Goal: Information Seeking & Learning: Learn about a topic

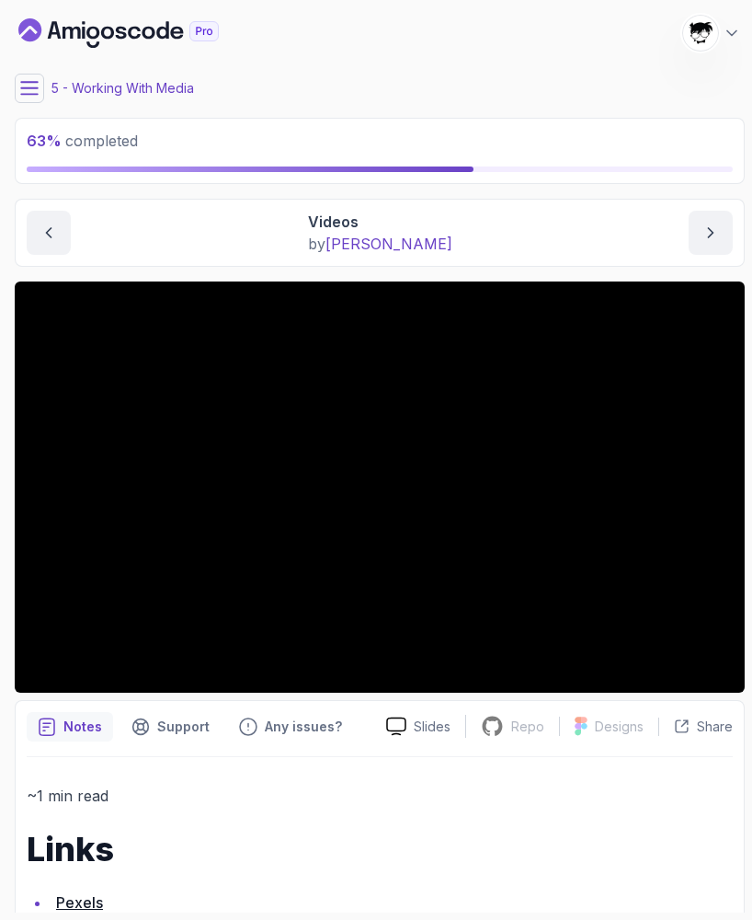
click at [26, 89] on icon at bounding box center [29, 88] width 18 height 18
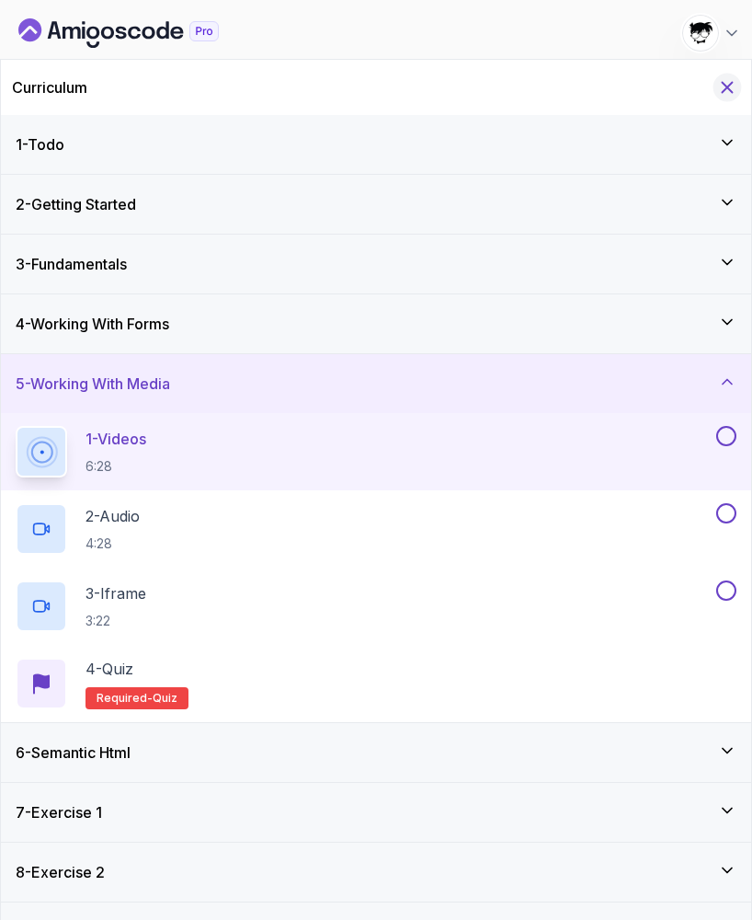
click at [734, 86] on icon "Hide Curriculum for mobile" at bounding box center [728, 87] width 20 height 20
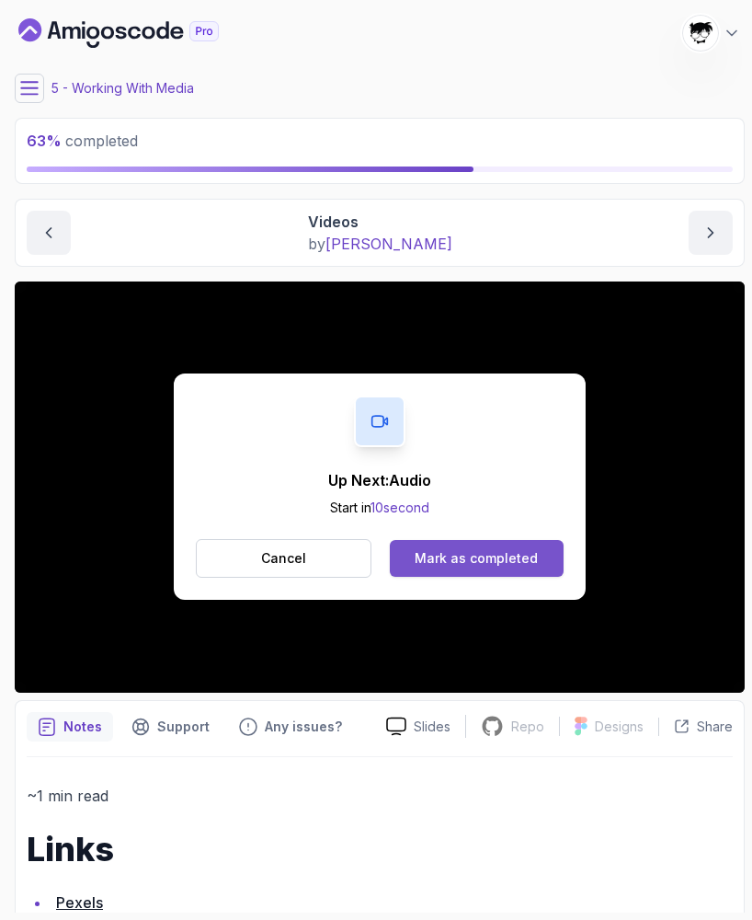
click at [421, 552] on div "Mark as completed" at bounding box center [476, 558] width 123 height 18
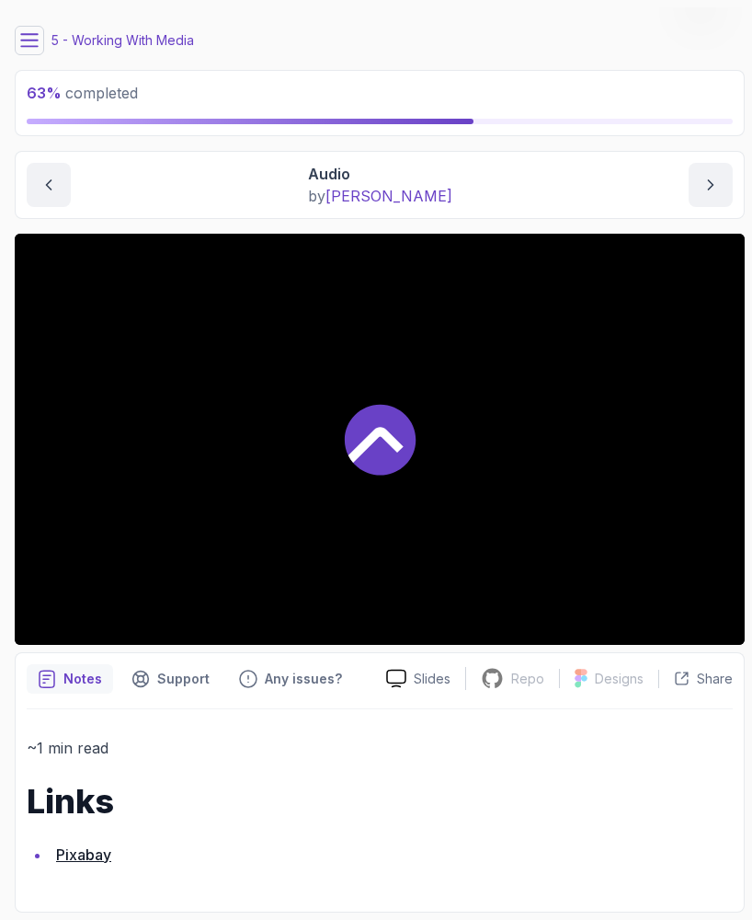
scroll to position [47, 0]
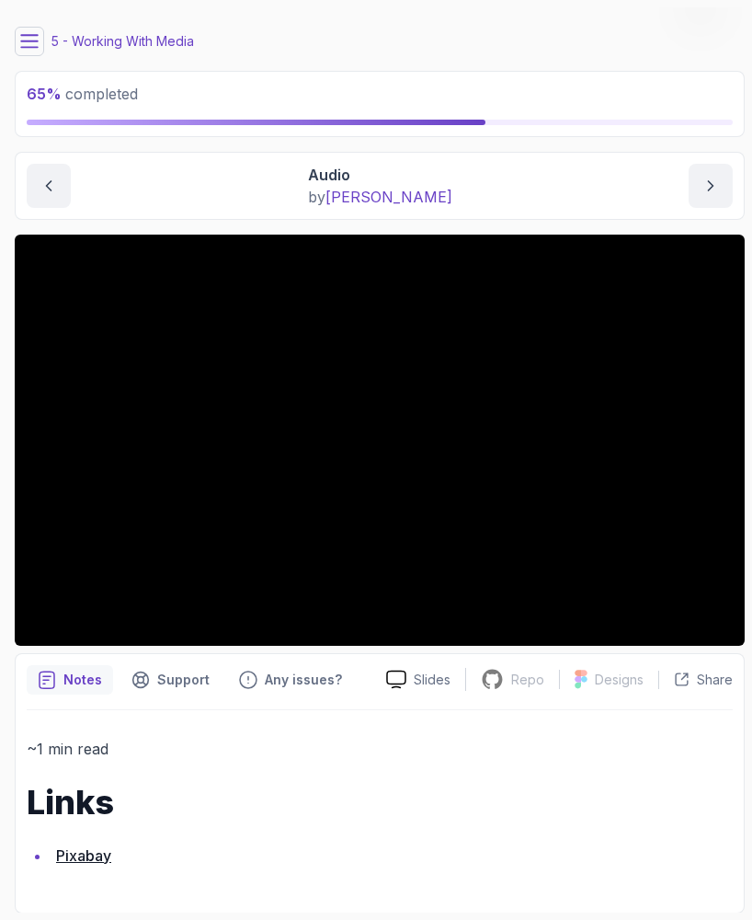
click at [75, 846] on link "Pixabay" at bounding box center [83, 855] width 55 height 18
click at [497, 1] on section "65 % completed 1 - Todo 2 - Getting Started 3 - Fundamentals 4 - Working With F…" at bounding box center [376, 460] width 752 height 920
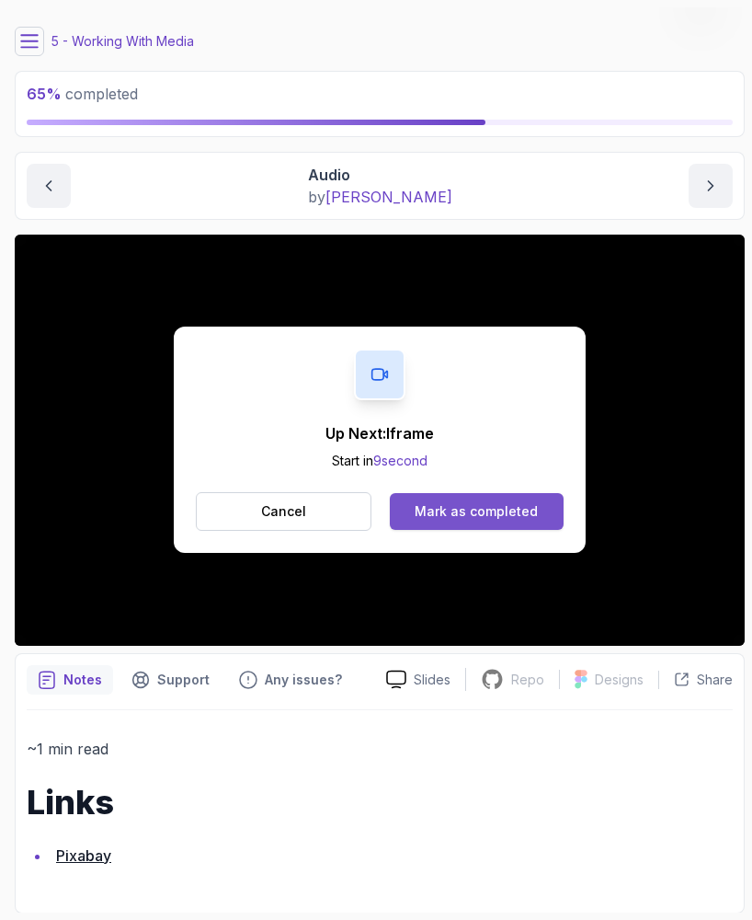
click at [434, 522] on button "Mark as completed" at bounding box center [477, 511] width 174 height 37
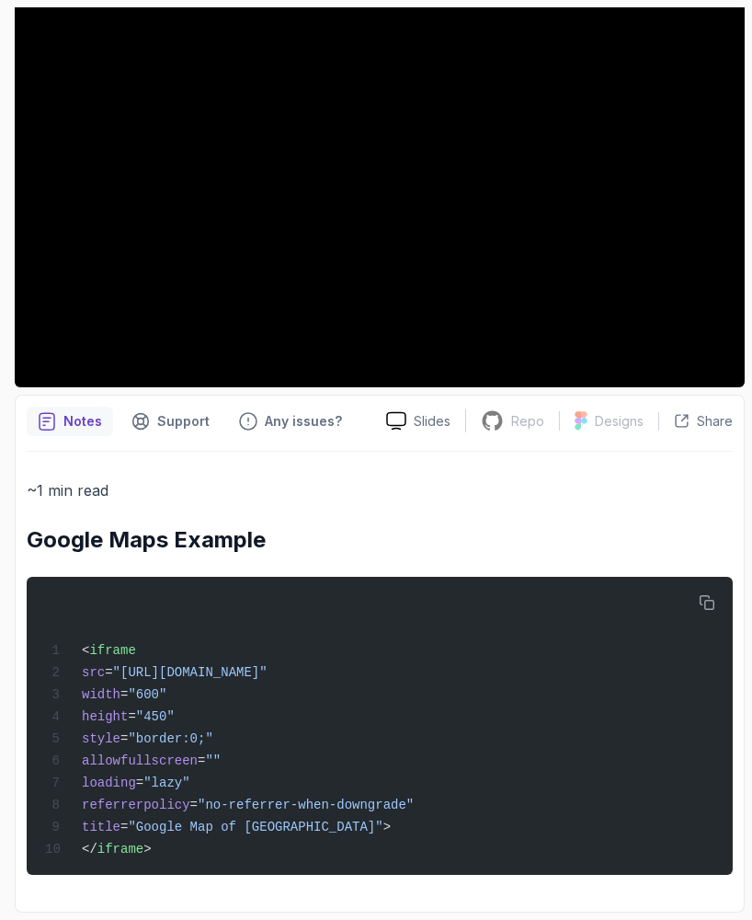
scroll to position [315, 0]
click at [744, 568] on div "Notes Support Any issues? Slides Repo Repository not available Designs Design n…" at bounding box center [380, 654] width 730 height 518
click at [718, 593] on button "button" at bounding box center [707, 602] width 29 height 29
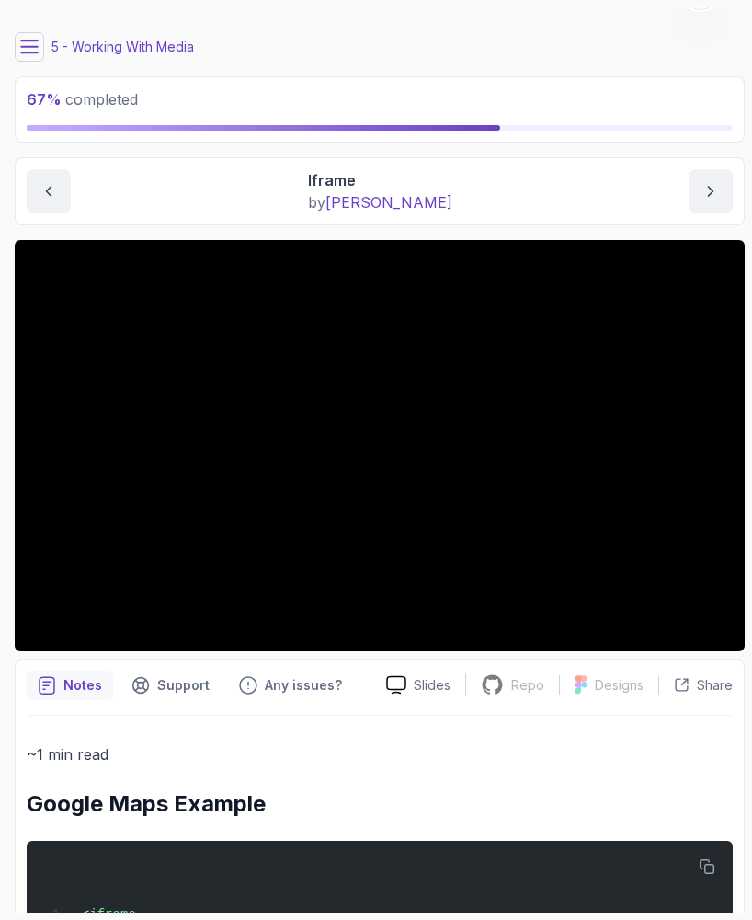
scroll to position [4, 0]
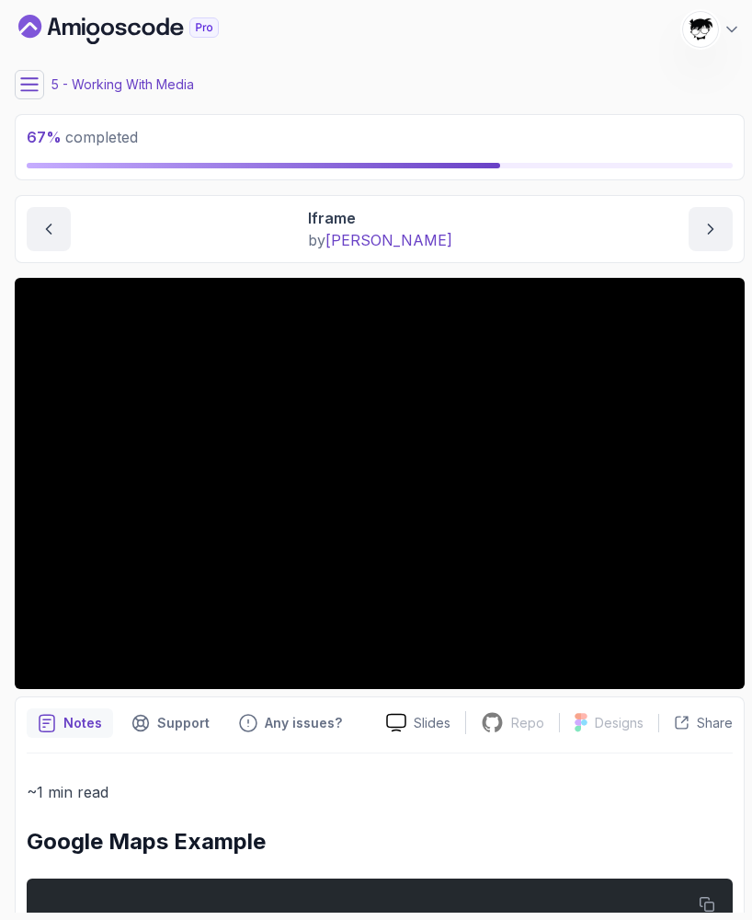
click at [26, 85] on icon at bounding box center [29, 84] width 17 height 12
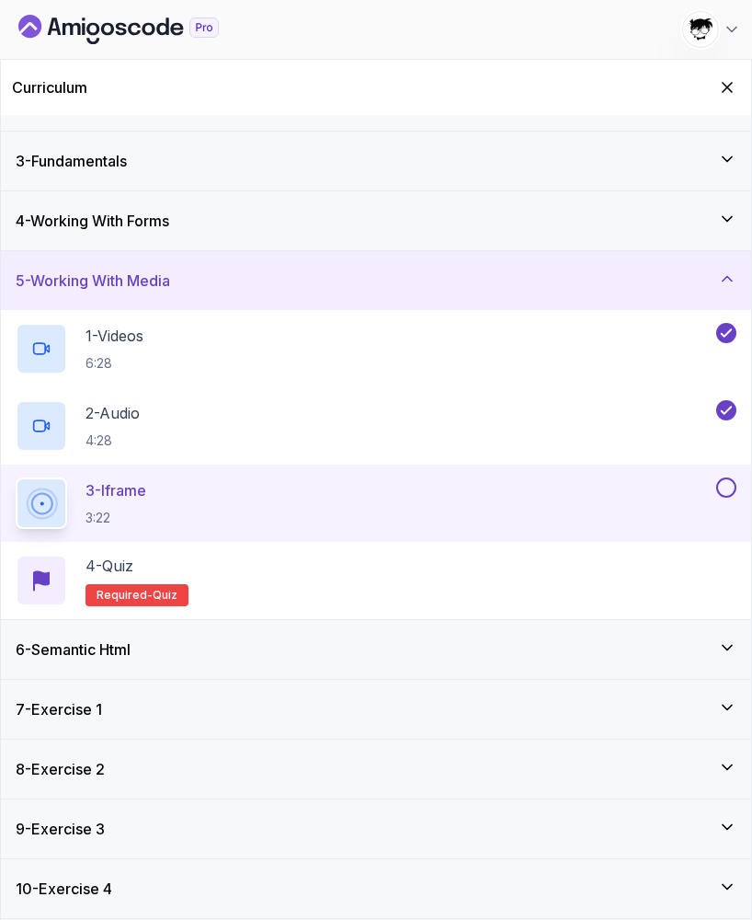
scroll to position [103, 0]
click at [738, 93] on button "Hide Curriculum for mobile" at bounding box center [728, 88] width 29 height 29
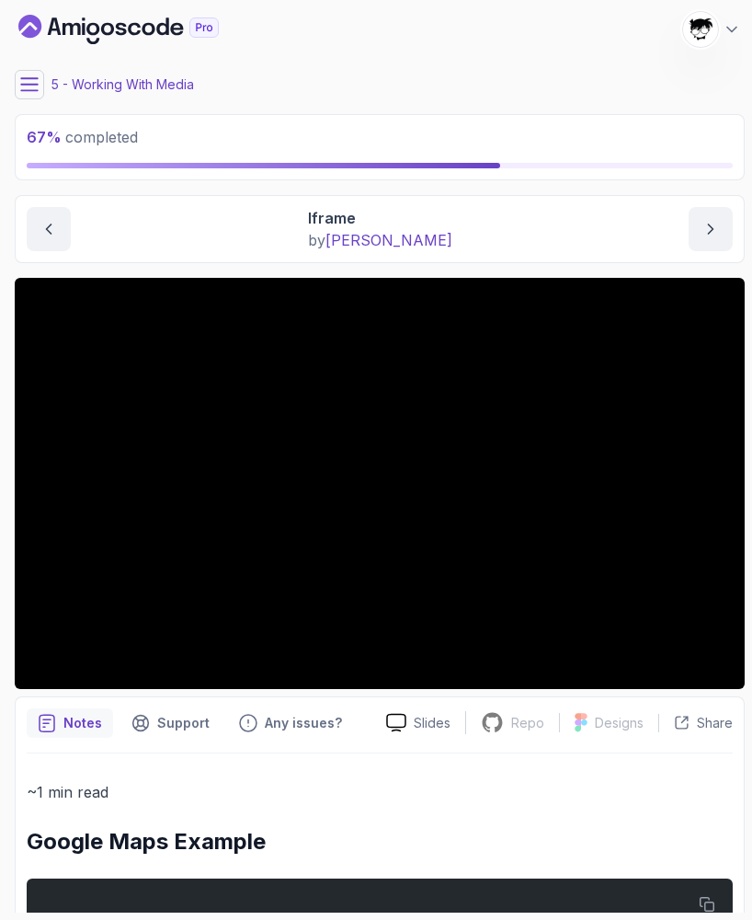
click at [24, 80] on icon at bounding box center [29, 84] width 18 height 18
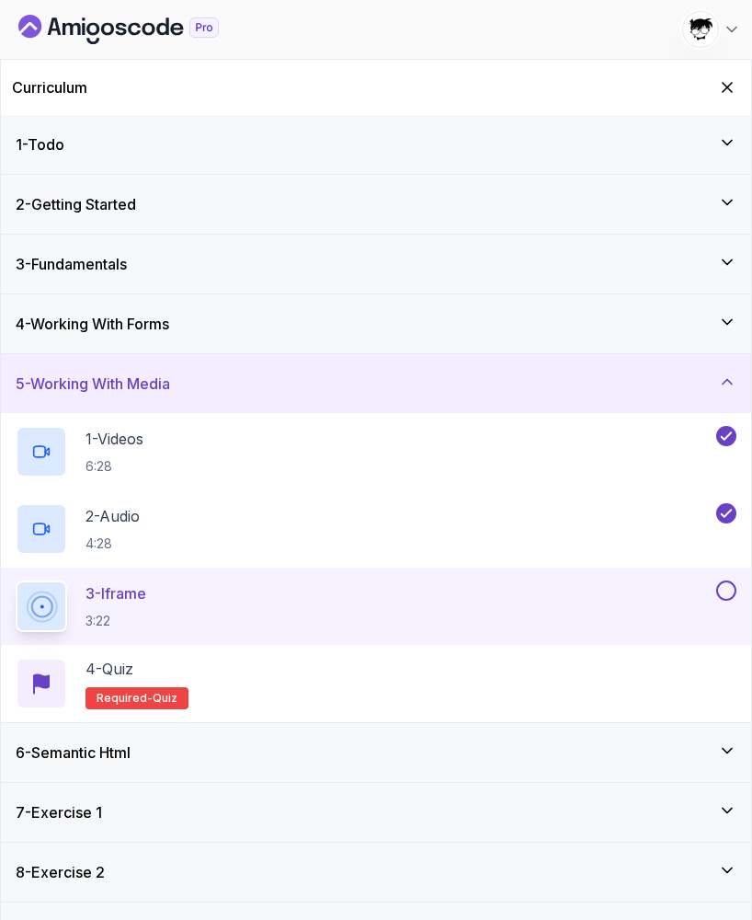
click at [334, 738] on div "6 - Semantic Html" at bounding box center [376, 752] width 751 height 59
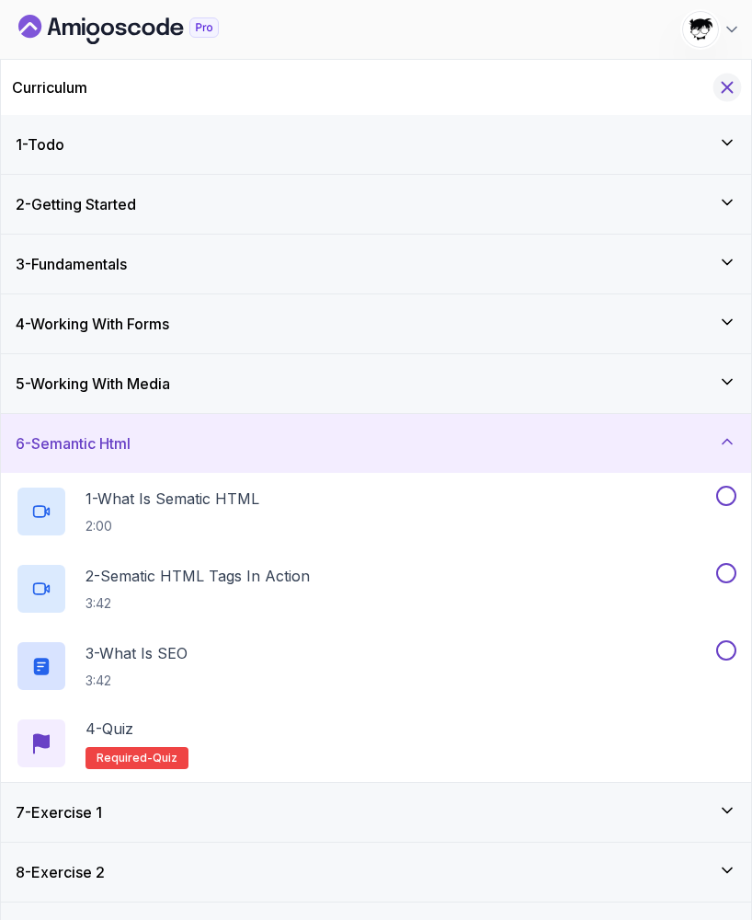
click at [726, 93] on icon "Hide Curriculum for mobile" at bounding box center [728, 87] width 20 height 20
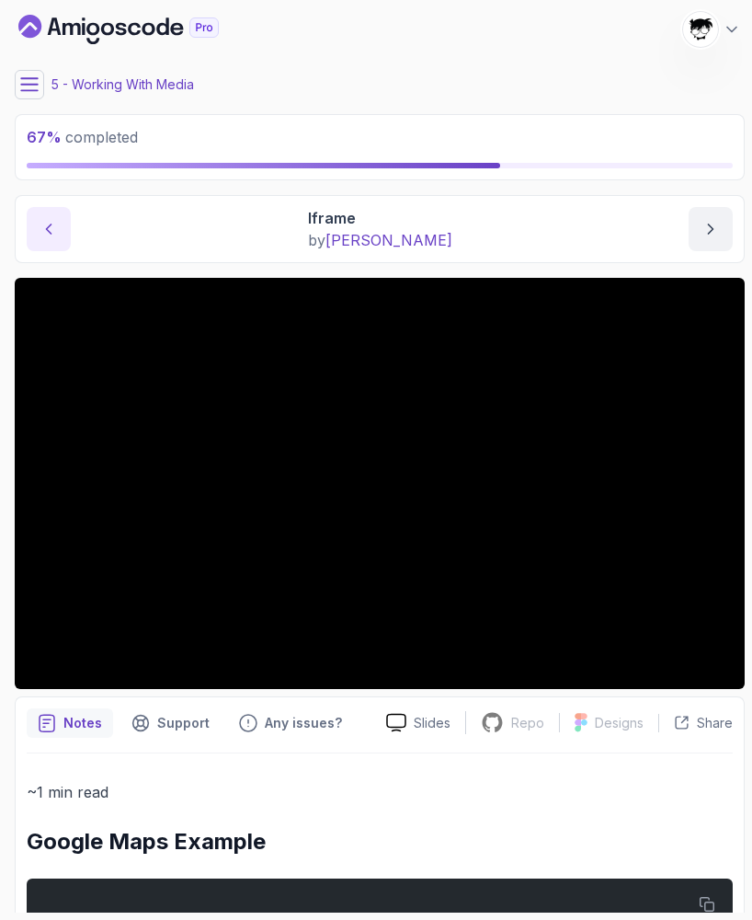
click at [53, 235] on icon "previous content" at bounding box center [49, 229] width 18 height 18
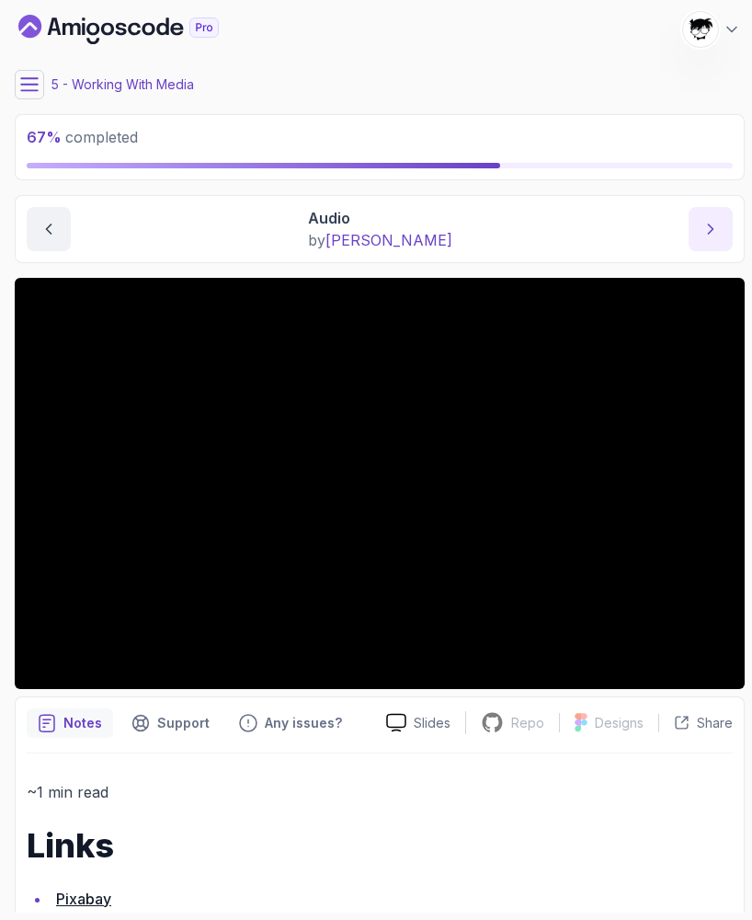
click at [717, 220] on button "next content" at bounding box center [711, 229] width 44 height 44
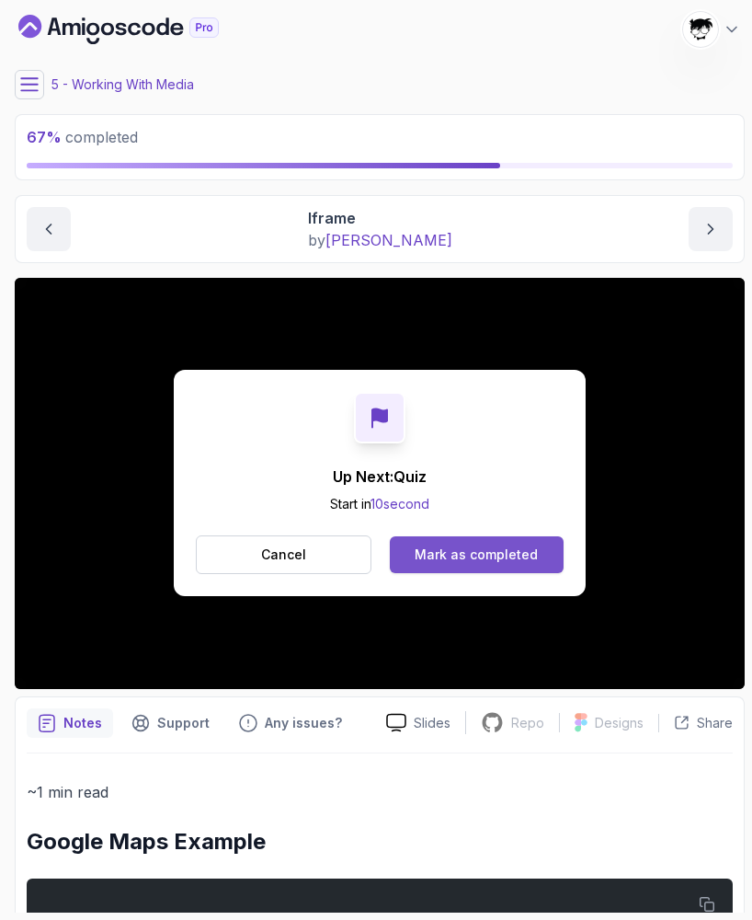
click at [455, 561] on div "Mark as completed" at bounding box center [476, 554] width 123 height 18
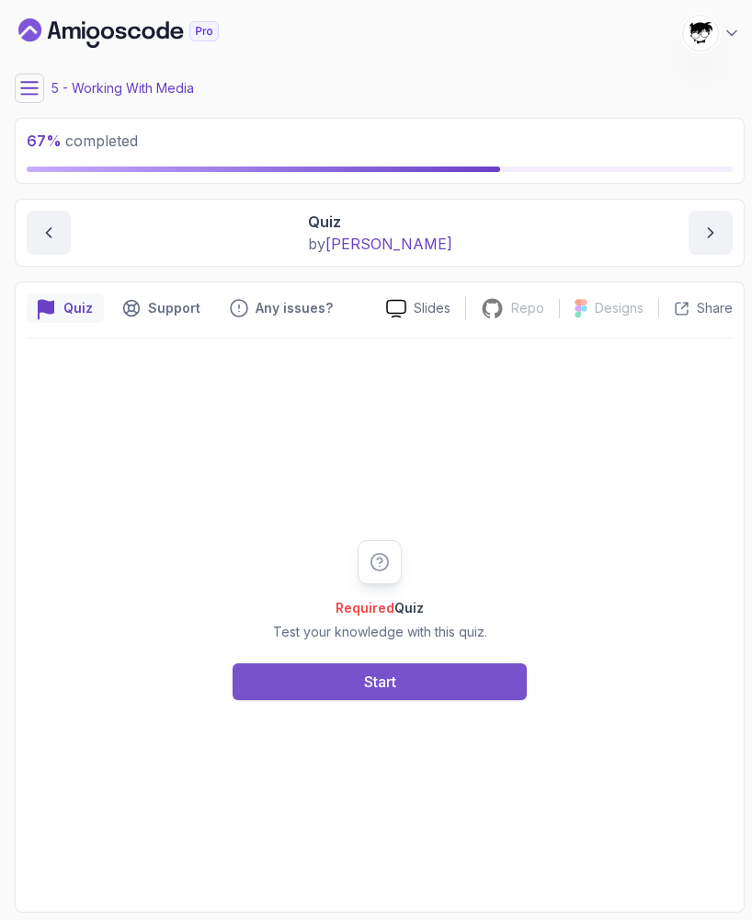
click at [296, 683] on button "Start" at bounding box center [380, 681] width 294 height 37
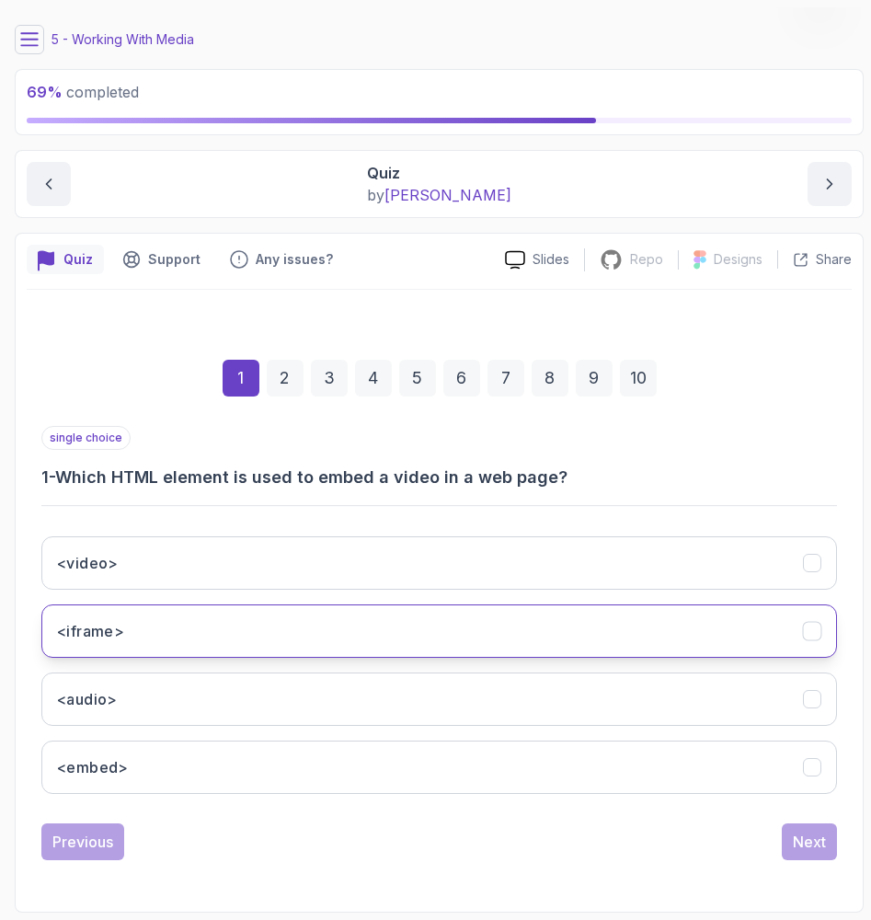
scroll to position [49, 0]
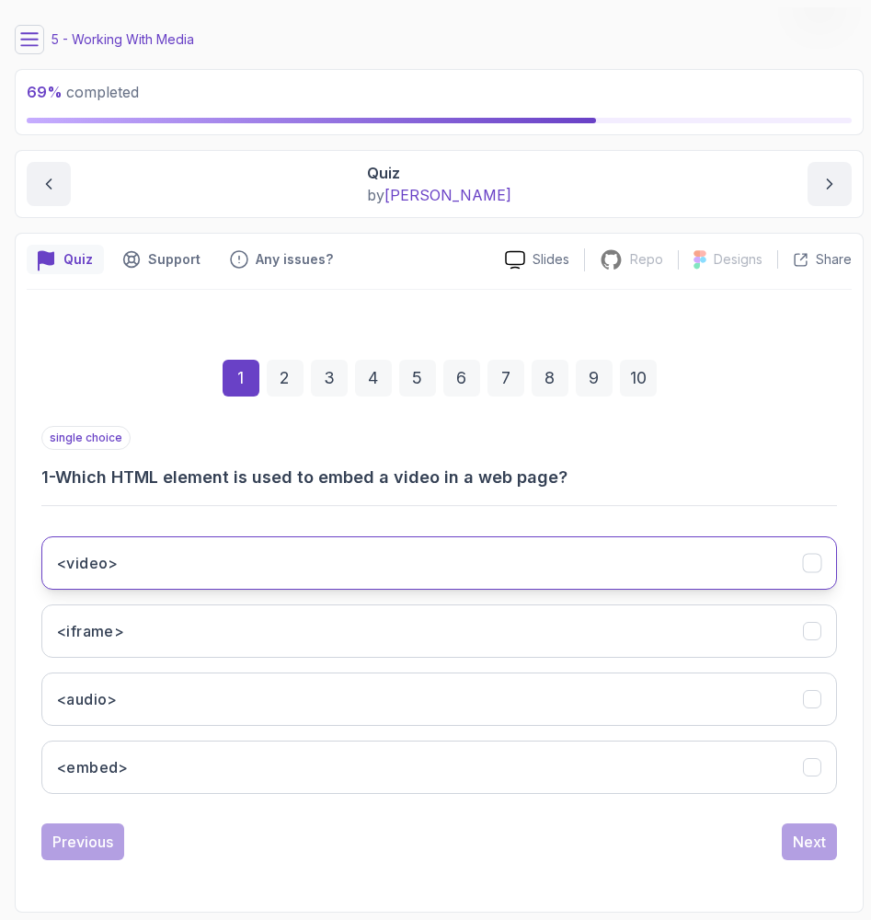
click at [121, 576] on button "<video>" at bounding box center [439, 562] width 796 height 53
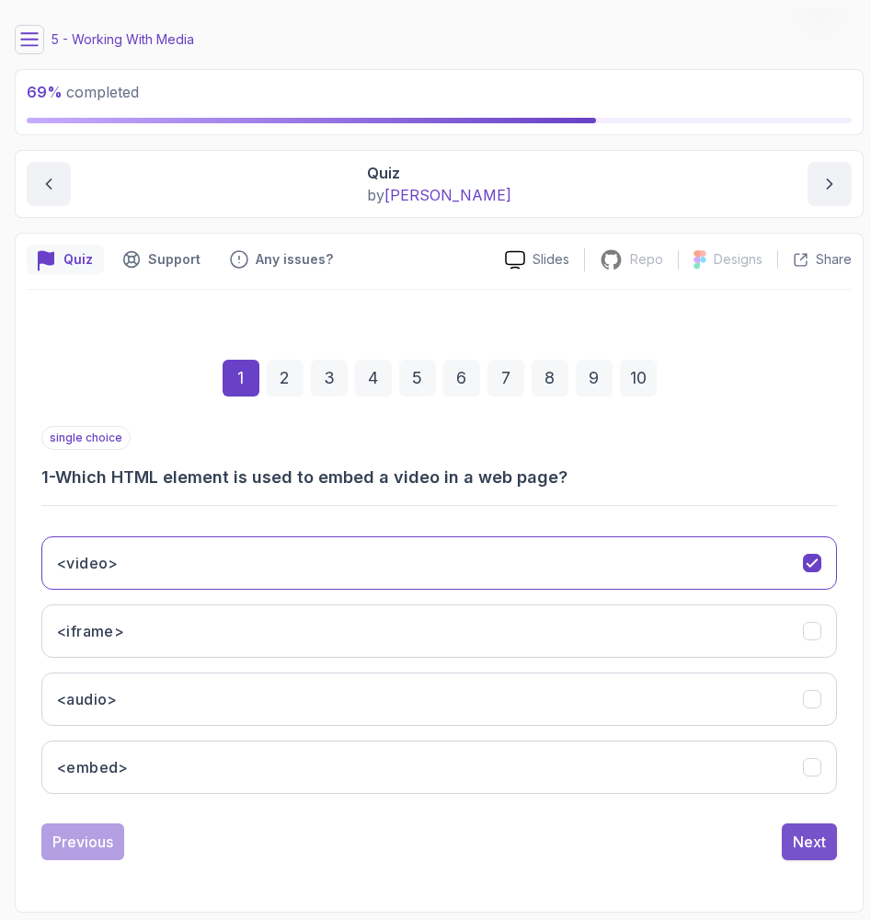
click at [752, 854] on button "Next" at bounding box center [809, 841] width 55 height 37
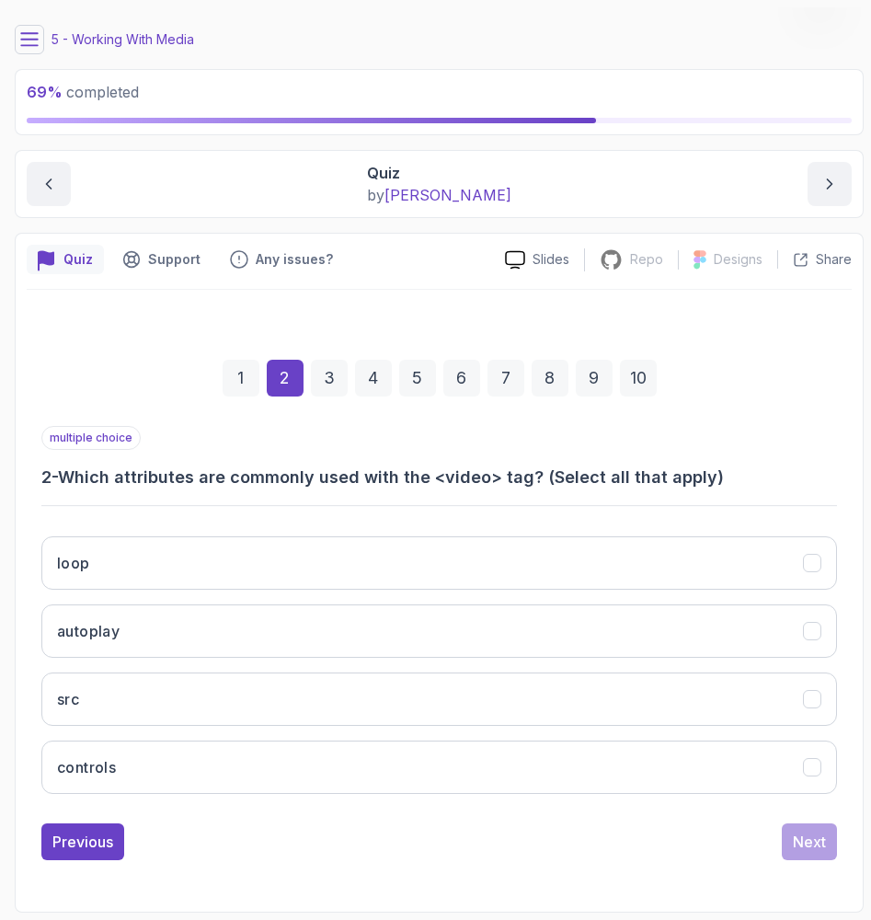
click at [202, 570] on button "loop" at bounding box center [439, 562] width 796 height 53
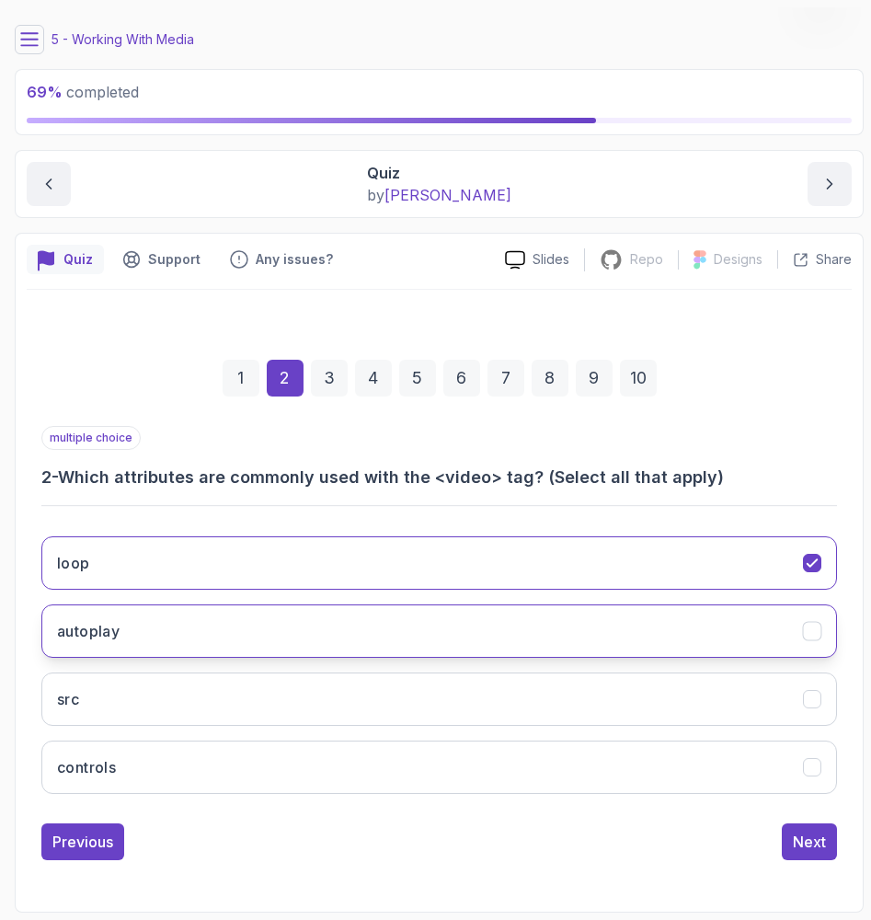
click at [193, 634] on button "autoplay" at bounding box center [439, 630] width 796 height 53
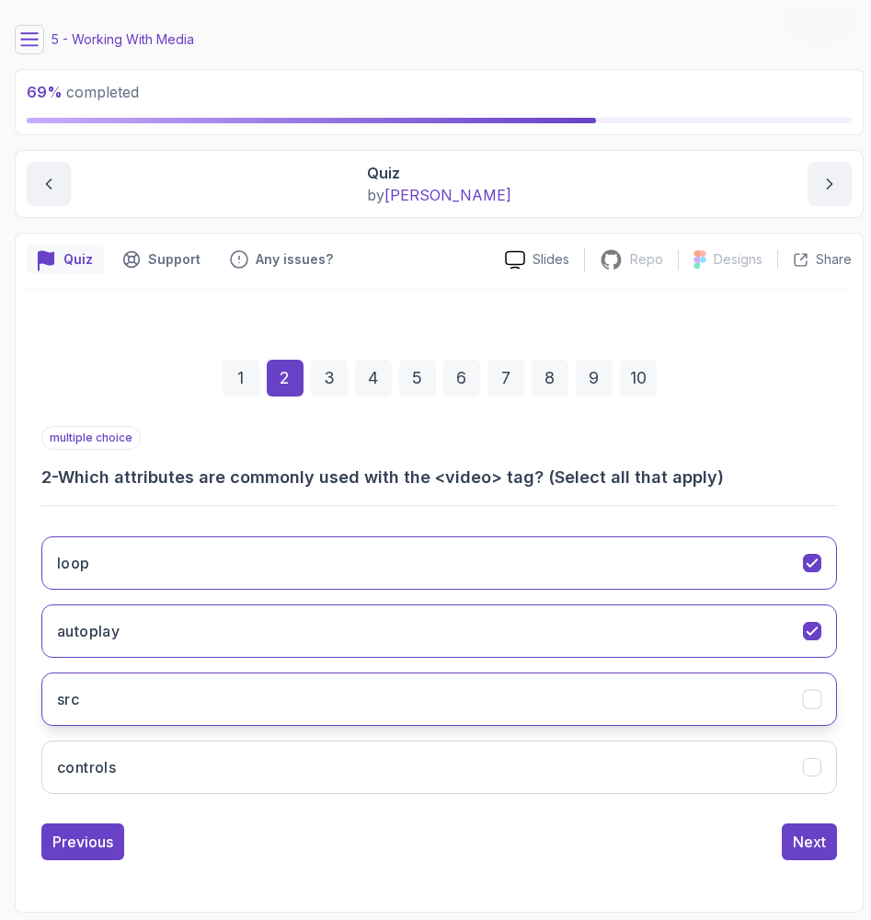
click at [178, 716] on button "src" at bounding box center [439, 698] width 796 height 53
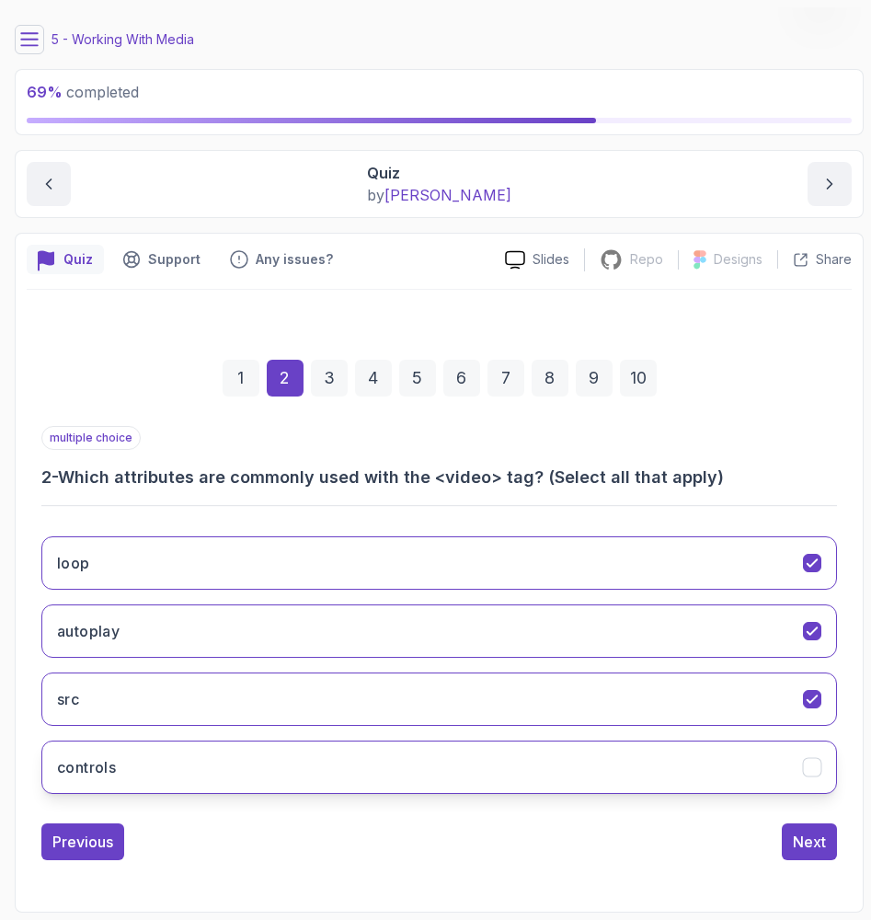
click at [178, 772] on button "controls" at bounding box center [439, 767] width 796 height 53
click at [752, 844] on div "Next" at bounding box center [809, 842] width 33 height 22
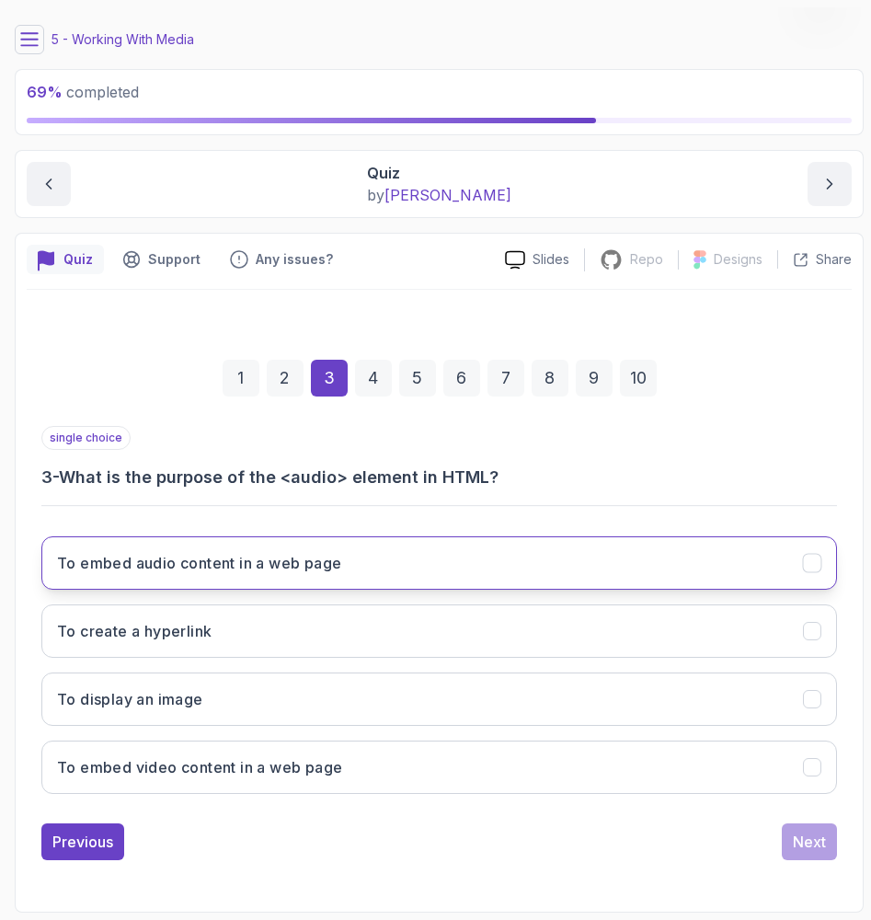
click at [152, 568] on h3 "To embed audio content in a web page" at bounding box center [199, 563] width 284 height 22
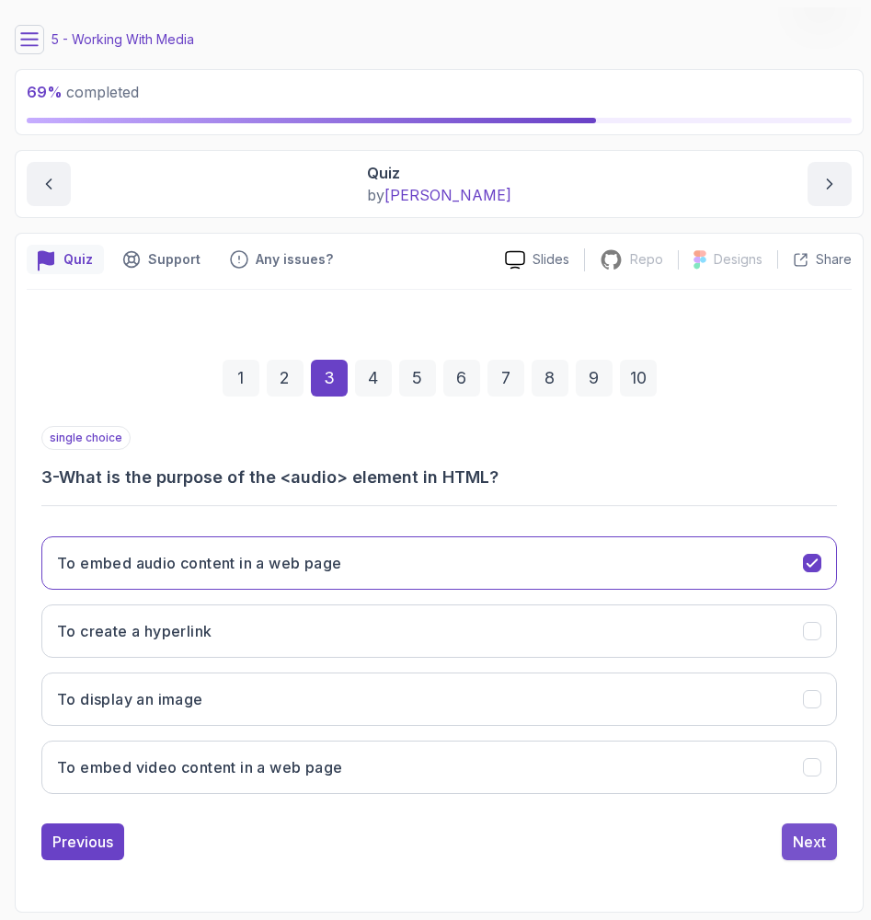
click at [752, 846] on div "Next" at bounding box center [809, 842] width 33 height 22
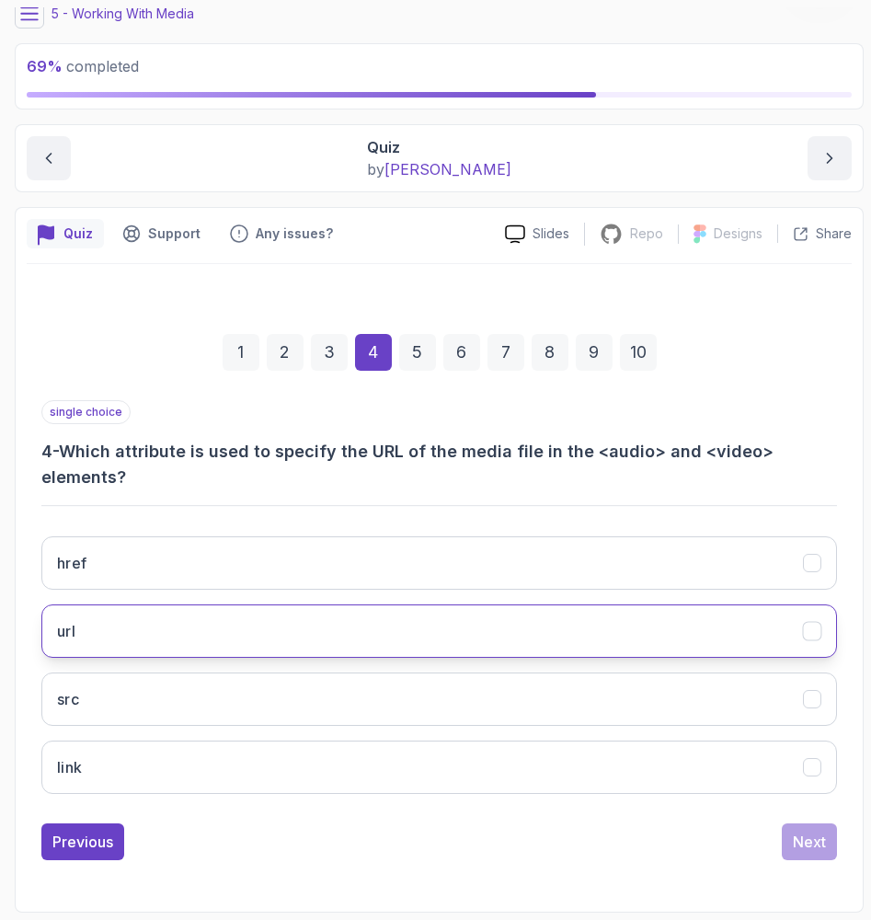
scroll to position [75, 0]
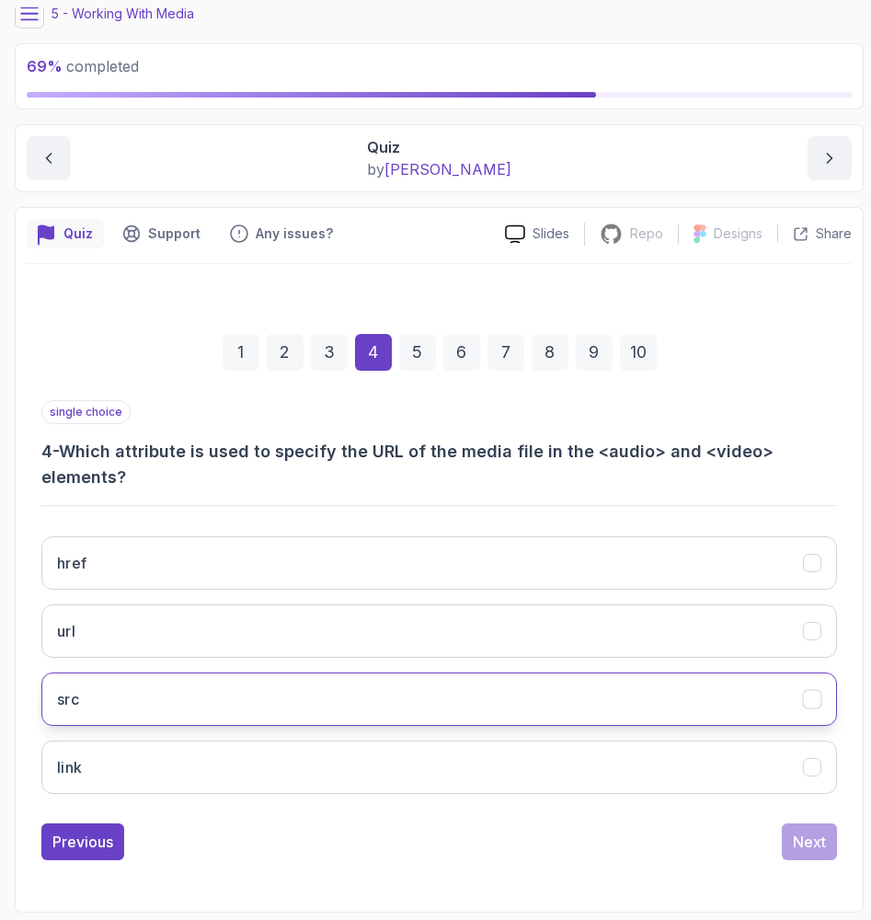
click at [235, 709] on button "src" at bounding box center [439, 698] width 796 height 53
click at [752, 850] on div "Next" at bounding box center [809, 842] width 33 height 22
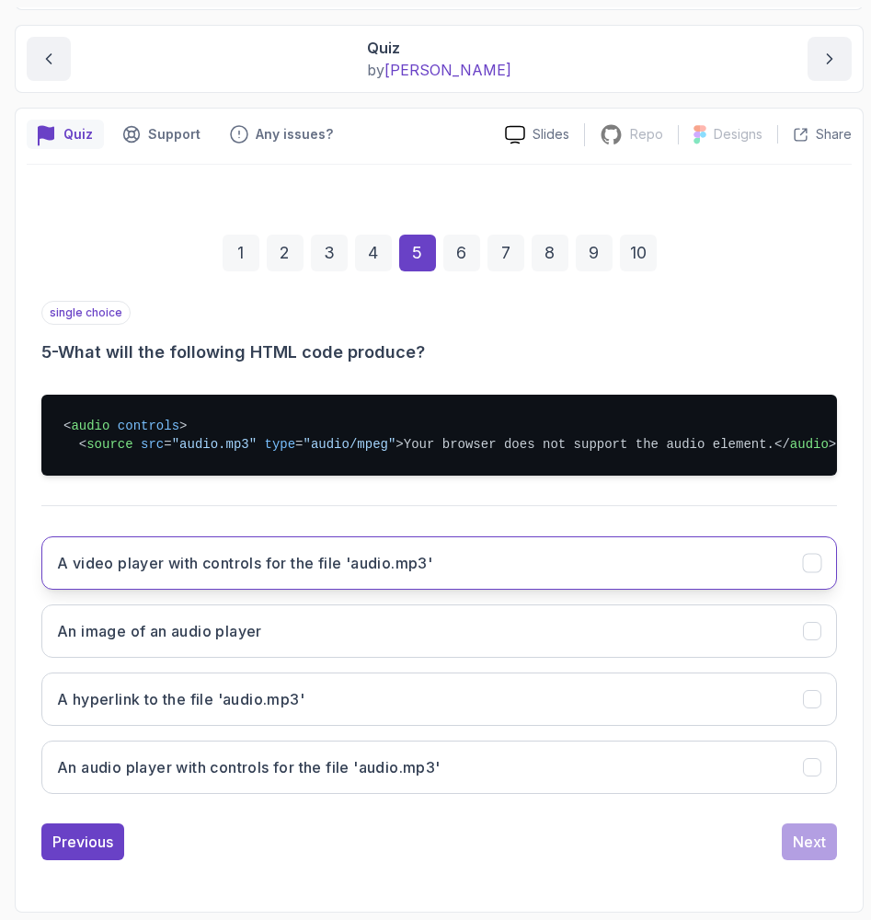
scroll to position [211, 0]
click at [534, 546] on button "A video player with controls for the file 'audio.mp3'" at bounding box center [439, 562] width 796 height 53
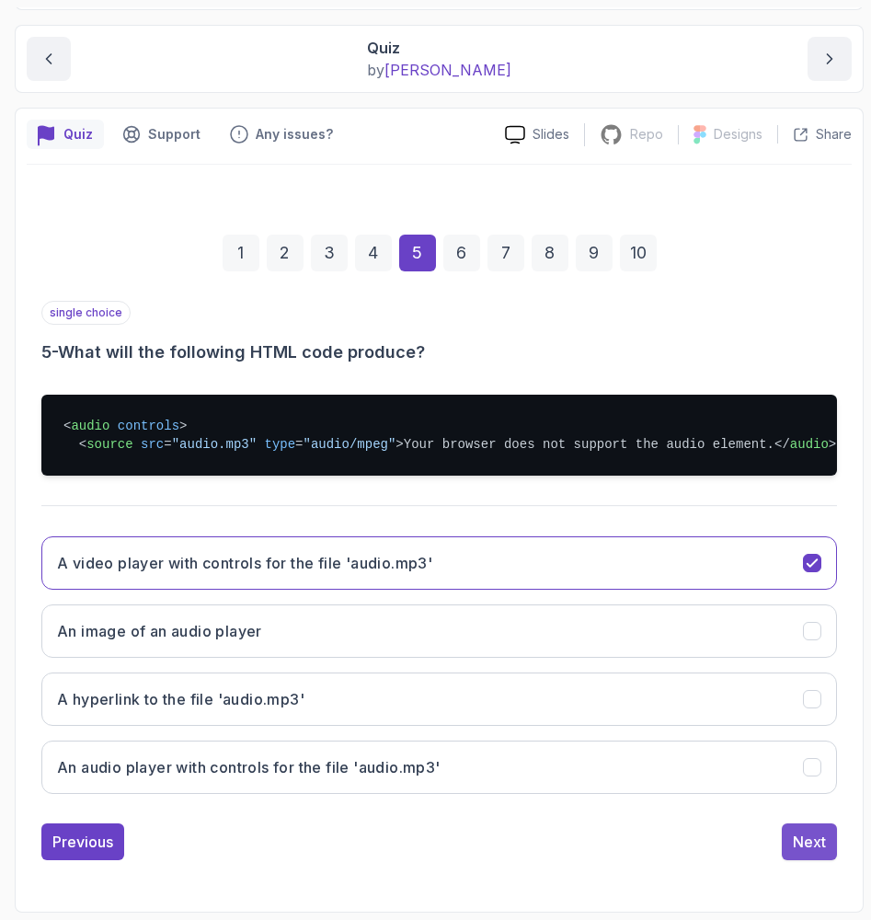
click at [752, 839] on div "Next" at bounding box center [809, 842] width 33 height 22
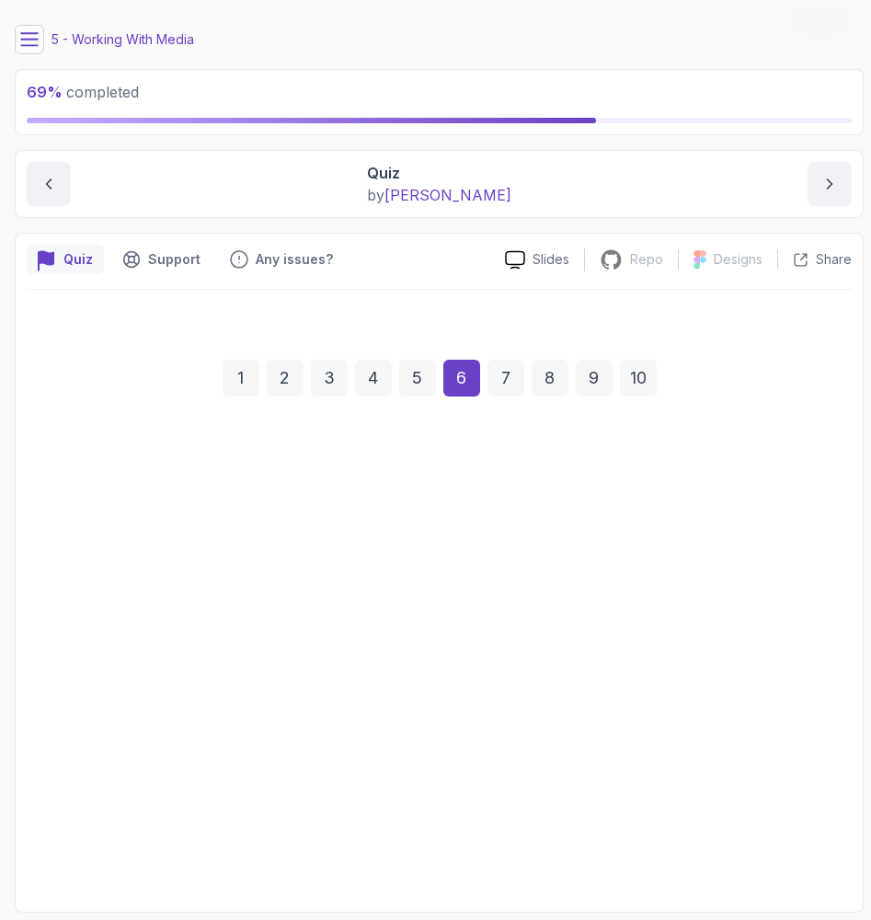
scroll to position [49, 0]
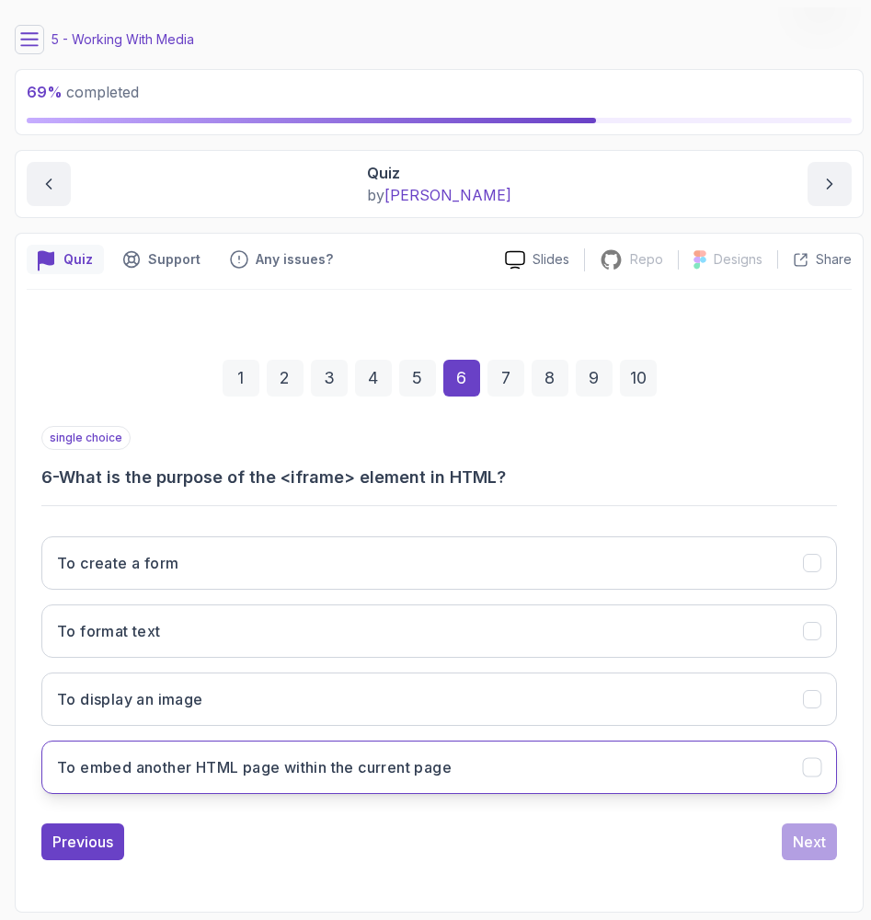
click at [338, 751] on button "To embed another HTML page within the current page" at bounding box center [439, 767] width 796 height 53
click at [752, 850] on div "Next" at bounding box center [809, 842] width 33 height 22
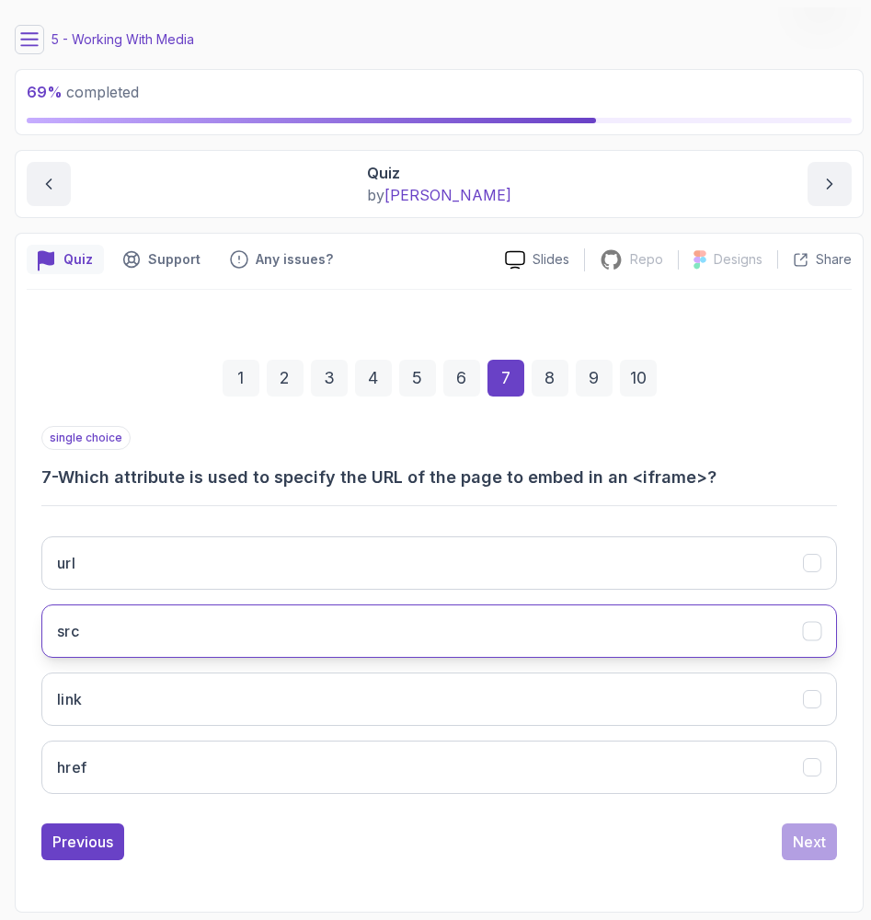
click at [280, 634] on button "src" at bounding box center [439, 630] width 796 height 53
click at [752, 835] on div "Next" at bounding box center [809, 842] width 33 height 22
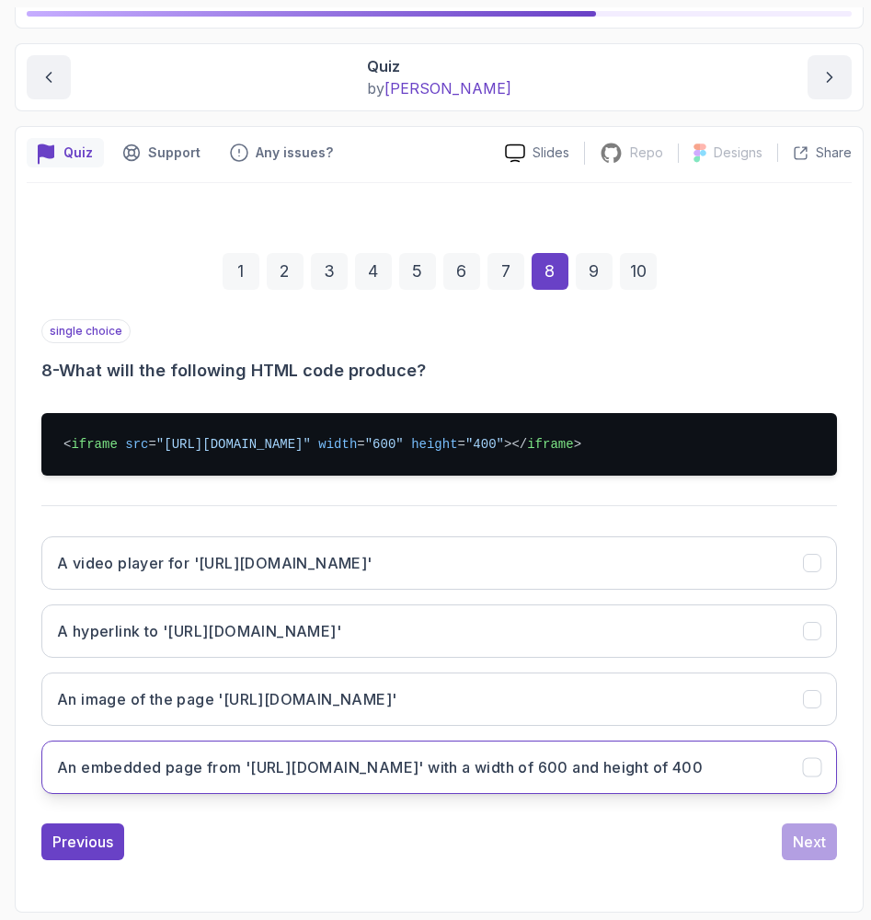
click at [378, 763] on h3 "An embedded page from 'https://example.com' with a width of 600 and height of 4…" at bounding box center [380, 767] width 646 height 22
click at [752, 841] on div "Next" at bounding box center [809, 842] width 33 height 22
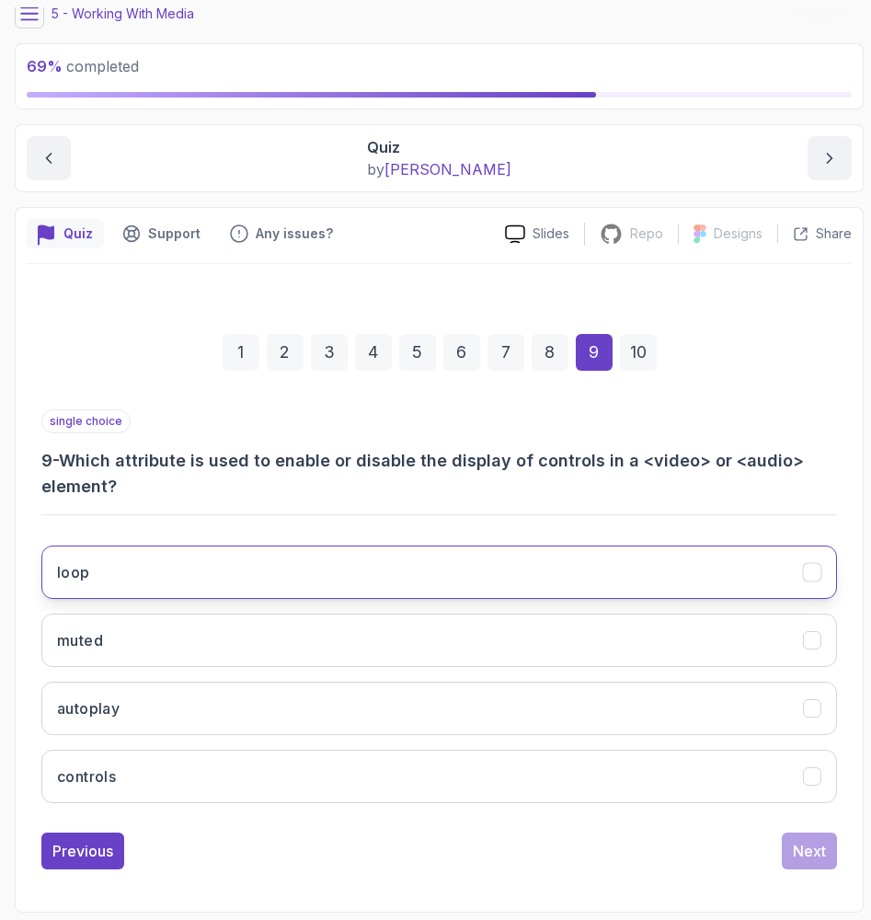
scroll to position [75, 0]
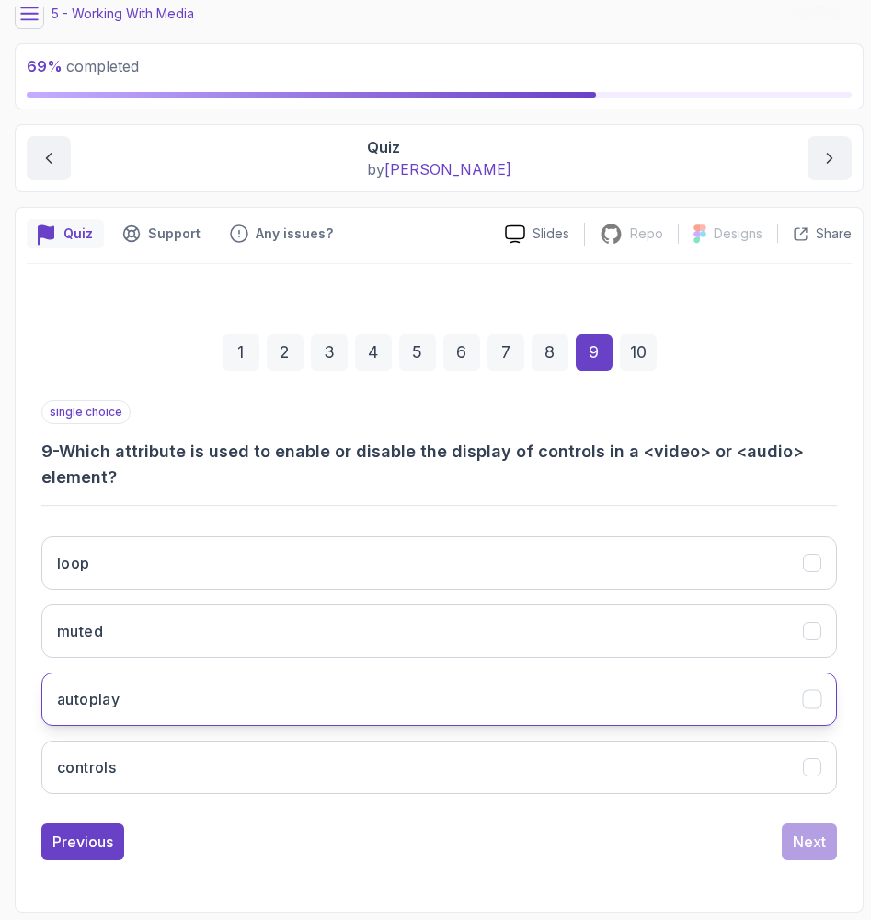
click at [127, 682] on button "autoplay" at bounding box center [439, 698] width 796 height 53
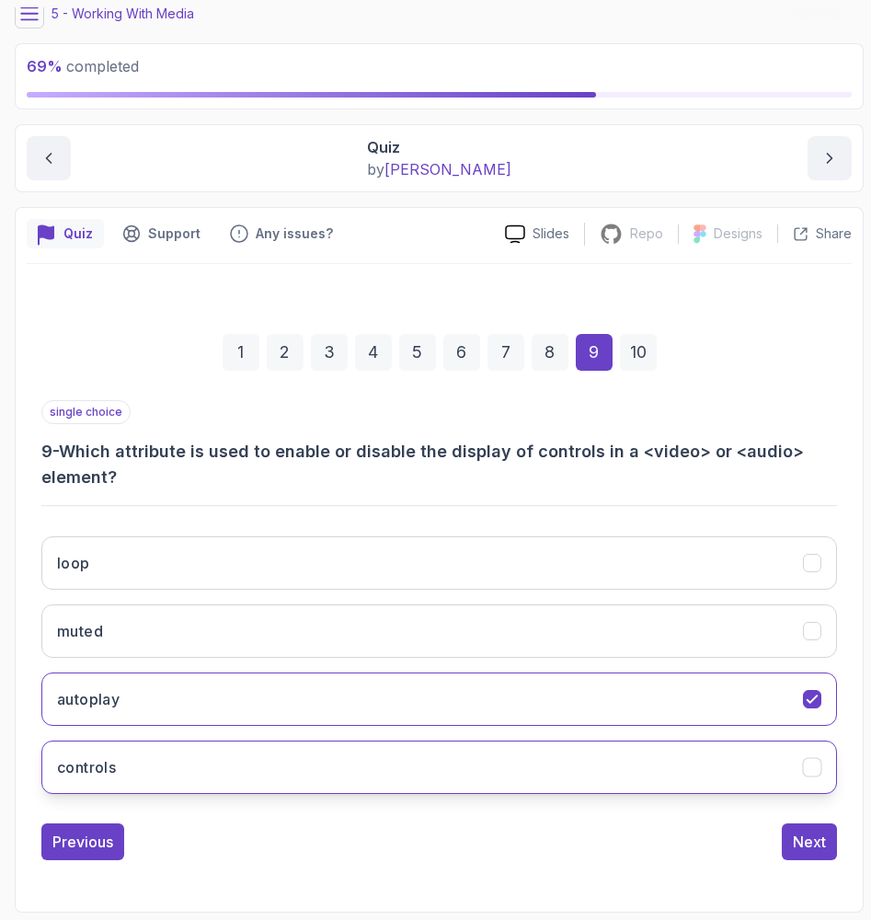
click at [171, 760] on button "controls" at bounding box center [439, 767] width 796 height 53
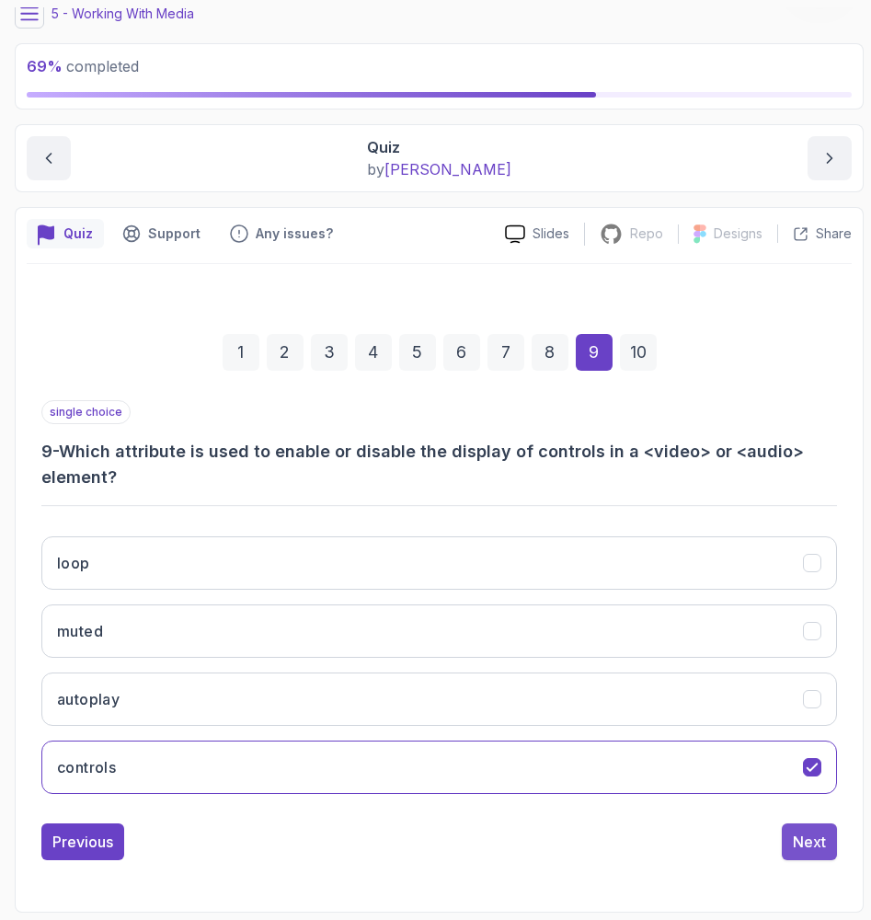
click at [752, 838] on button "Next" at bounding box center [809, 841] width 55 height 37
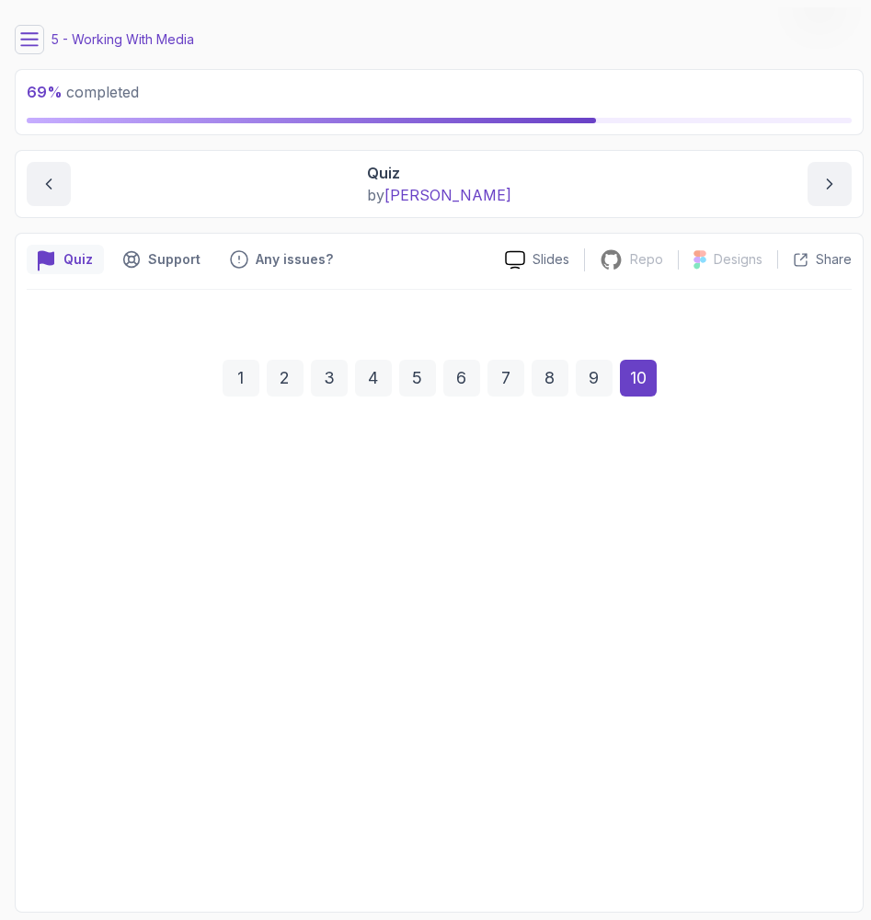
scroll to position [49, 0]
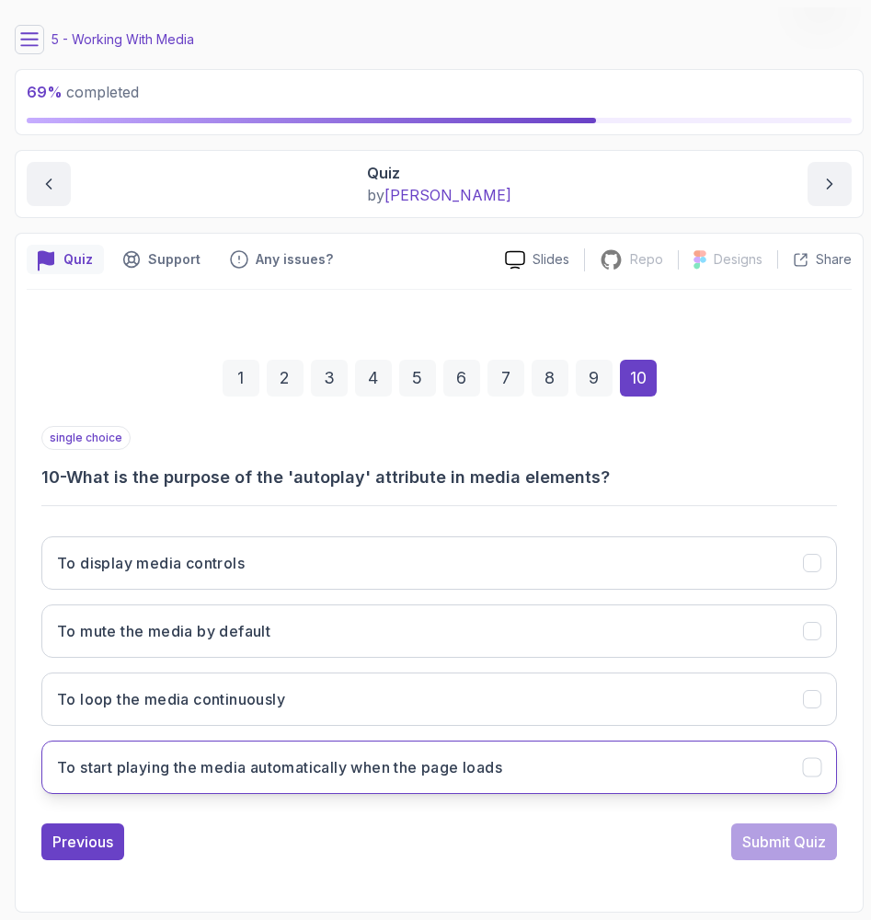
click at [255, 778] on button "To start playing the media automatically when the page loads" at bounding box center [439, 767] width 796 height 53
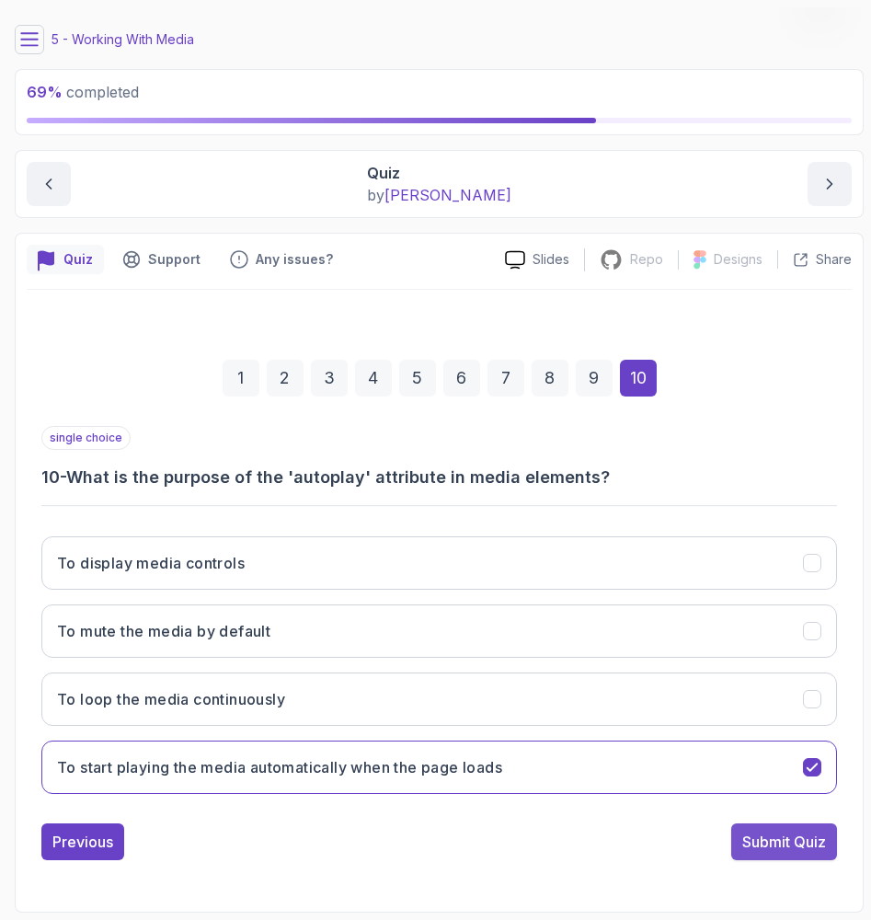
click at [752, 832] on div "Submit Quiz" at bounding box center [784, 842] width 84 height 22
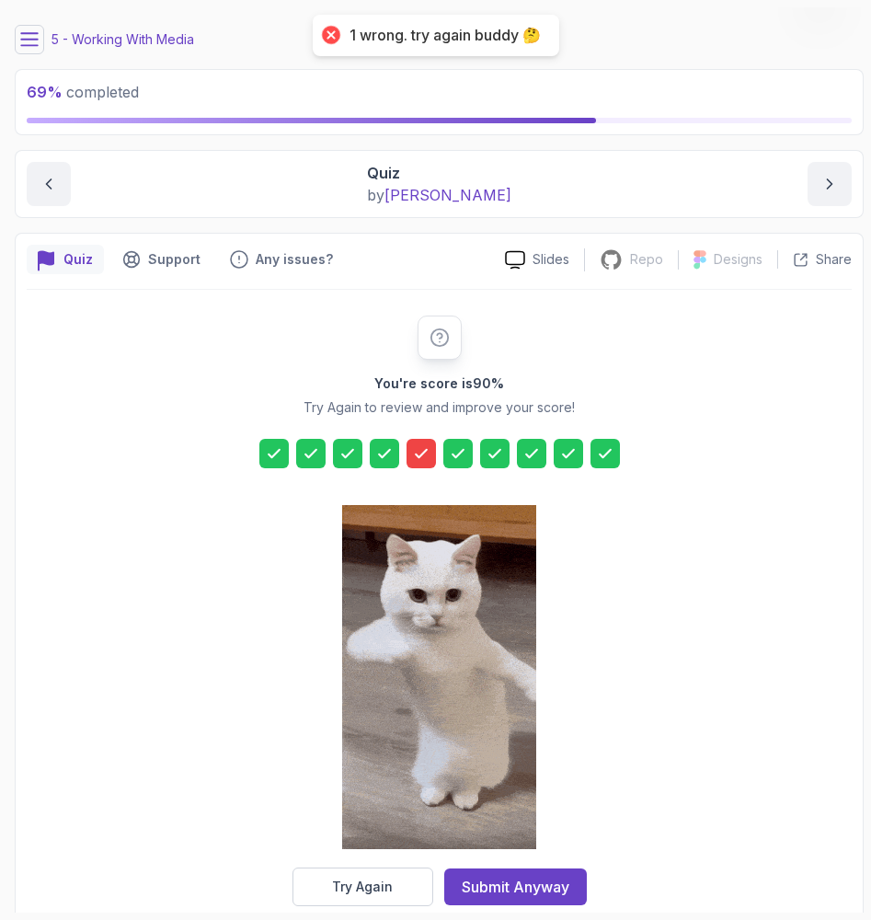
click at [381, 910] on div "You're score is 90 % Try Again to review and improve your score! Try Again Subm…" at bounding box center [439, 611] width 825 height 642
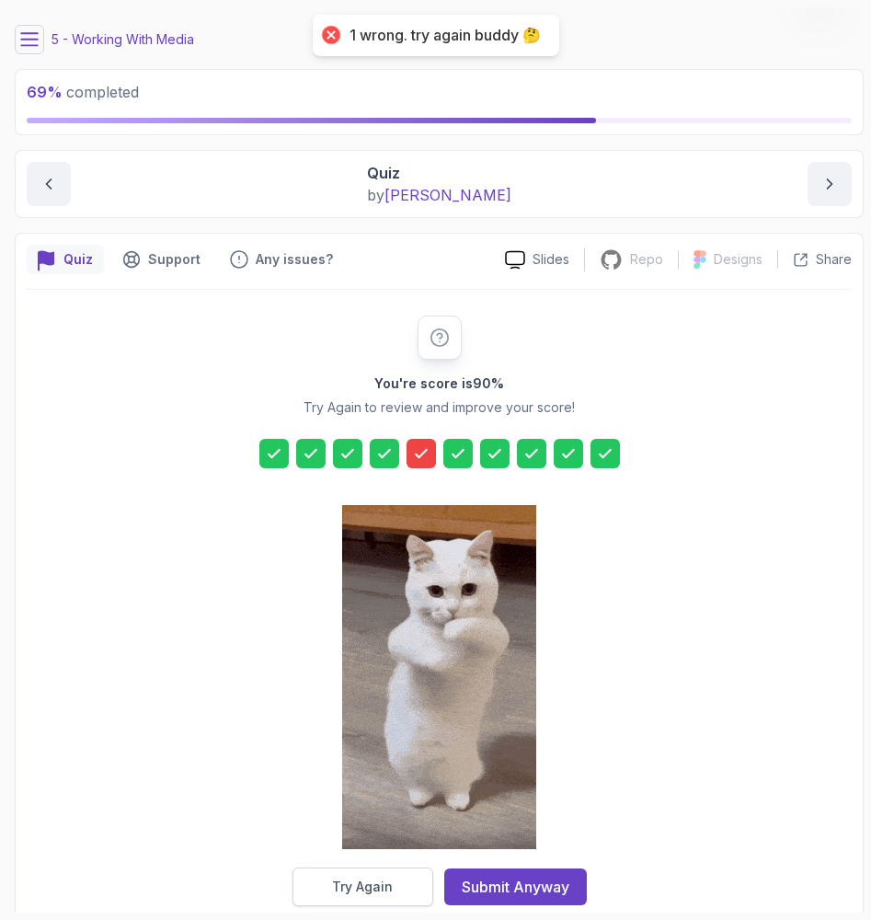
click at [376, 895] on div "Try Again" at bounding box center [362, 887] width 61 height 18
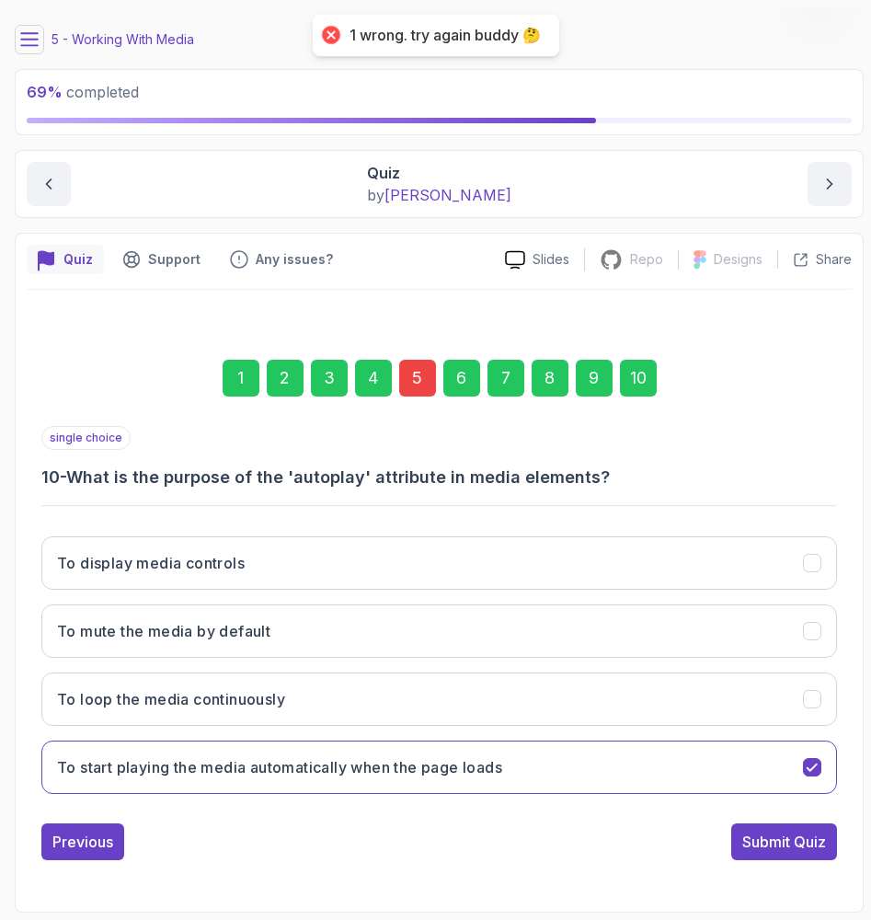
click at [418, 352] on div "1 2 3 4 5 6 7 8 9 10" at bounding box center [439, 378] width 796 height 96
click at [418, 378] on div "5" at bounding box center [417, 378] width 37 height 37
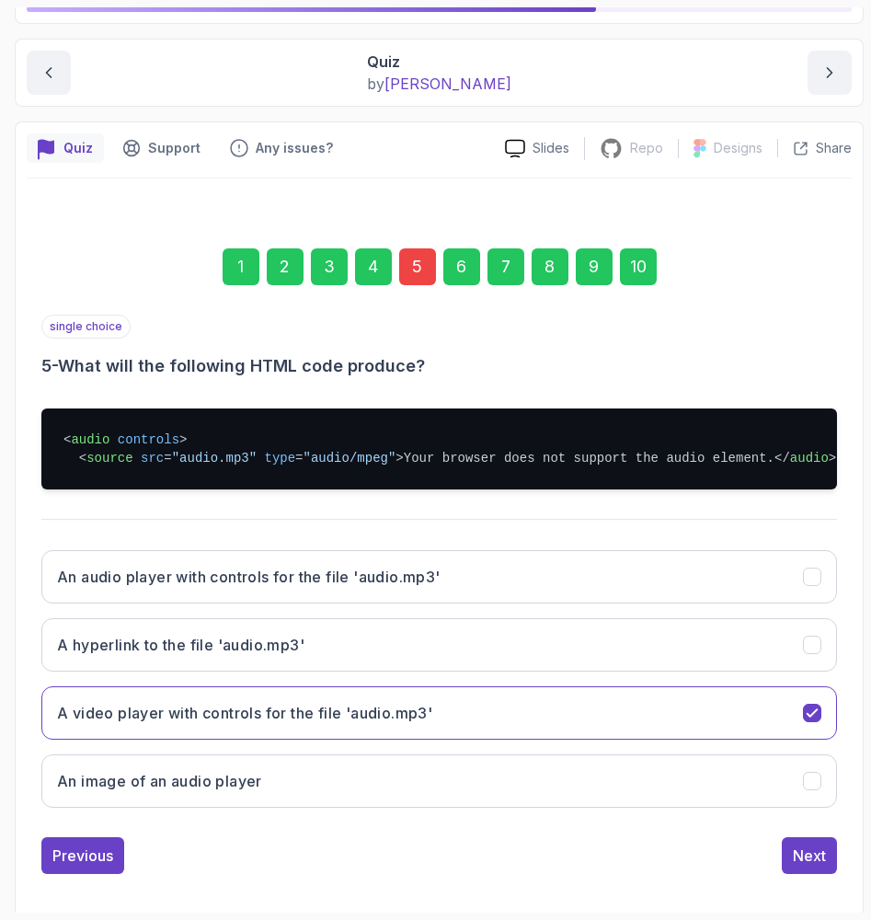
scroll to position [165, 0]
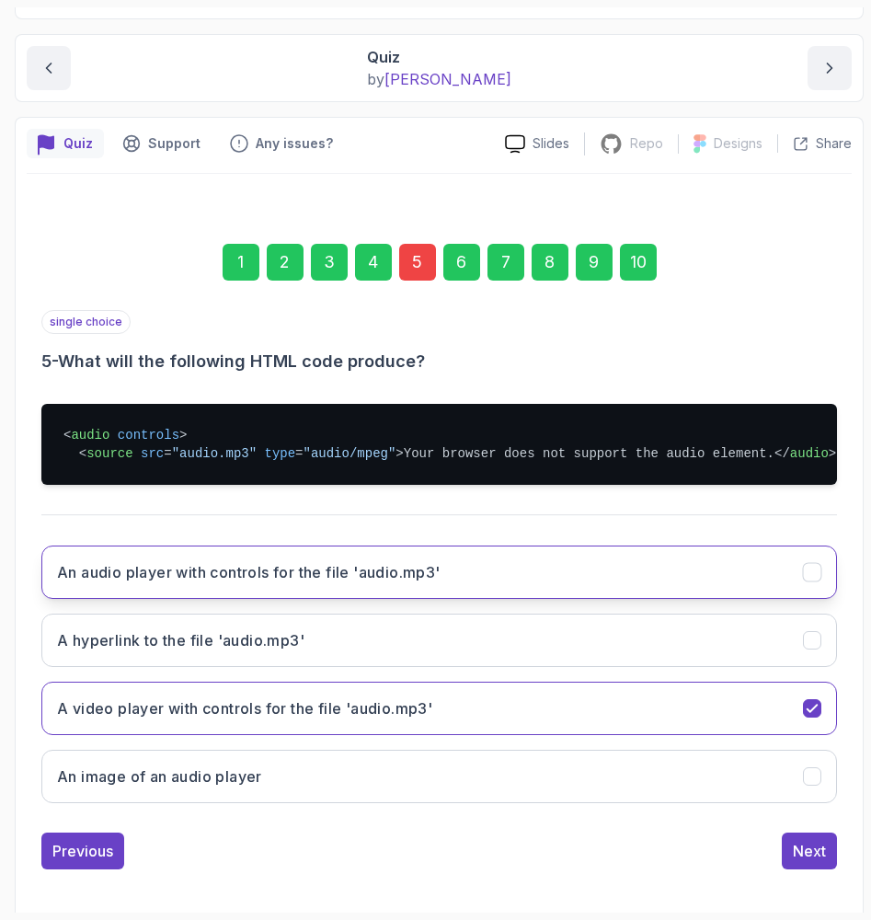
click at [190, 583] on h3 "An audio player with controls for the file 'audio.mp3'" at bounding box center [249, 572] width 384 height 22
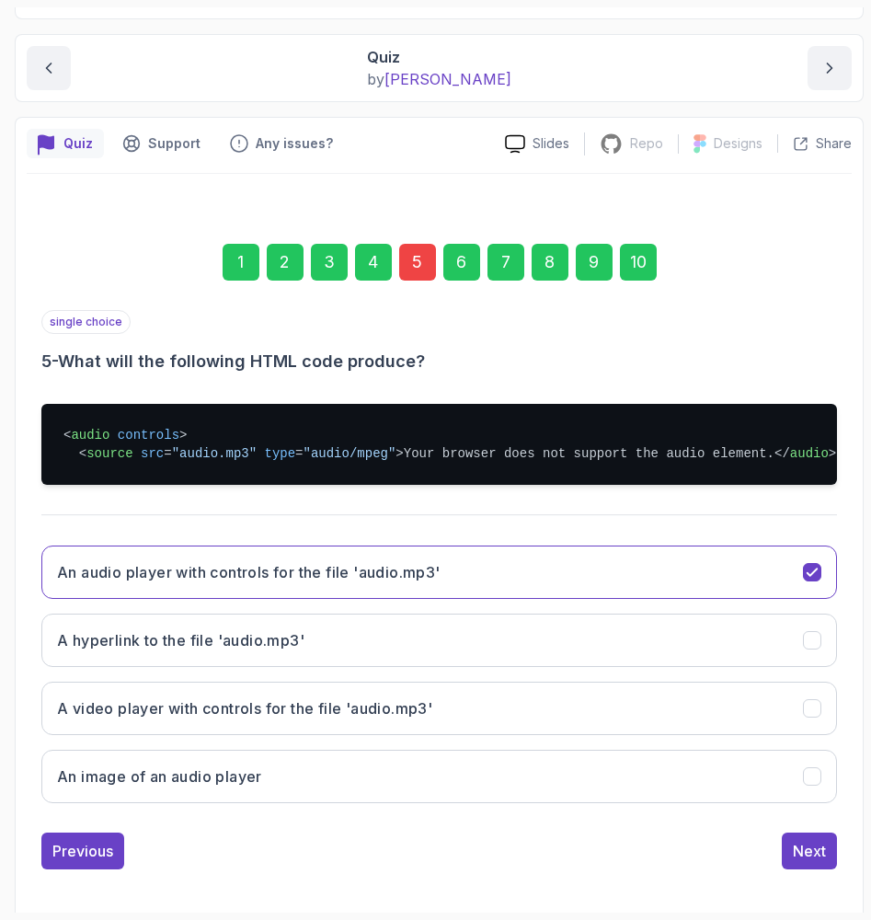
click at [648, 257] on div "10" at bounding box center [638, 262] width 37 height 37
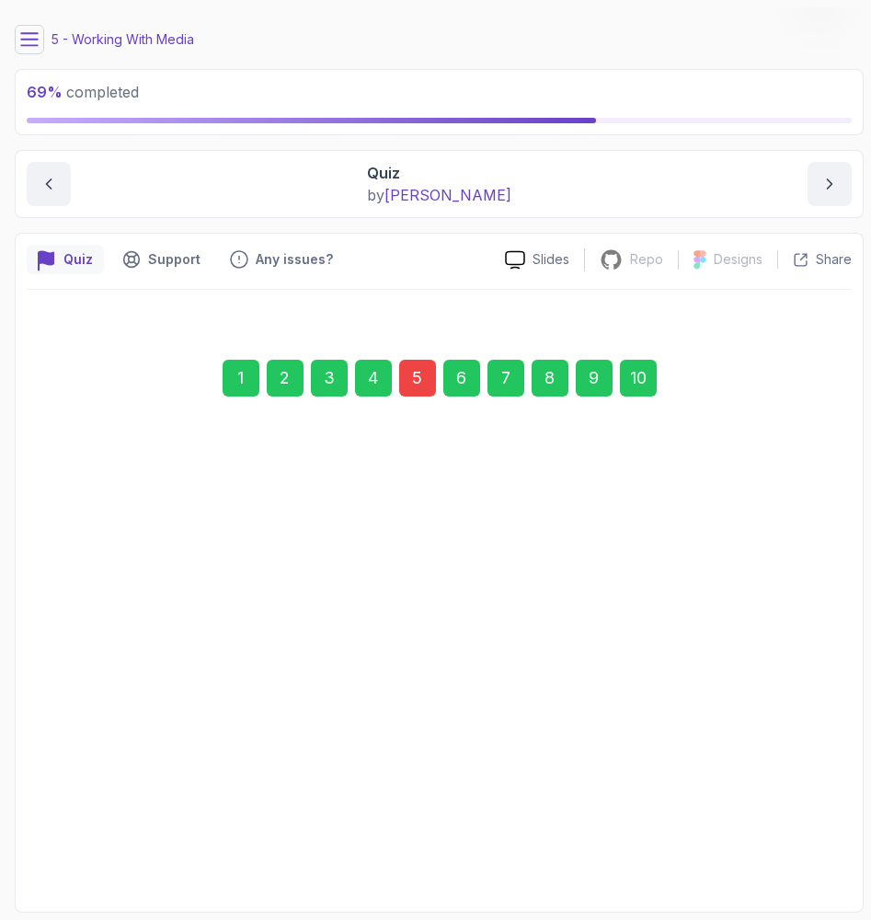
scroll to position [49, 0]
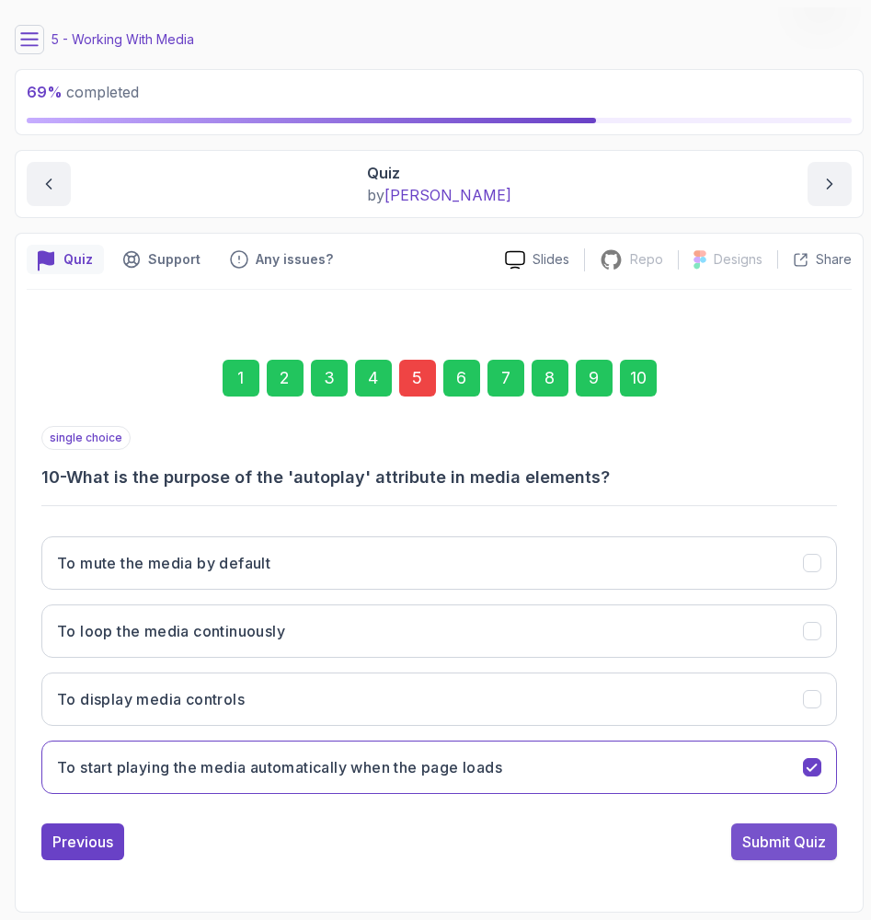
click at [752, 837] on div "Submit Quiz" at bounding box center [784, 842] width 84 height 22
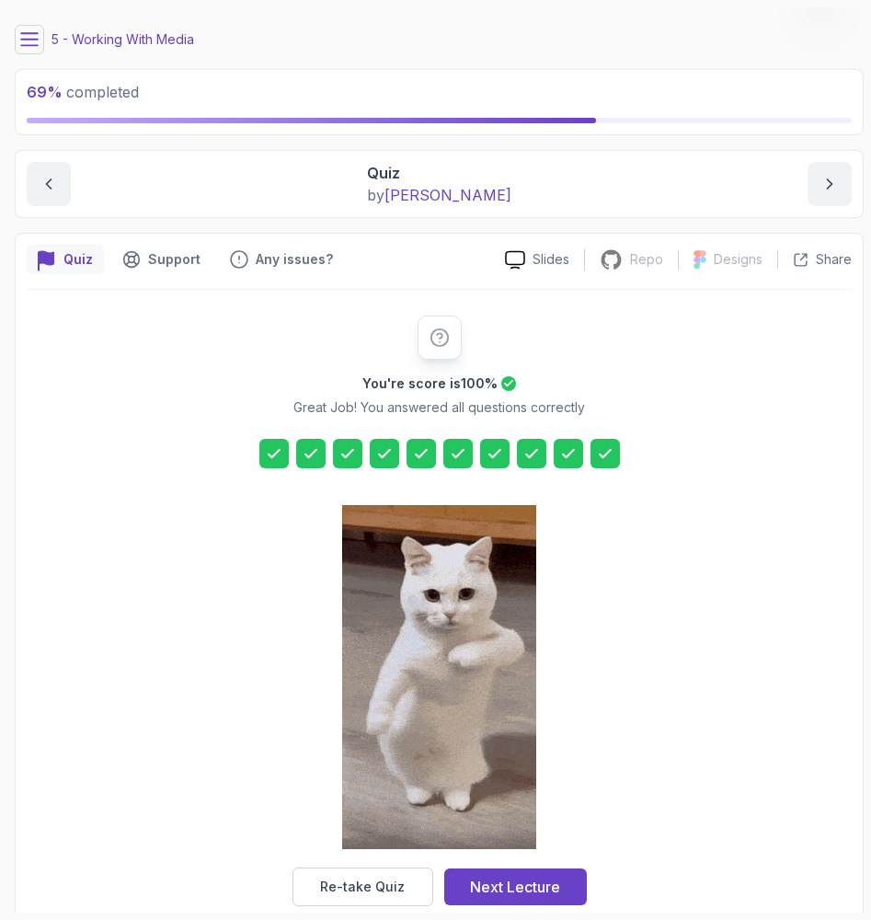
click at [529, 861] on div at bounding box center [439, 678] width 194 height 377
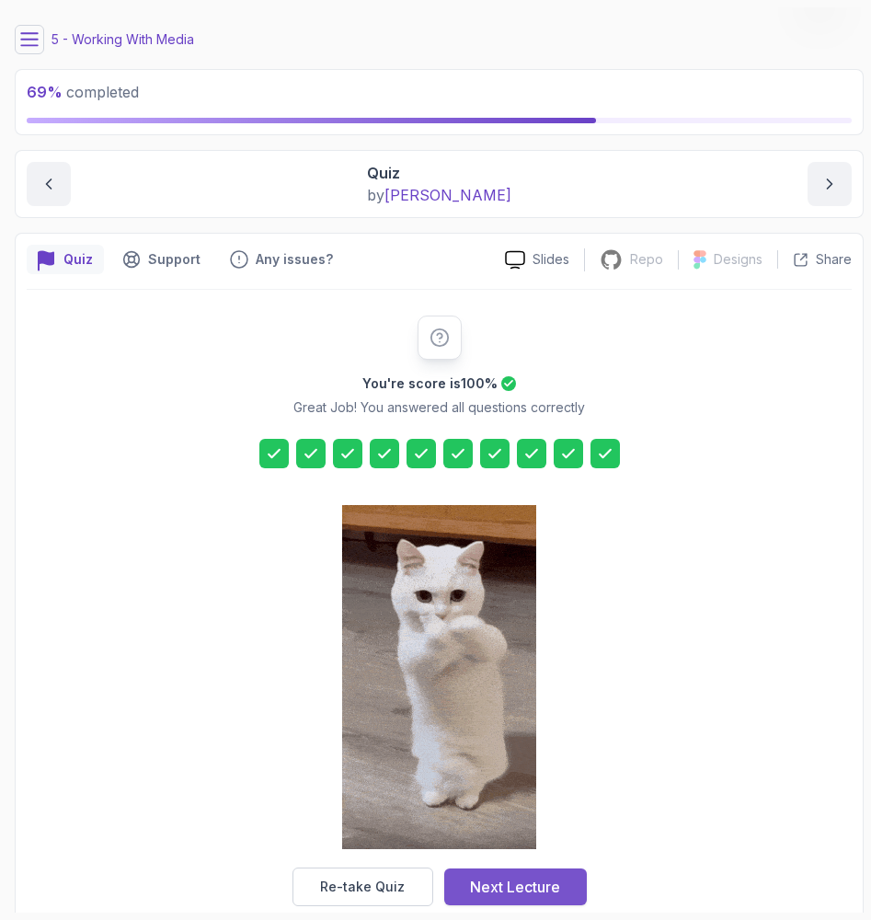
click at [524, 882] on div "Next Lecture" at bounding box center [515, 887] width 90 height 22
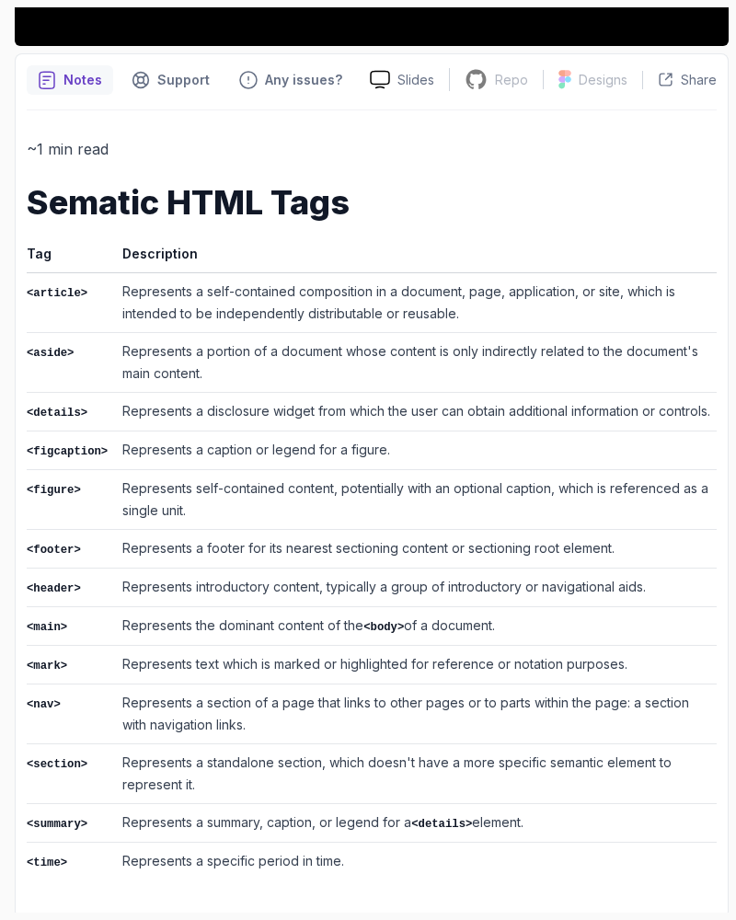
scroll to position [636, 0]
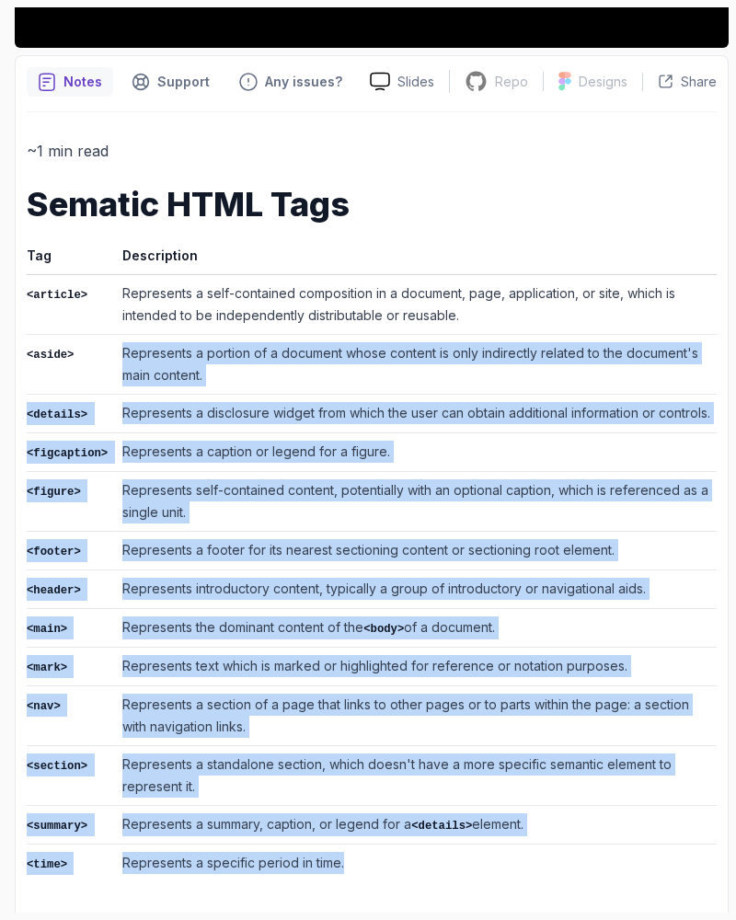
drag, startPoint x: 339, startPoint y: 847, endPoint x: 106, endPoint y: 390, distance: 513.4
click at [106, 390] on tbody "<article> Represents a self-contained composition in a document, page, applicat…" at bounding box center [372, 579] width 690 height 608
click at [153, 792] on td "Represents a standalone section, which doesn't have a more specific semantic el…" at bounding box center [416, 776] width 602 height 60
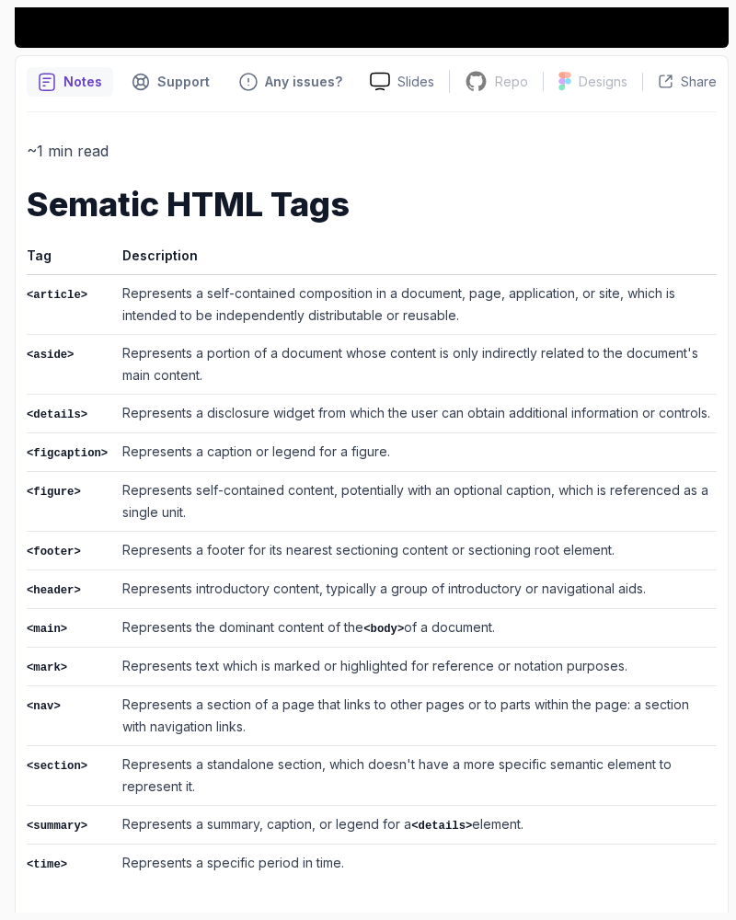
click at [153, 792] on td "Represents a standalone section, which doesn't have a more specific semantic el…" at bounding box center [416, 776] width 602 height 60
click at [132, 777] on td "Represents a standalone section, which doesn't have a more specific semantic el…" at bounding box center [416, 776] width 602 height 60
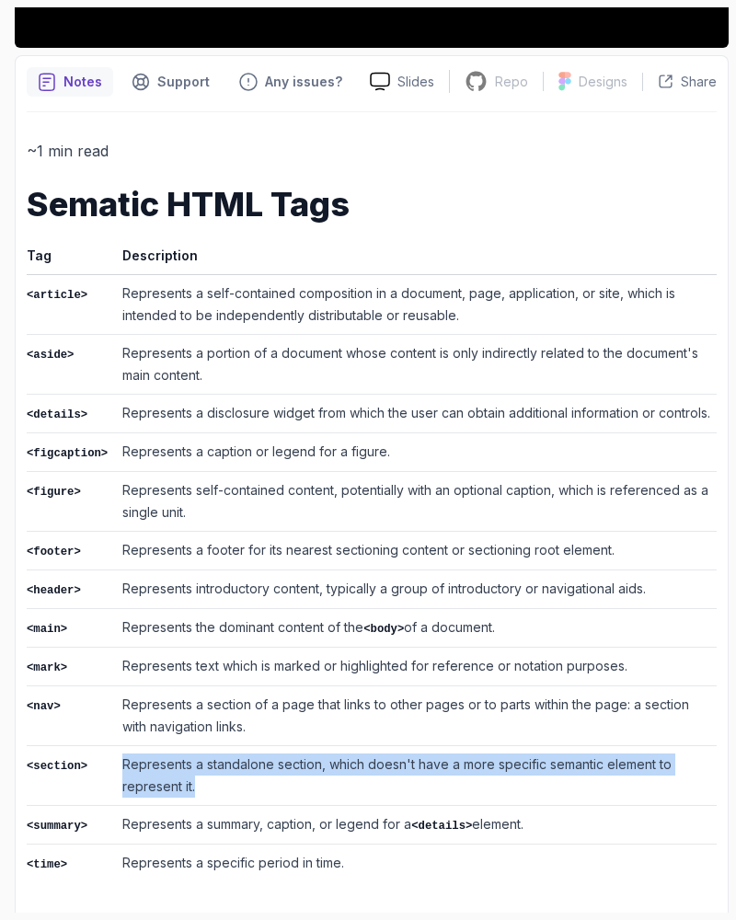
click at [132, 777] on td "Represents a standalone section, which doesn't have a more specific semantic el…" at bounding box center [416, 776] width 602 height 60
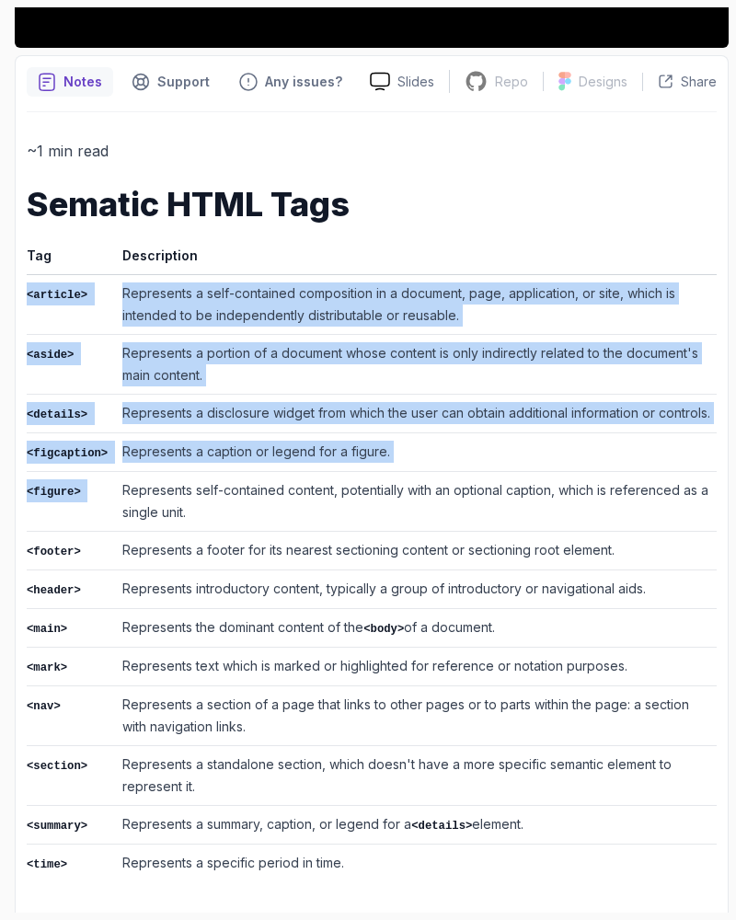
drag, startPoint x: 117, startPoint y: 280, endPoint x: 475, endPoint y: 474, distance: 407.1
click at [475, 474] on tbody "<article> Represents a self-contained composition in a document, page, applicat…" at bounding box center [372, 579] width 690 height 608
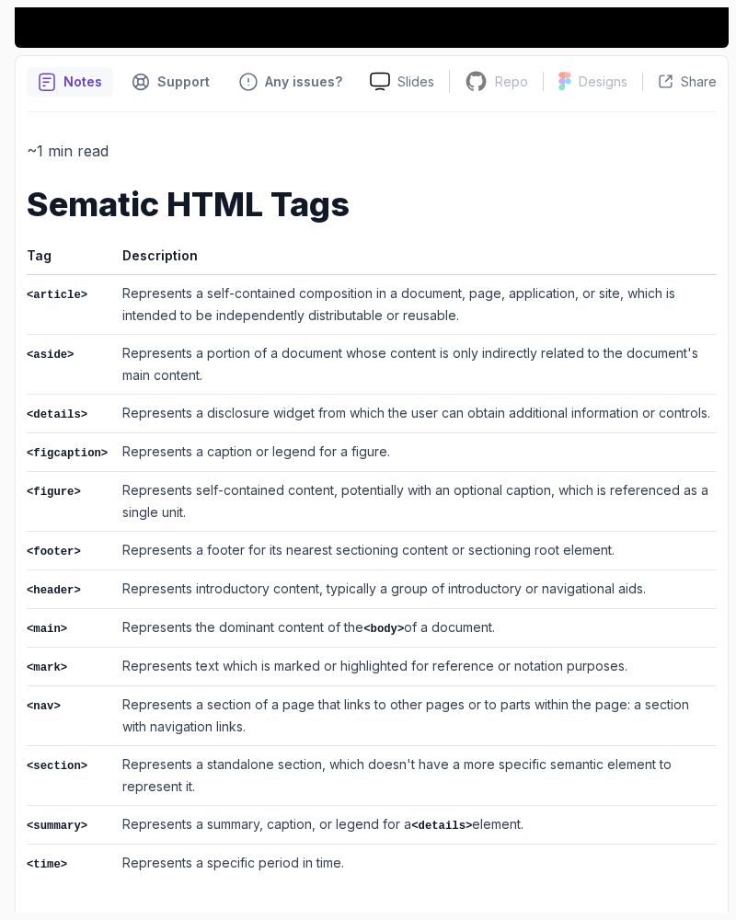
click at [471, 477] on td "Represents self-contained content, potentially with an optional caption, which …" at bounding box center [416, 502] width 602 height 60
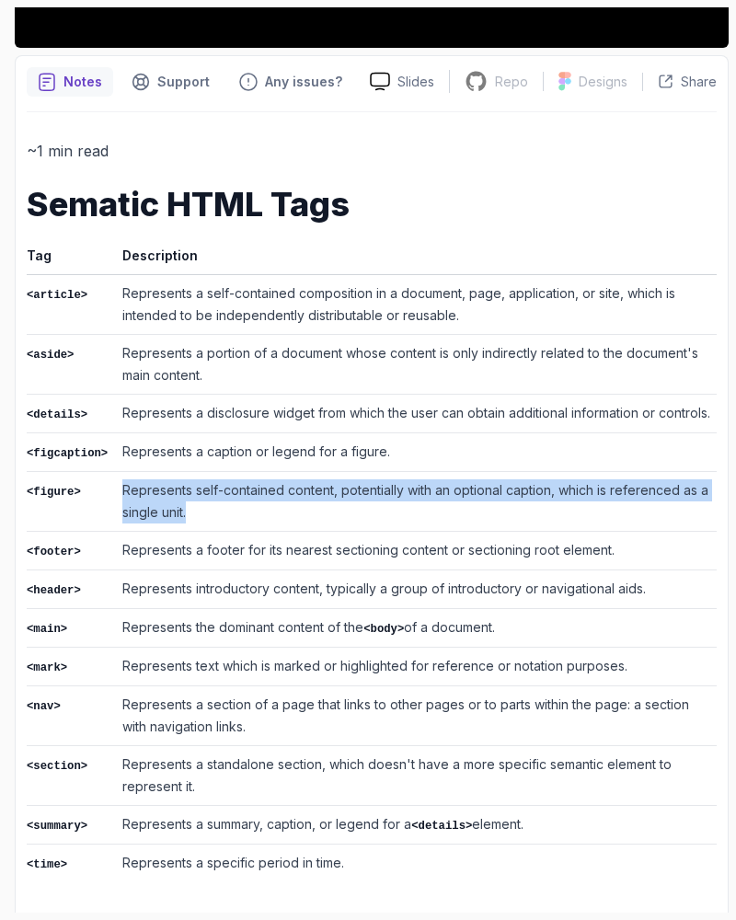
click at [471, 477] on td "Represents self-contained content, potentially with an optional caption, which …" at bounding box center [416, 502] width 602 height 60
click at [400, 482] on td "Represents self-contained content, potentially with an optional caption, which …" at bounding box center [416, 502] width 602 height 60
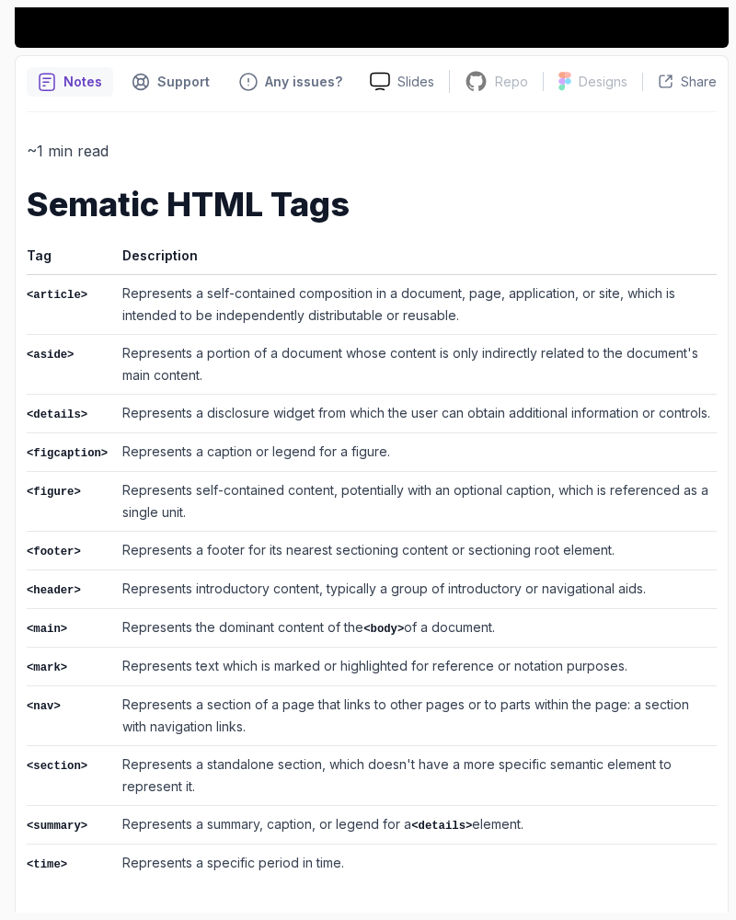
click at [337, 532] on td "Represents a footer for its nearest sectioning content or sectioning root eleme…" at bounding box center [416, 551] width 602 height 39
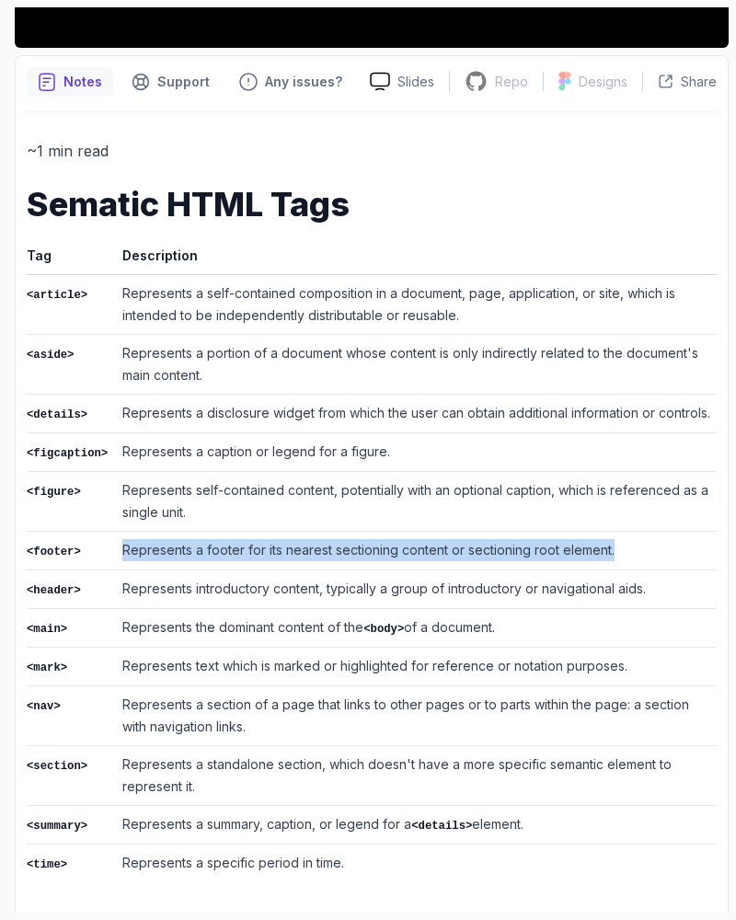
click at [337, 532] on td "Represents a footer for its nearest sectioning content or sectioning root eleme…" at bounding box center [416, 551] width 602 height 39
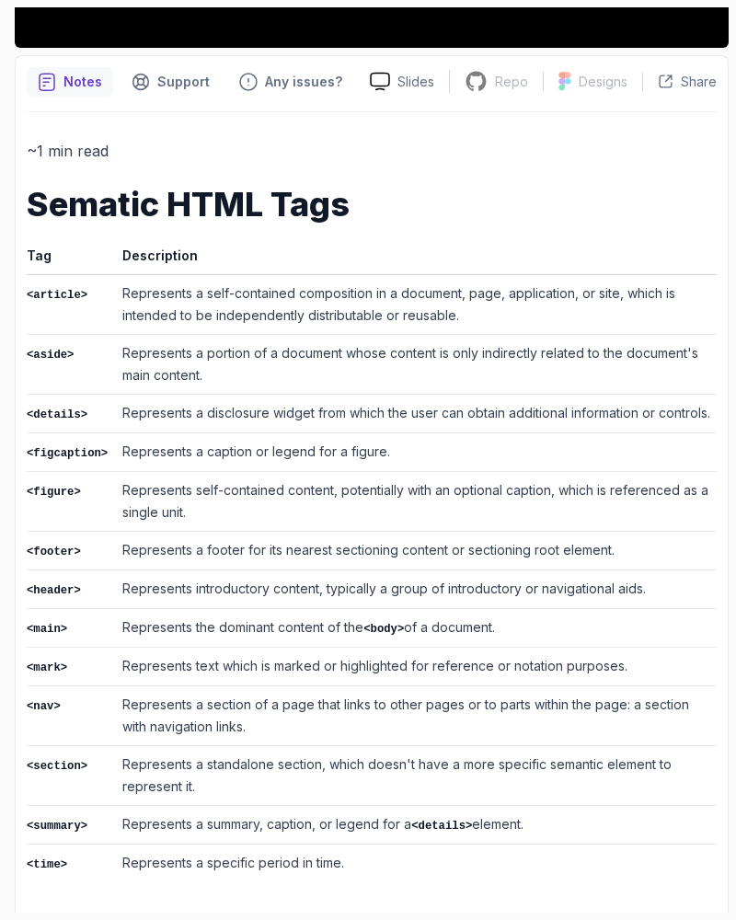
click at [248, 587] on td "Represents introductory content, typically a group of introductory or navigatio…" at bounding box center [416, 589] width 602 height 39
click at [227, 609] on td "Represents the dominant content of the <body> of a document." at bounding box center [416, 628] width 602 height 39
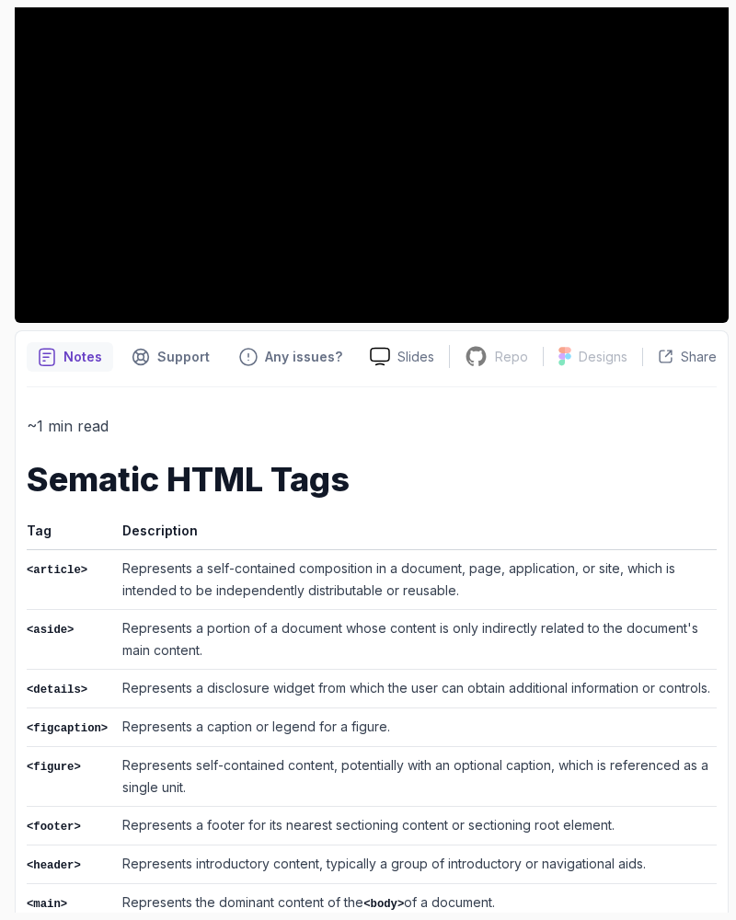
scroll to position [456, 0]
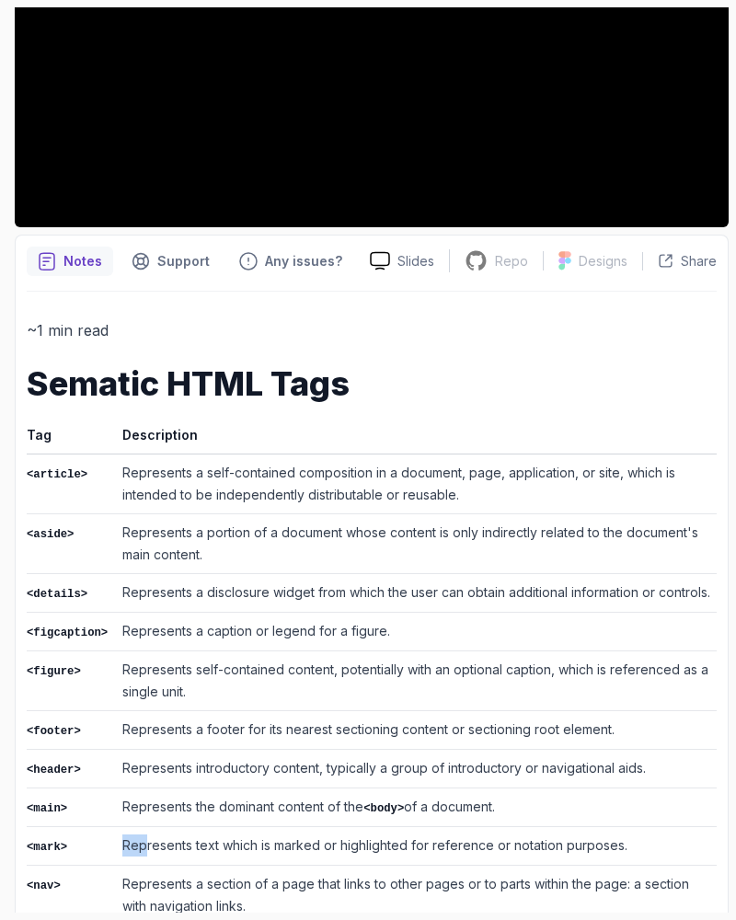
drag, startPoint x: 121, startPoint y: 842, endPoint x: 268, endPoint y: 835, distance: 146.4
click at [164, 837] on td "Represents text which is marked or highlighted for reference or notation purpos…" at bounding box center [416, 846] width 602 height 39
click at [275, 836] on td "Represents text which is marked or highlighted for reference or notation purpos…" at bounding box center [416, 846] width 602 height 39
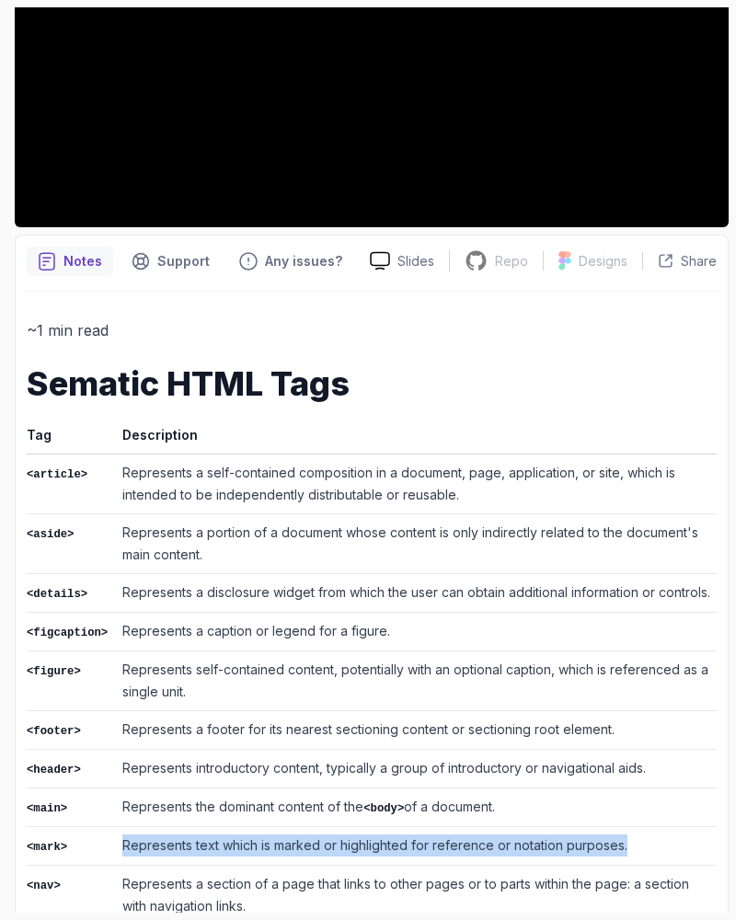
click at [198, 809] on td "Represents the dominant content of the <body> of a document." at bounding box center [416, 807] width 602 height 39
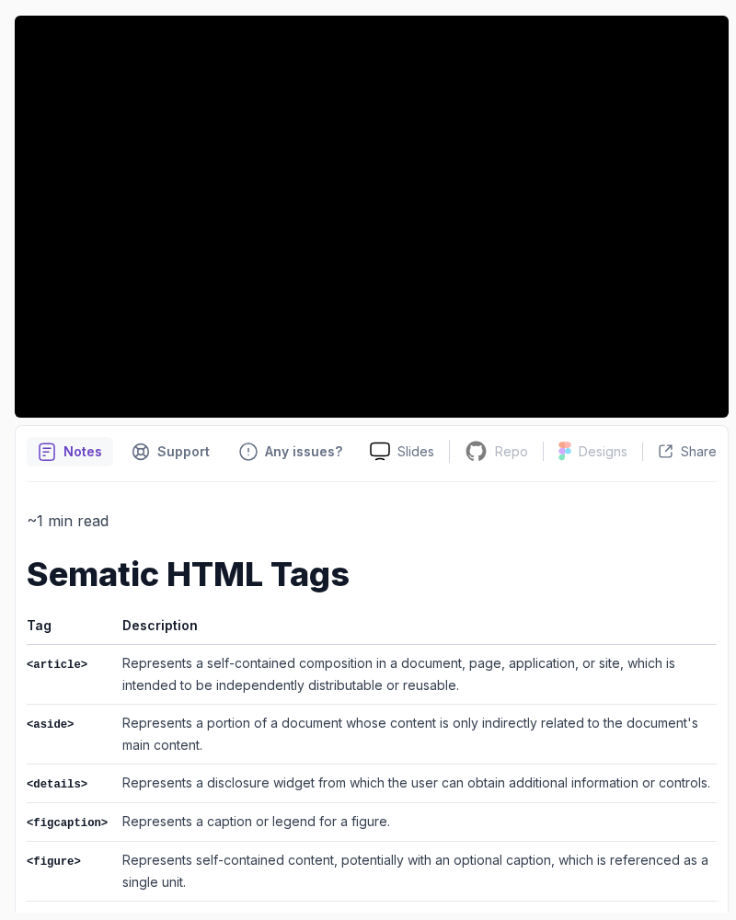
scroll to position [61, 0]
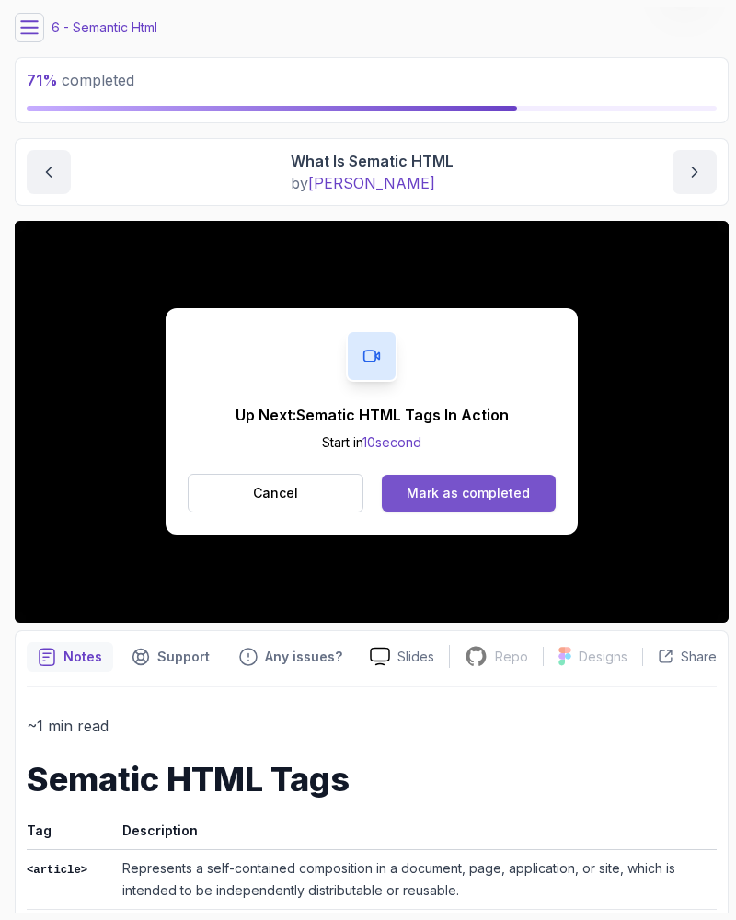
click at [410, 485] on div "Mark as completed" at bounding box center [468, 493] width 123 height 18
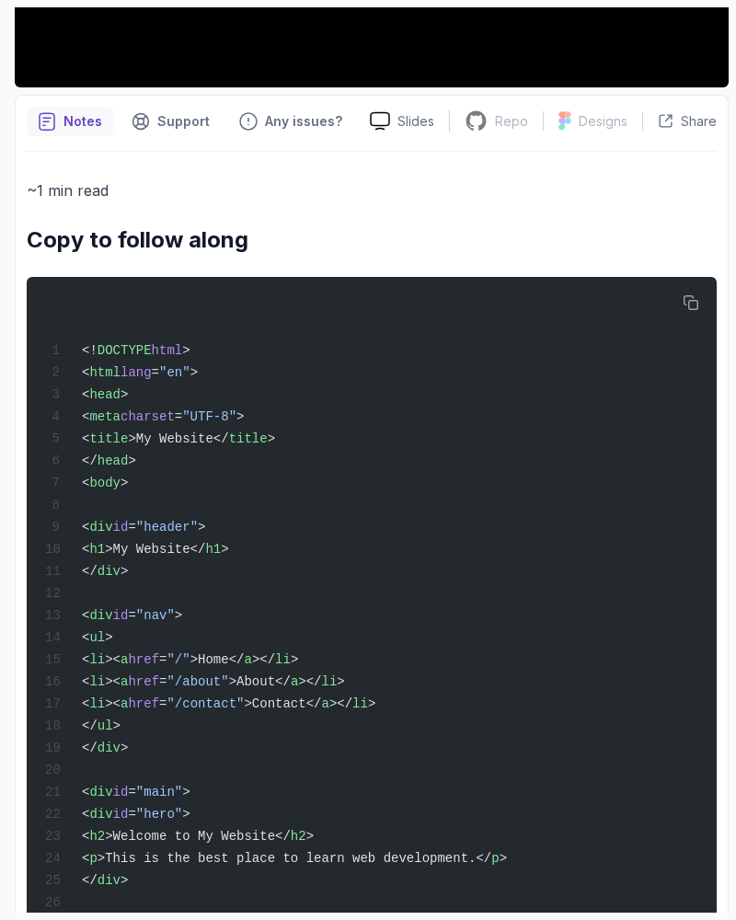
scroll to position [445, 0]
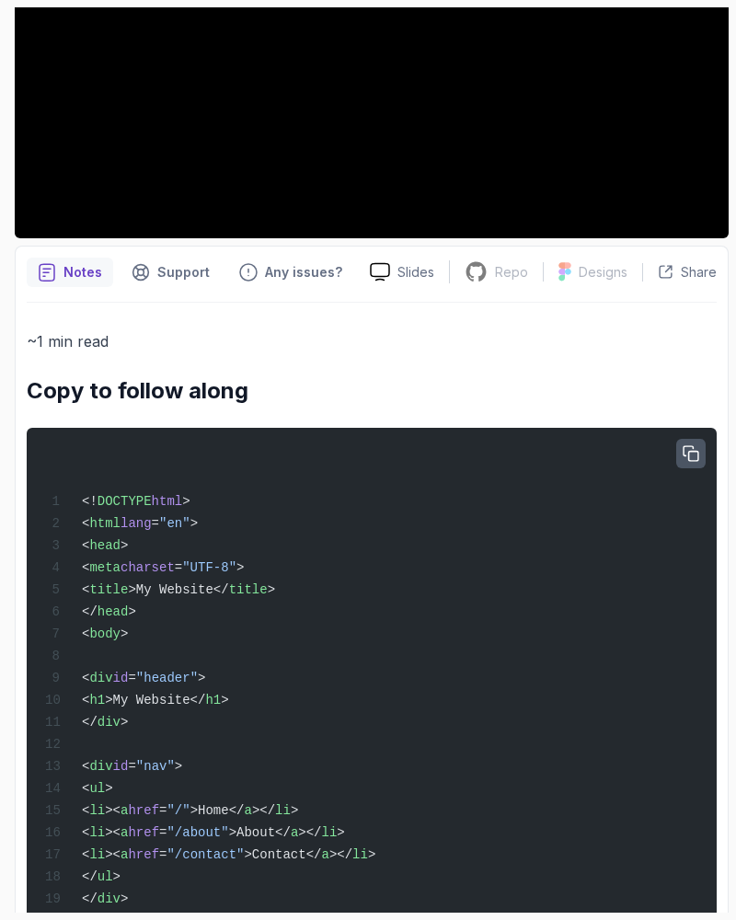
click at [680, 446] on button "button" at bounding box center [690, 453] width 29 height 29
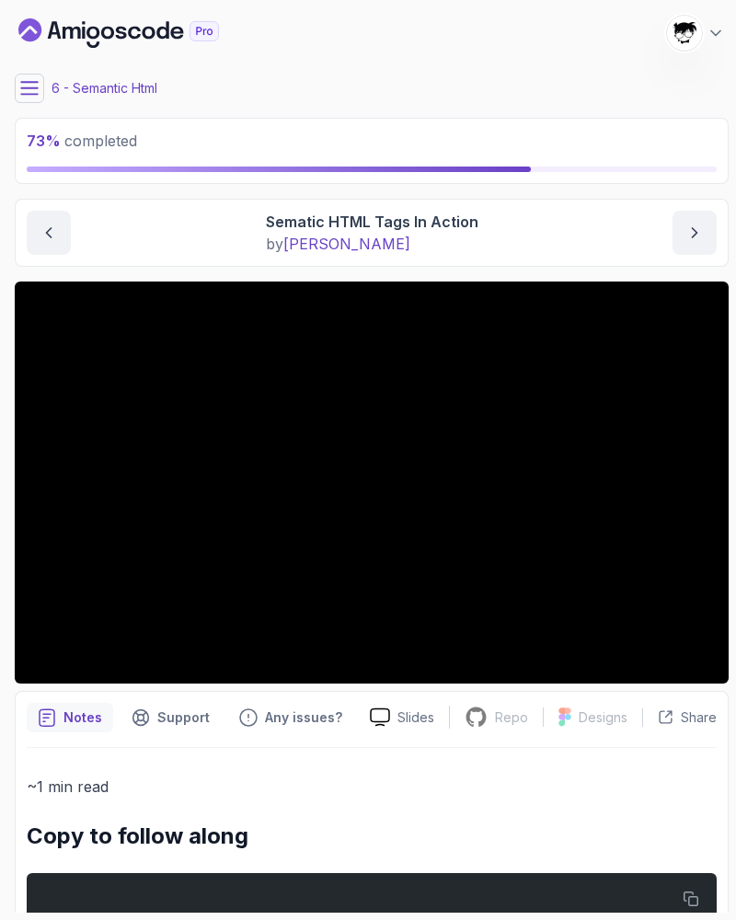
scroll to position [0, 0]
click at [33, 90] on icon at bounding box center [29, 88] width 18 height 18
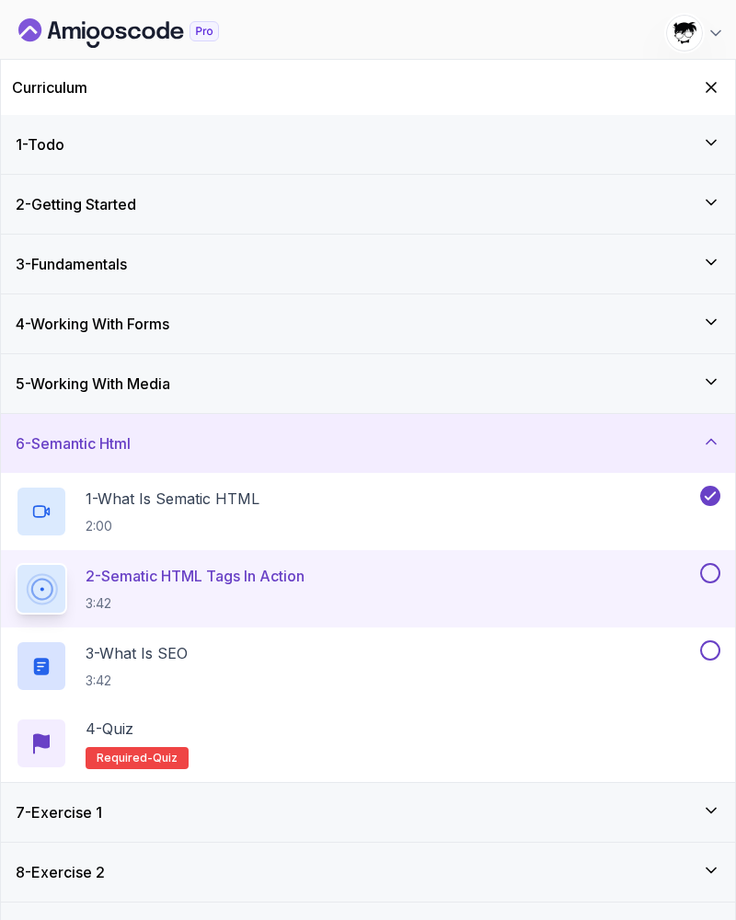
scroll to position [73, 0]
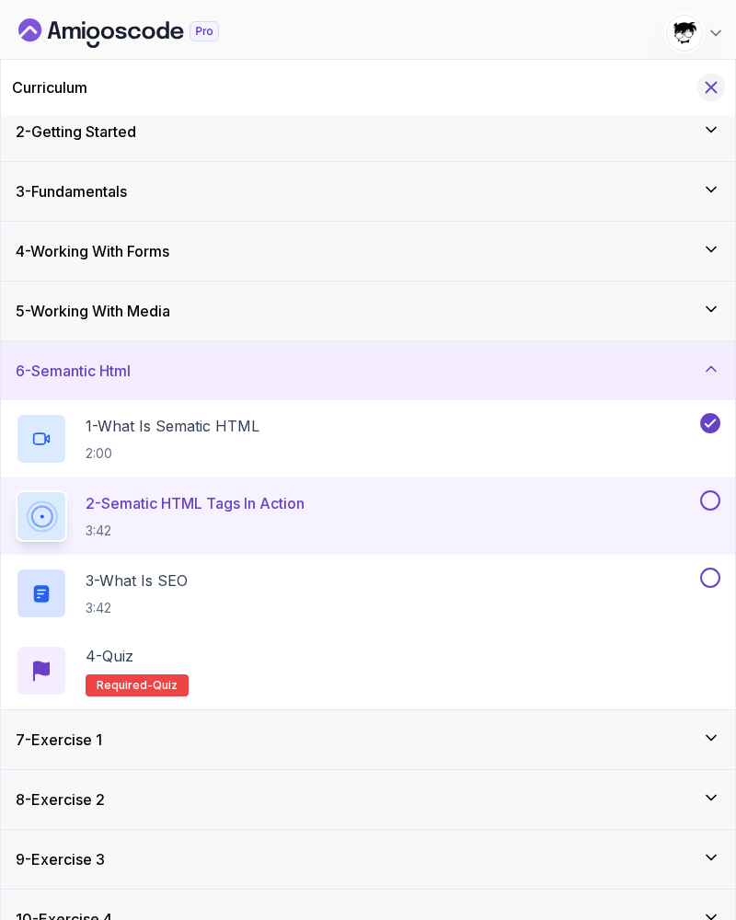
click at [705, 79] on icon "Hide Curriculum for mobile" at bounding box center [711, 87] width 20 height 20
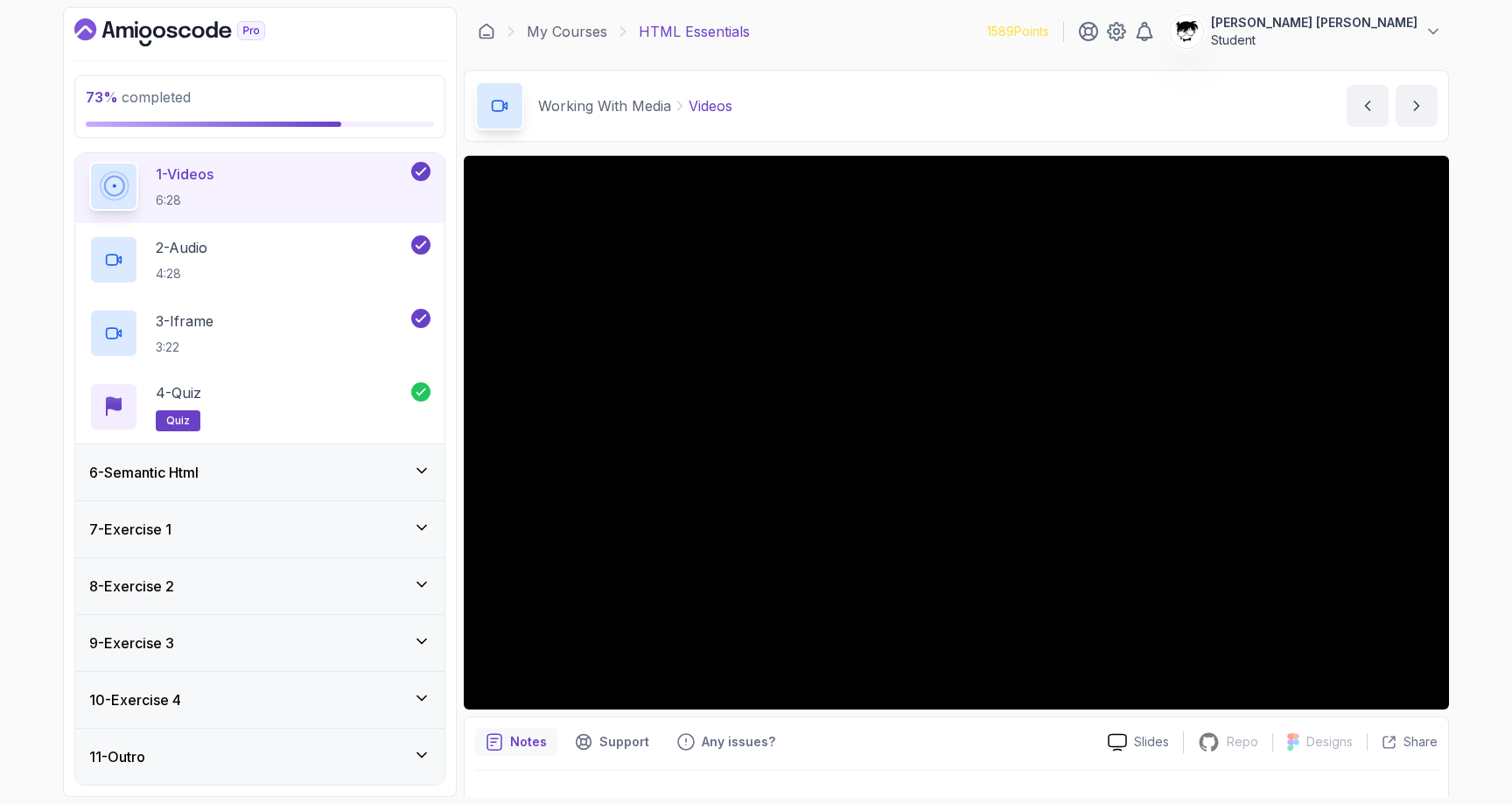
scroll to position [287, 0]
click at [210, 474] on div "6 - Semantic Html" at bounding box center [260, 473] width 341 height 21
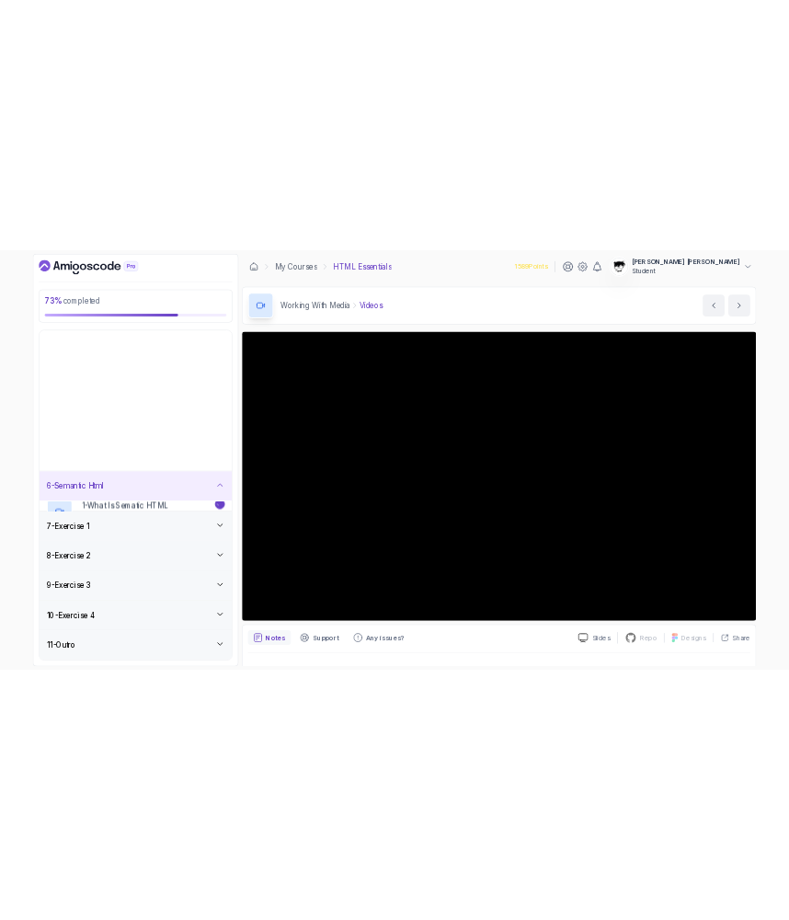
scroll to position [0, 0]
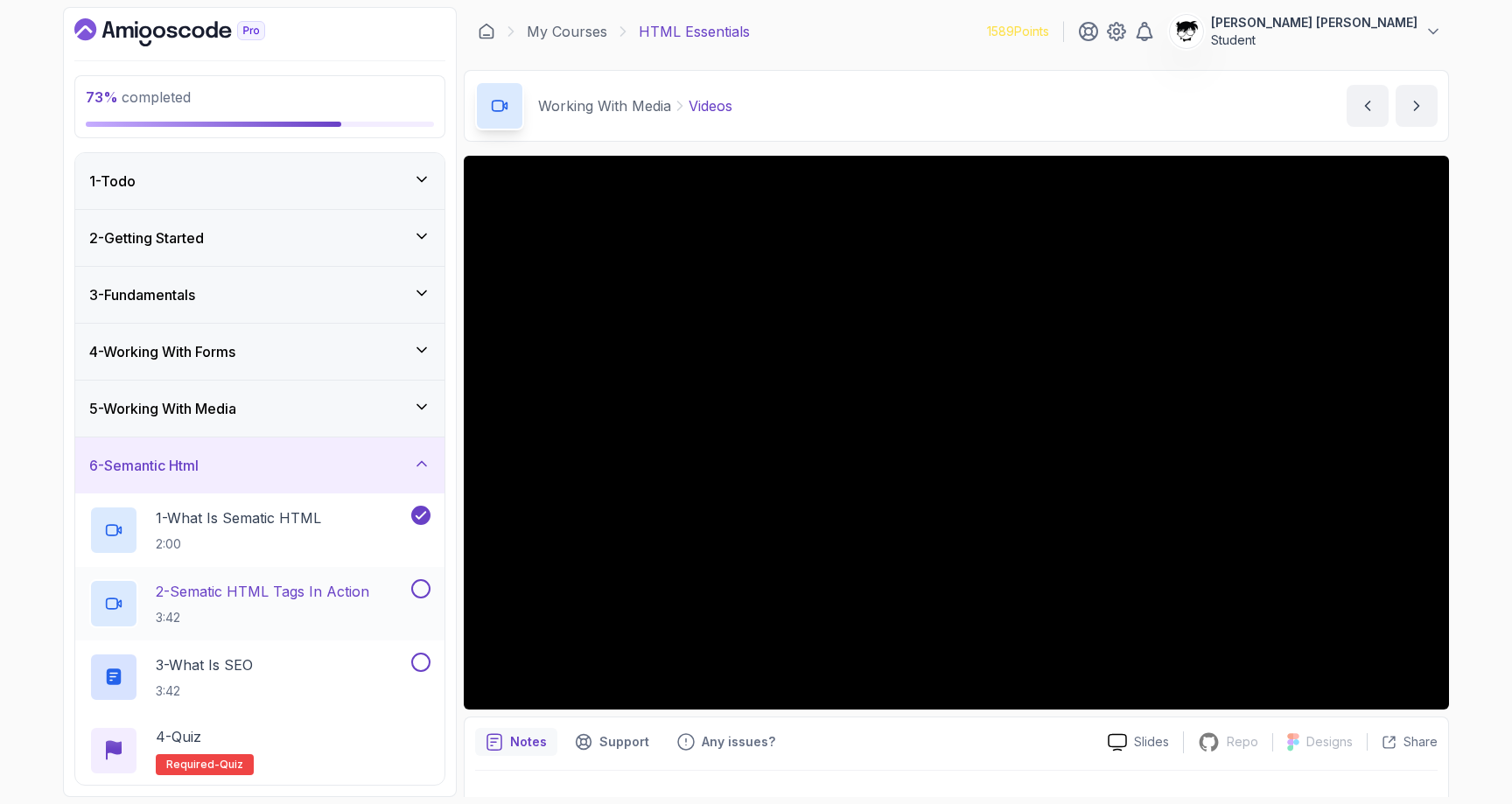
click at [249, 594] on p "2 - Sematic HTML Tags In Action" at bounding box center [262, 592] width 213 height 21
click at [260, 594] on p "2 - Sematic HTML Tags In Action" at bounding box center [262, 592] width 213 height 21
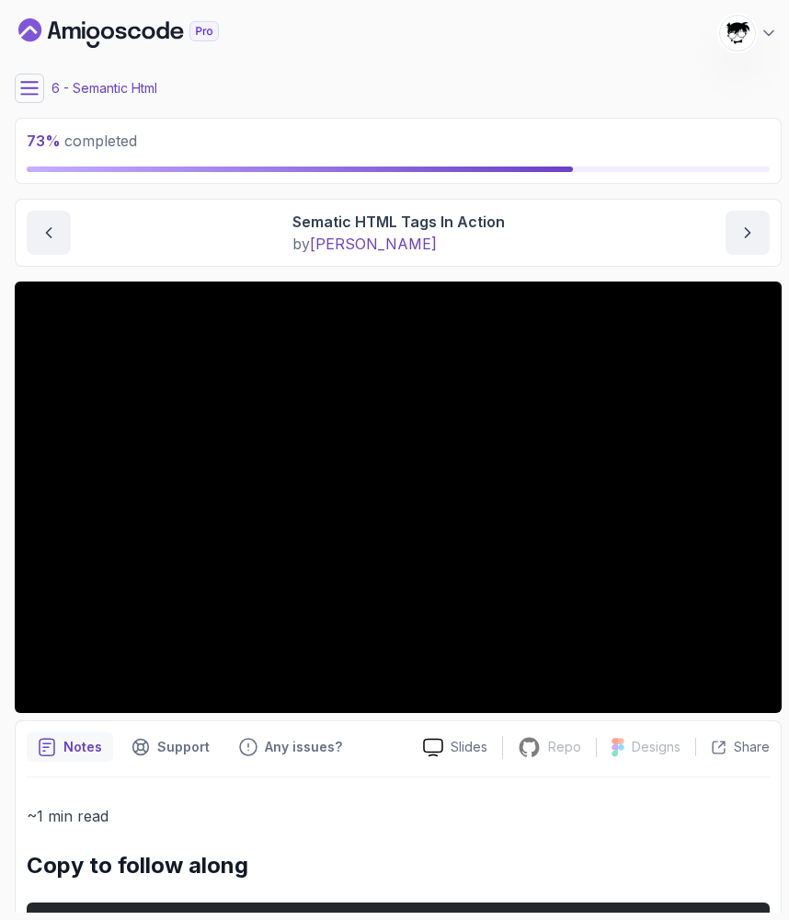
click at [50, 104] on main "My Courses HTML Essentials 1589 Points Abdallah Issa Al-Kass Student 6 - Semant…" at bounding box center [398, 459] width 767 height 905
click at [27, 90] on icon at bounding box center [29, 88] width 18 height 18
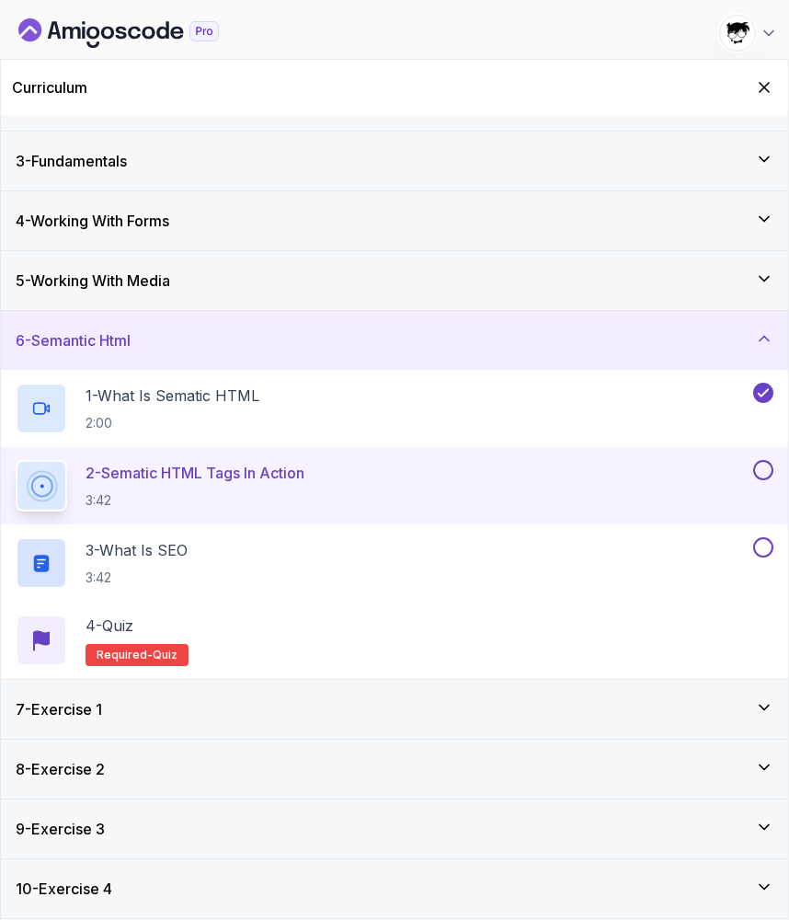
scroll to position [103, 0]
click at [767, 79] on icon "Hide Curriculum for mobile" at bounding box center [764, 87] width 20 height 20
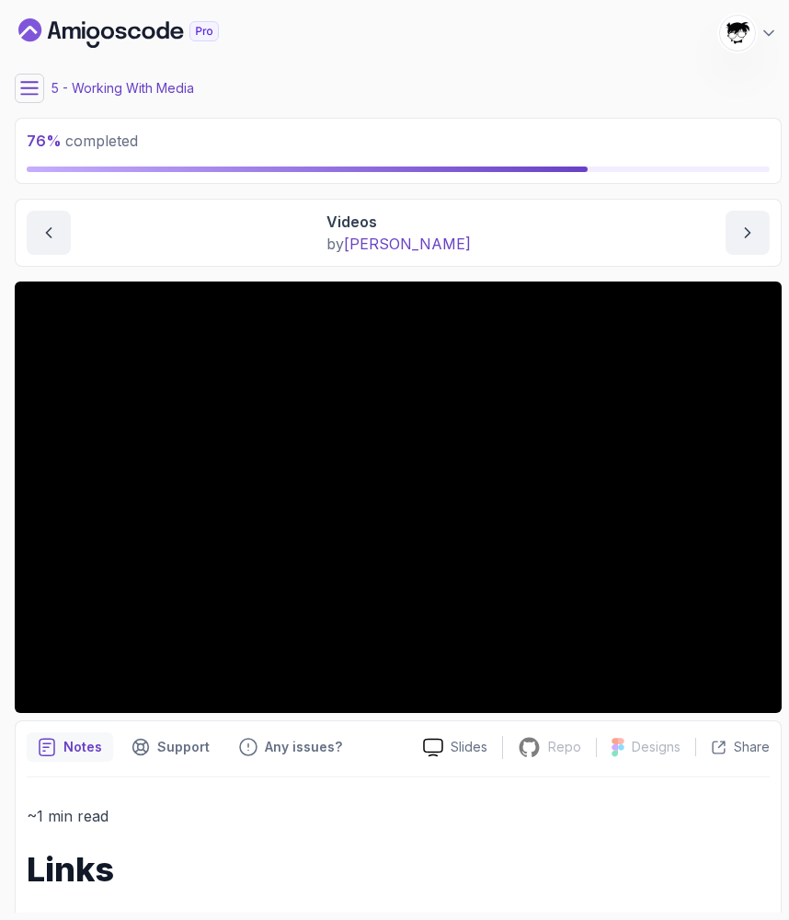
click at [15, 74] on div "5 - Working With Media" at bounding box center [398, 88] width 767 height 29
click at [29, 86] on icon at bounding box center [29, 88] width 18 height 18
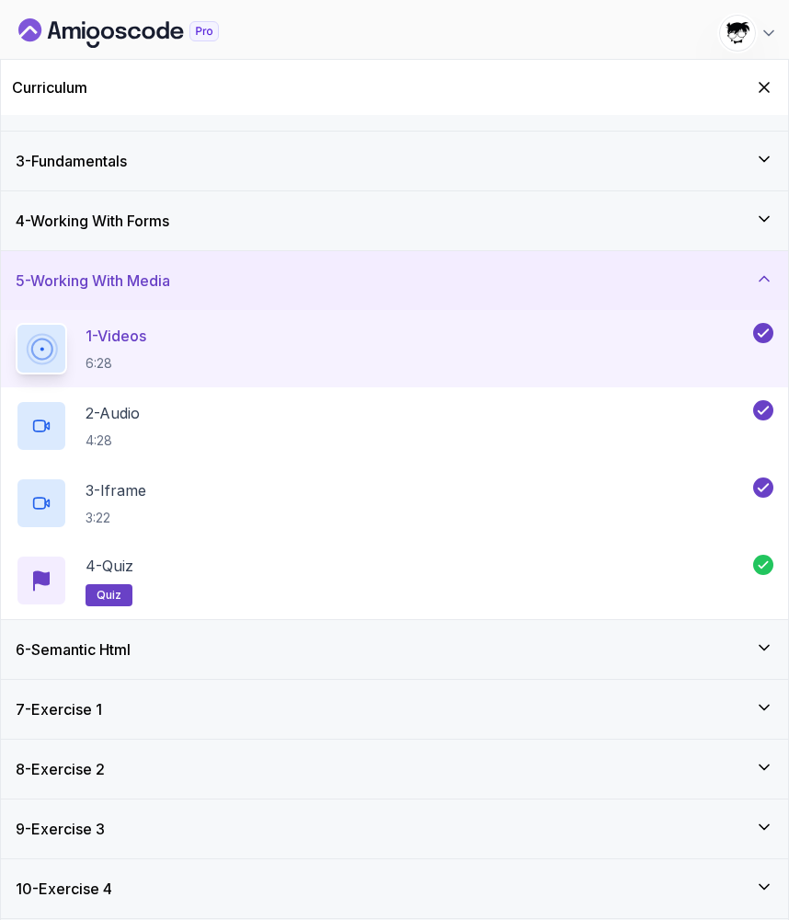
scroll to position [103, 0]
click at [85, 671] on div "6 - Semantic Html" at bounding box center [394, 649] width 787 height 59
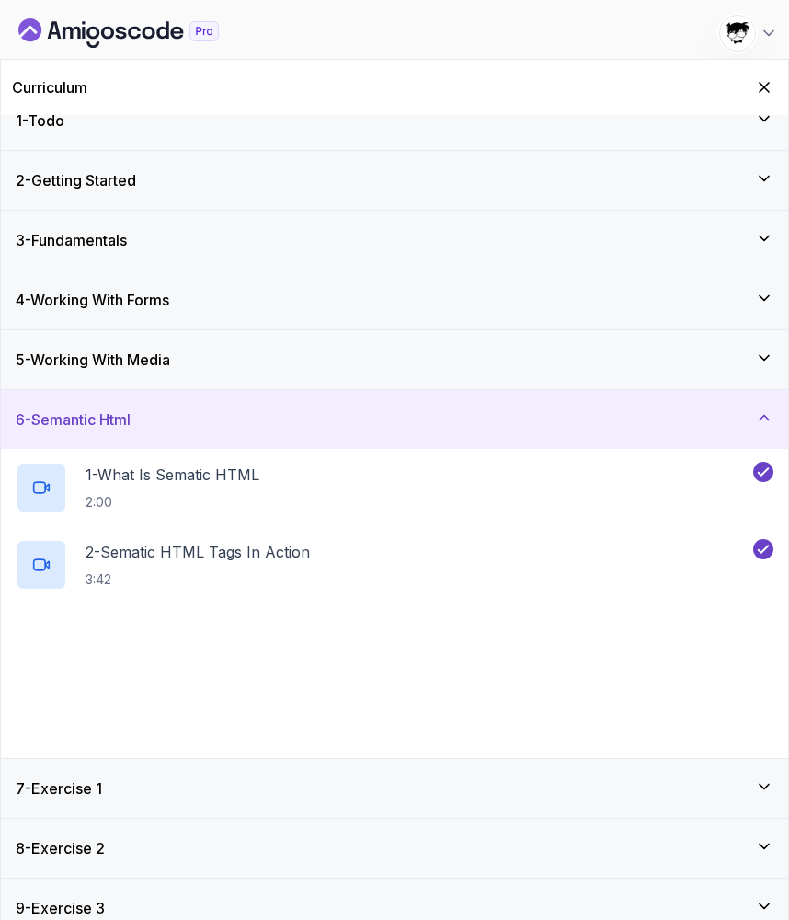
scroll to position [24, 0]
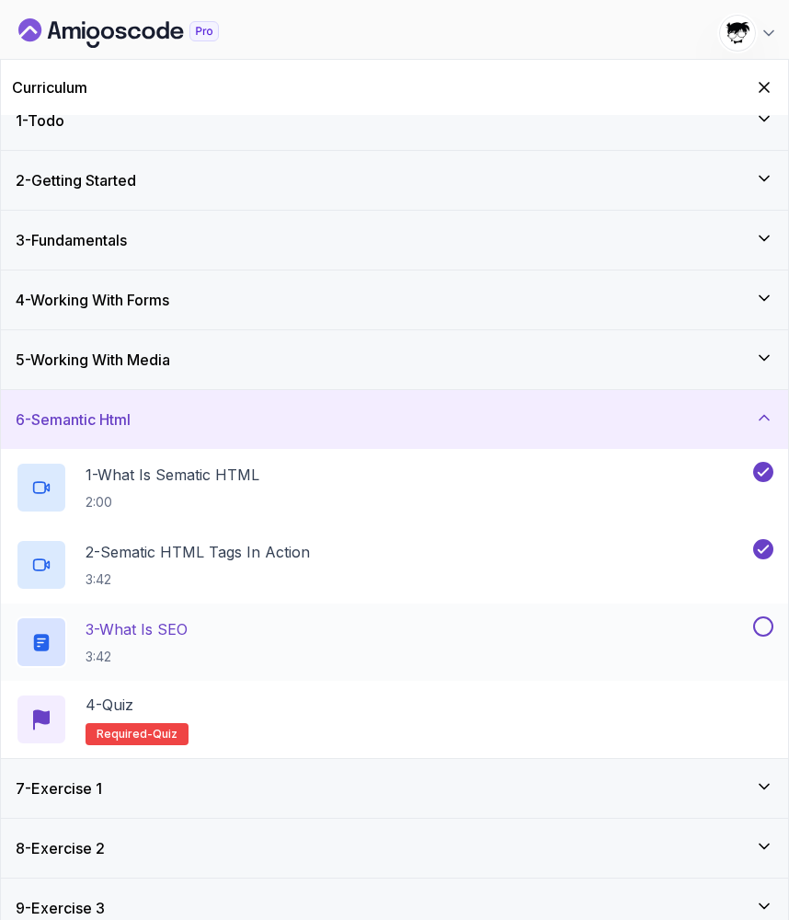
click at [627, 628] on div "3 - What is SEO 3:42" at bounding box center [383, 642] width 734 height 52
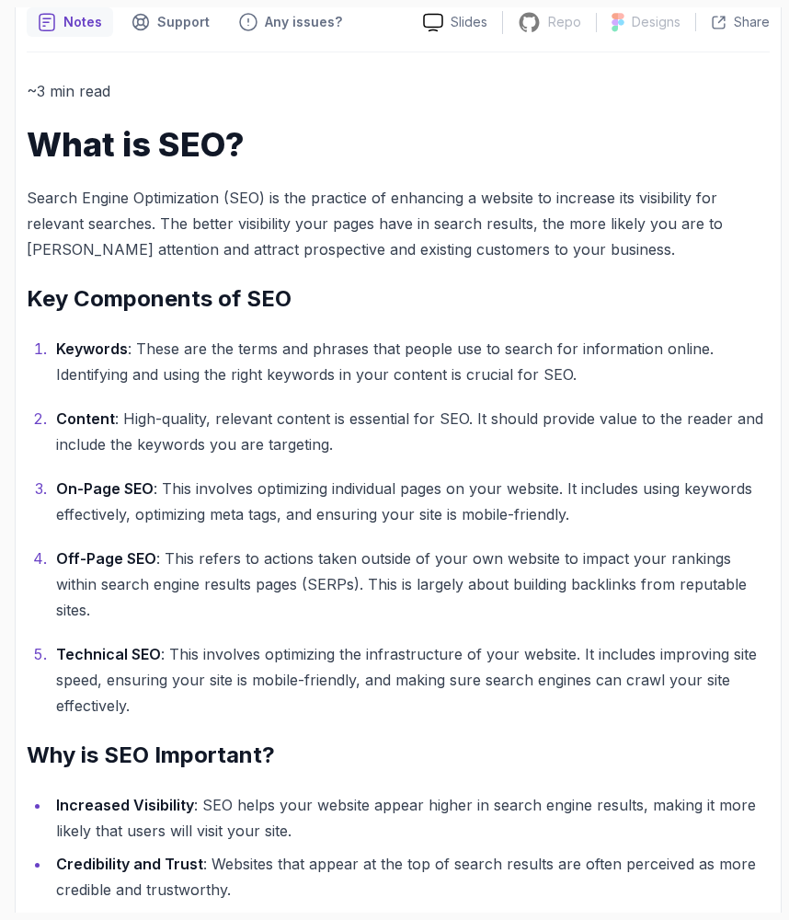
scroll to position [293, 0]
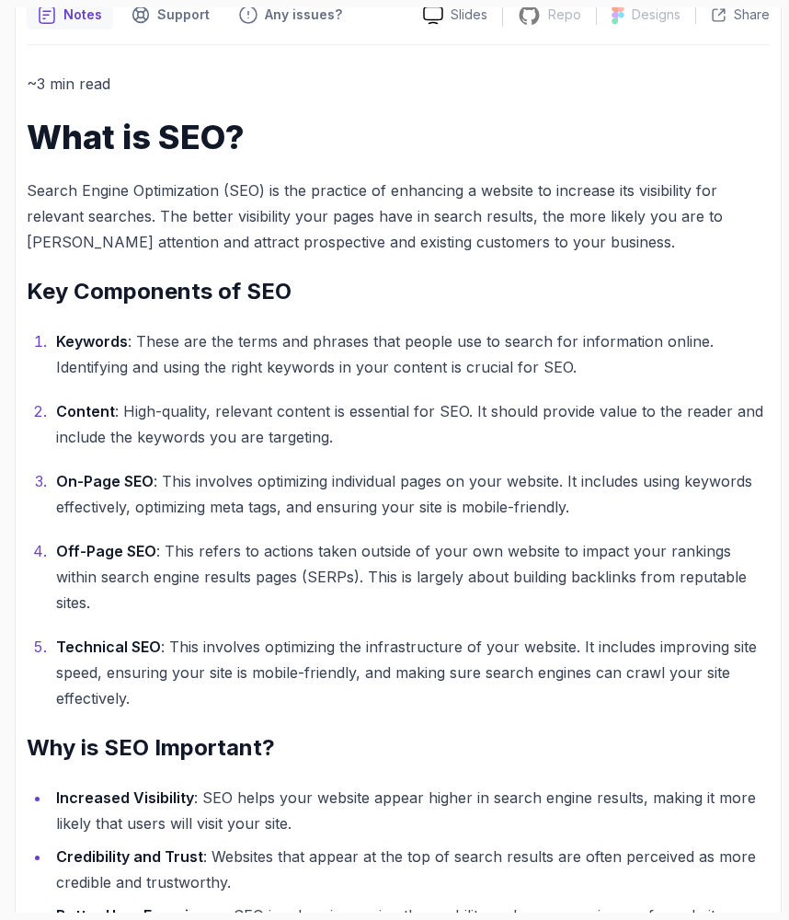
click at [58, 335] on strong "Keywords" at bounding box center [92, 341] width 72 height 18
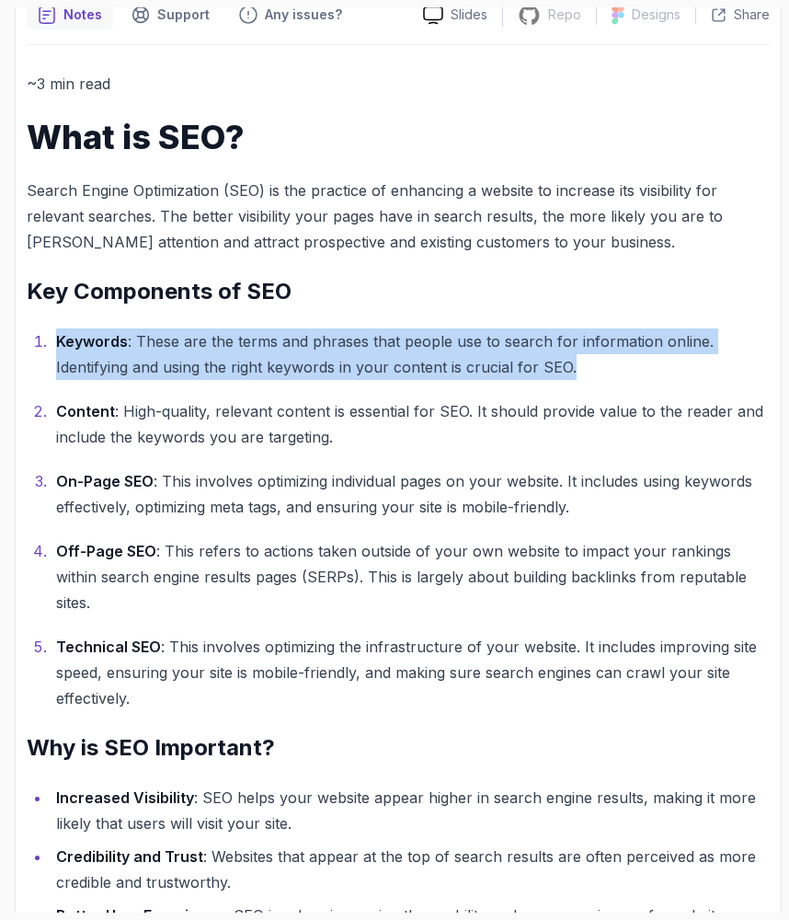
click at [58, 335] on strong "Keywords" at bounding box center [92, 341] width 72 height 18
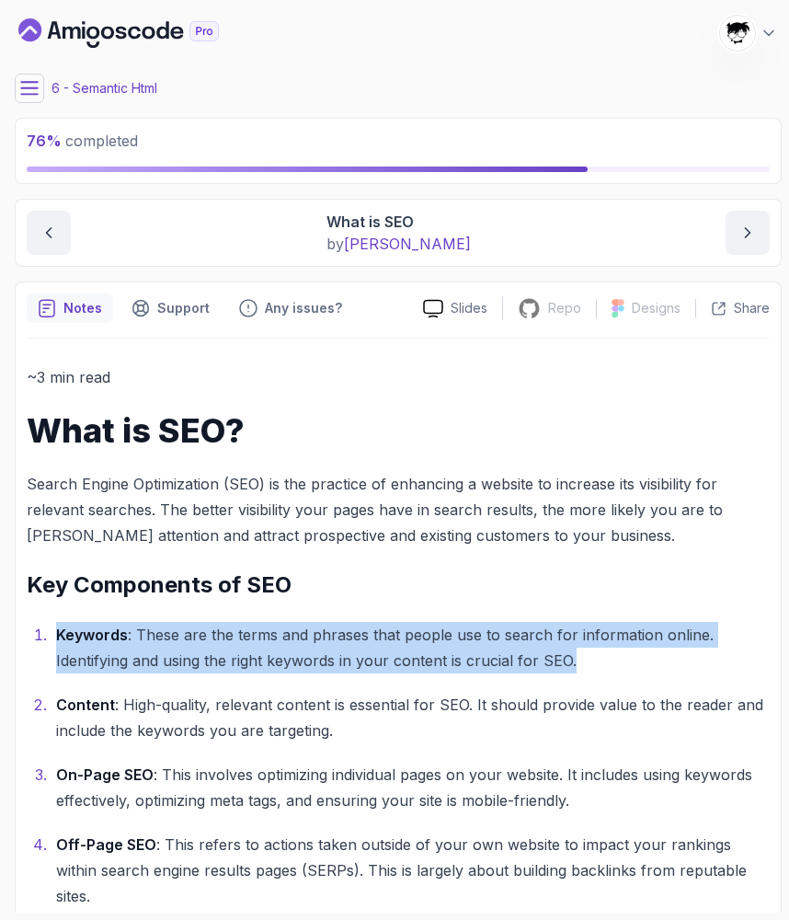
scroll to position [0, 0]
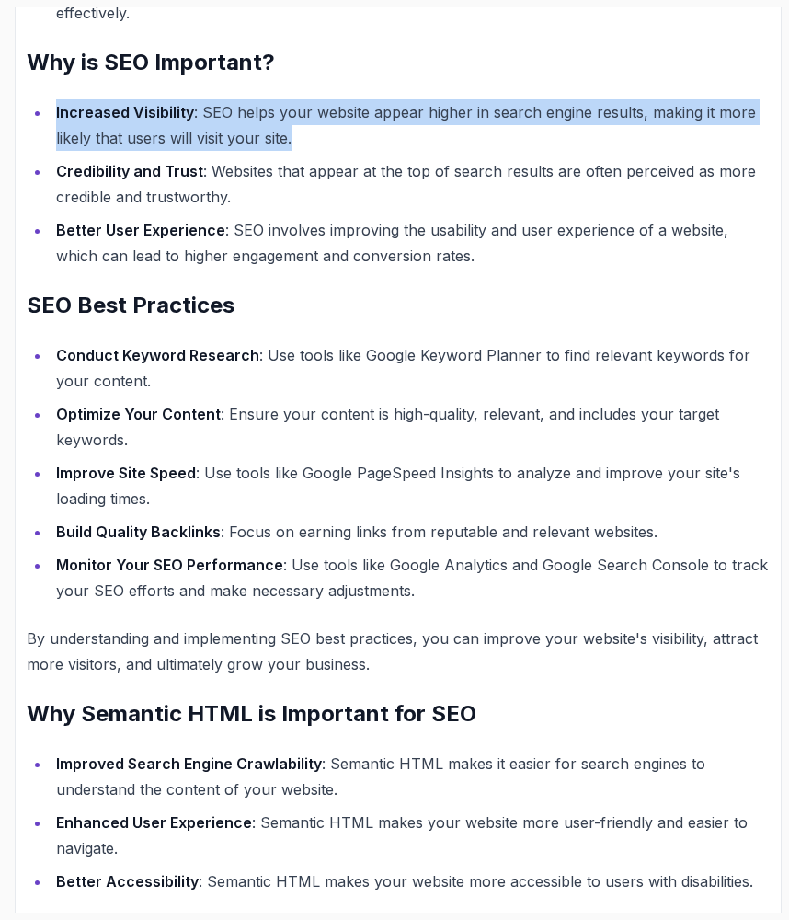
drag, startPoint x: 48, startPoint y: 83, endPoint x: 449, endPoint y: 112, distance: 402.1
click at [449, 113] on ul "Increased Visibility : SEO helps your website appear higher in search engine re…" at bounding box center [398, 183] width 743 height 169
click at [449, 112] on li "Increased Visibility : SEO helps your website appear higher in search engine re…" at bounding box center [410, 125] width 719 height 52
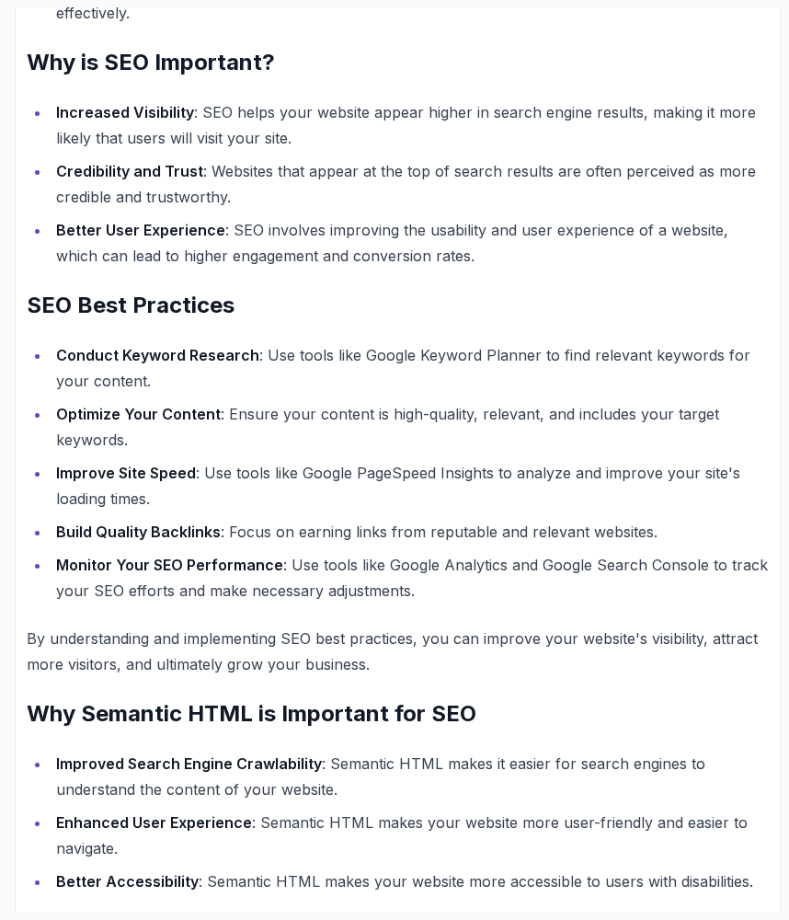
click at [166, 460] on li "Improve Site Speed : Use tools like Google PageSpeed Insights to analyze and im…" at bounding box center [410, 486] width 719 height 52
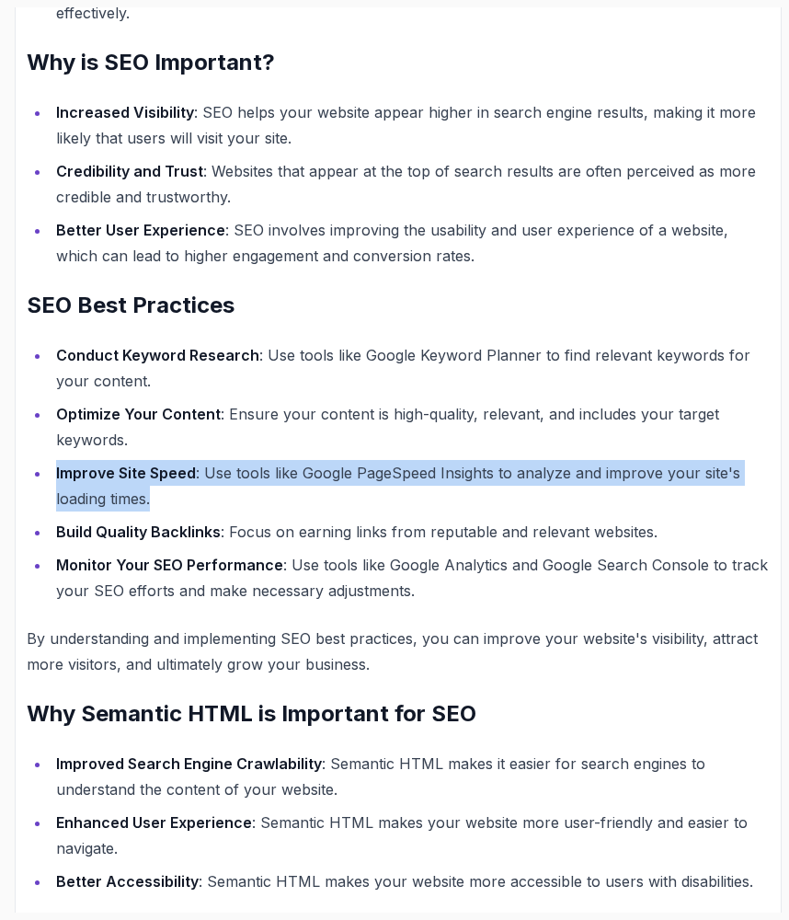
click at [166, 460] on li "Improve Site Speed : Use tools like Google PageSpeed Insights to analyze and im…" at bounding box center [410, 486] width 719 height 52
click at [227, 484] on li "Improve Site Speed : Use tools like Google PageSpeed Insights to analyze and im…" at bounding box center [410, 486] width 719 height 52
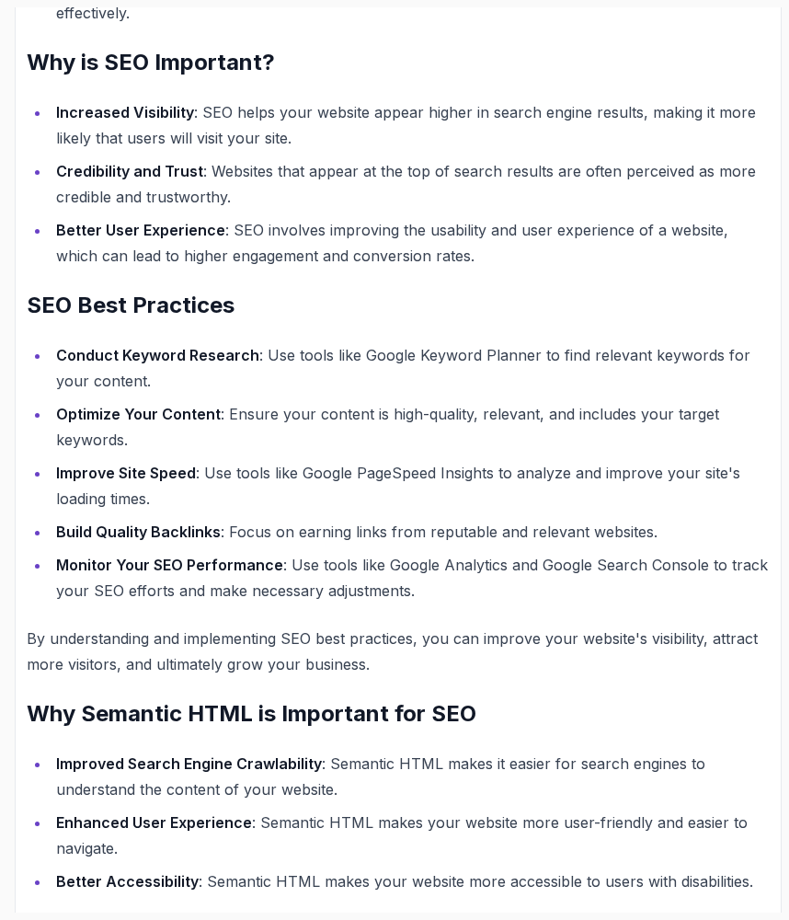
click at [101, 699] on h2 "Why Semantic HTML is Important for SEO" at bounding box center [398, 713] width 743 height 29
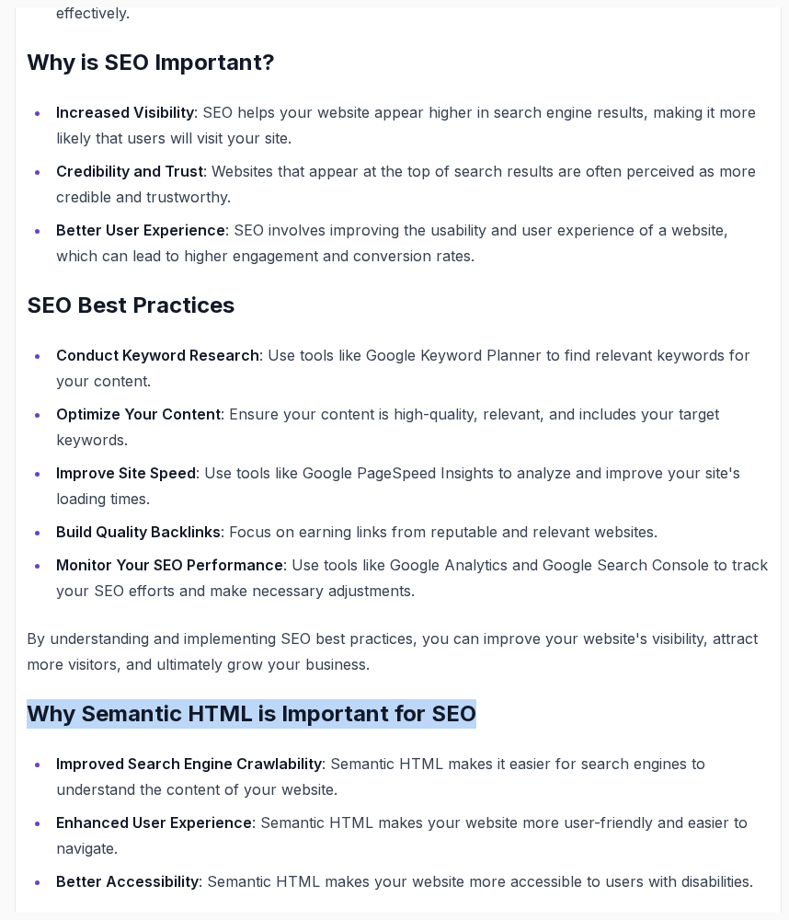
click at [57, 757] on li "Improved Search Engine Crawlability : Semantic HTML makes it easier for search …" at bounding box center [410, 777] width 719 height 52
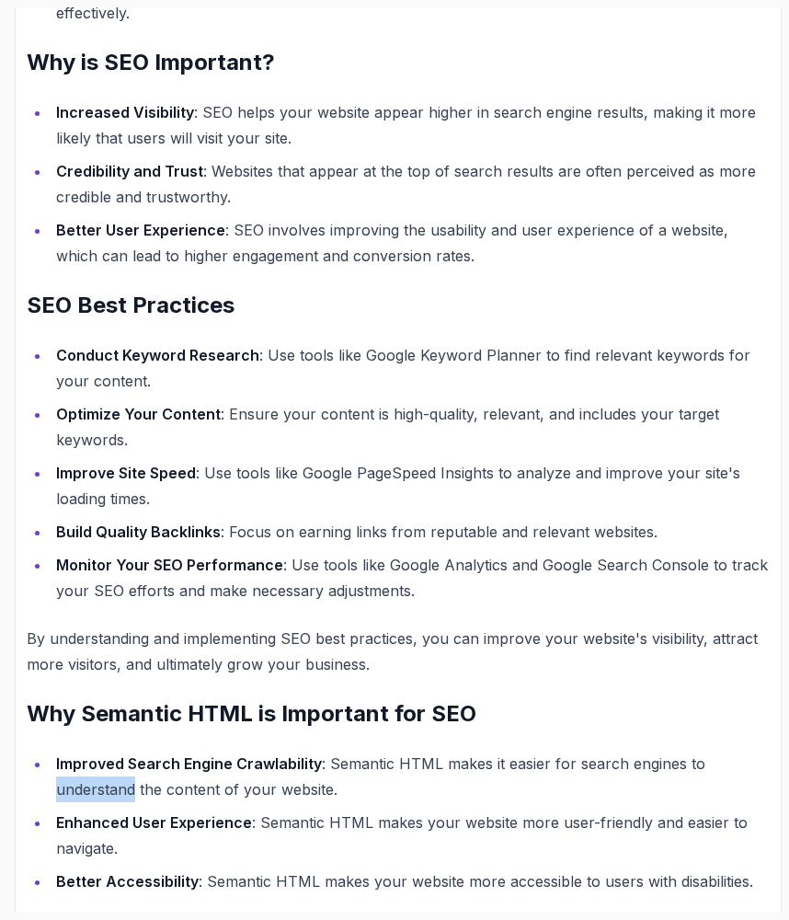
click at [57, 757] on li "Improved Search Engine Crawlability : Semantic HTML makes it easier for search …" at bounding box center [410, 777] width 719 height 52
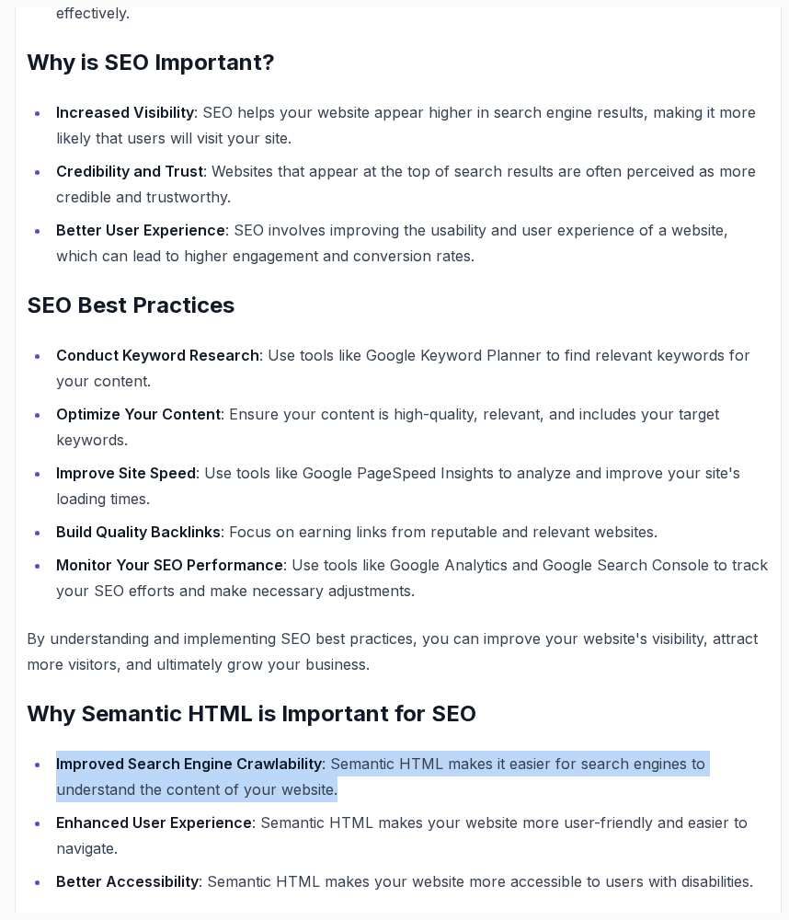
click at [57, 757] on li "Improved Search Engine Crawlability : Semantic HTML makes it easier for search …" at bounding box center [410, 777] width 719 height 52
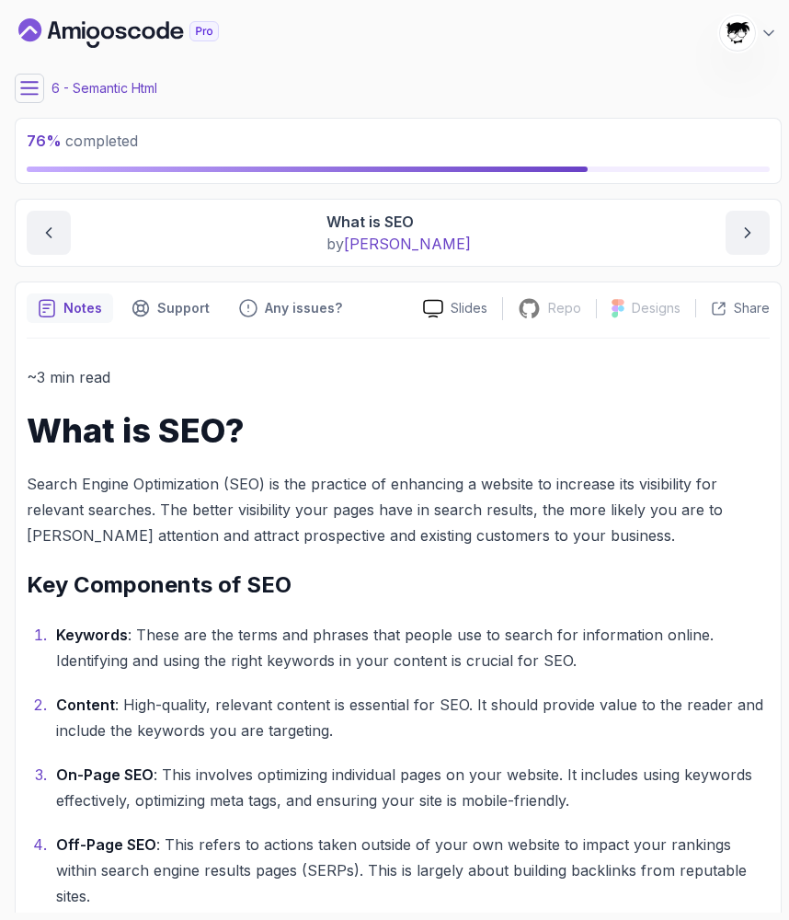
click at [29, 89] on icon at bounding box center [29, 88] width 18 height 18
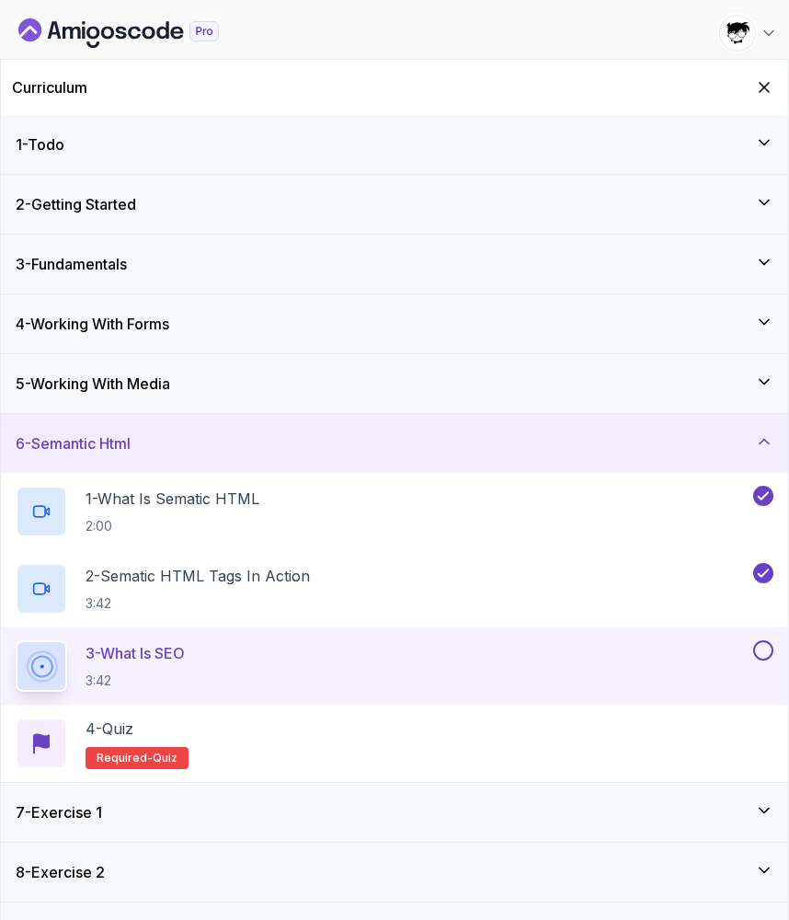
click at [765, 651] on button at bounding box center [763, 650] width 20 height 20
click at [588, 735] on div "4 - Quiz Required- quiz" at bounding box center [395, 744] width 758 height 52
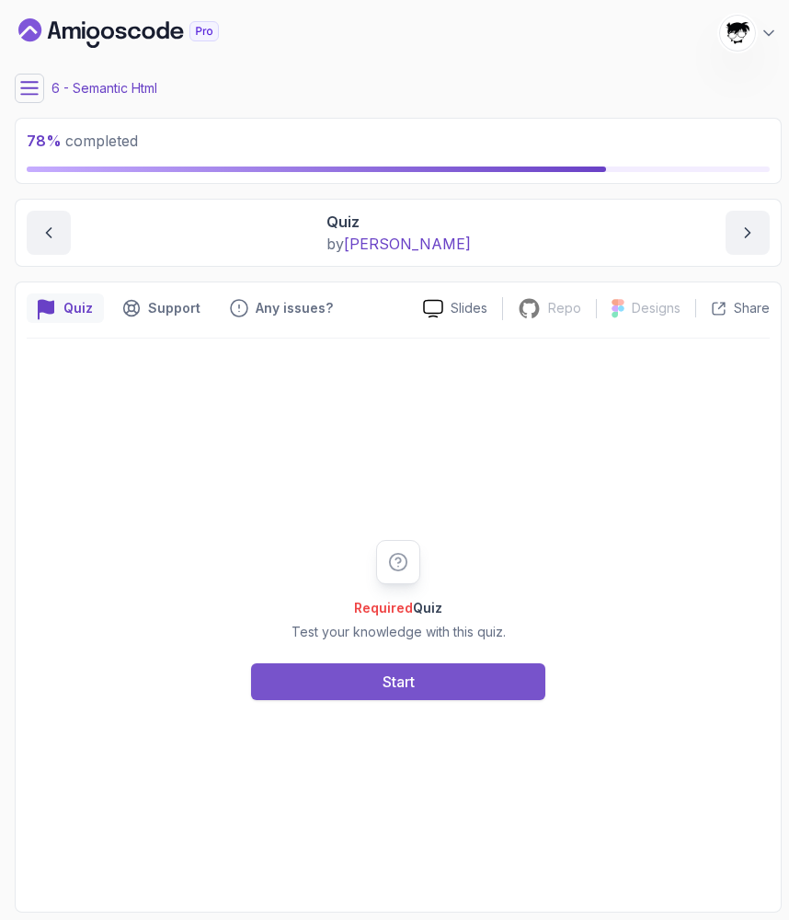
click at [453, 696] on button "Start" at bounding box center [398, 681] width 294 height 37
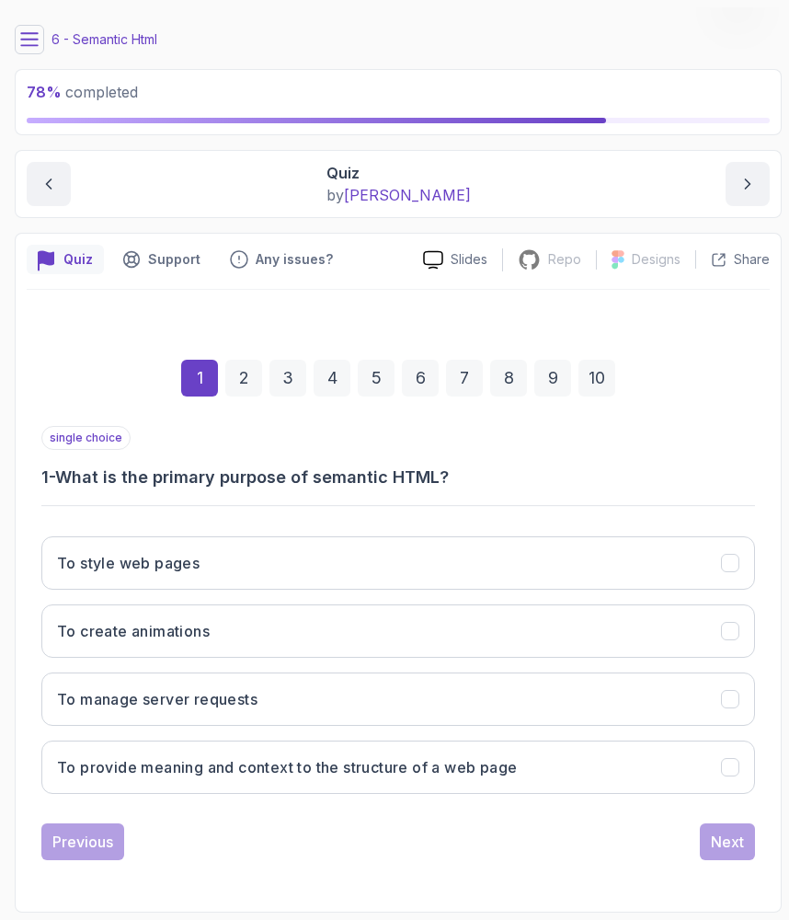
scroll to position [49, 0]
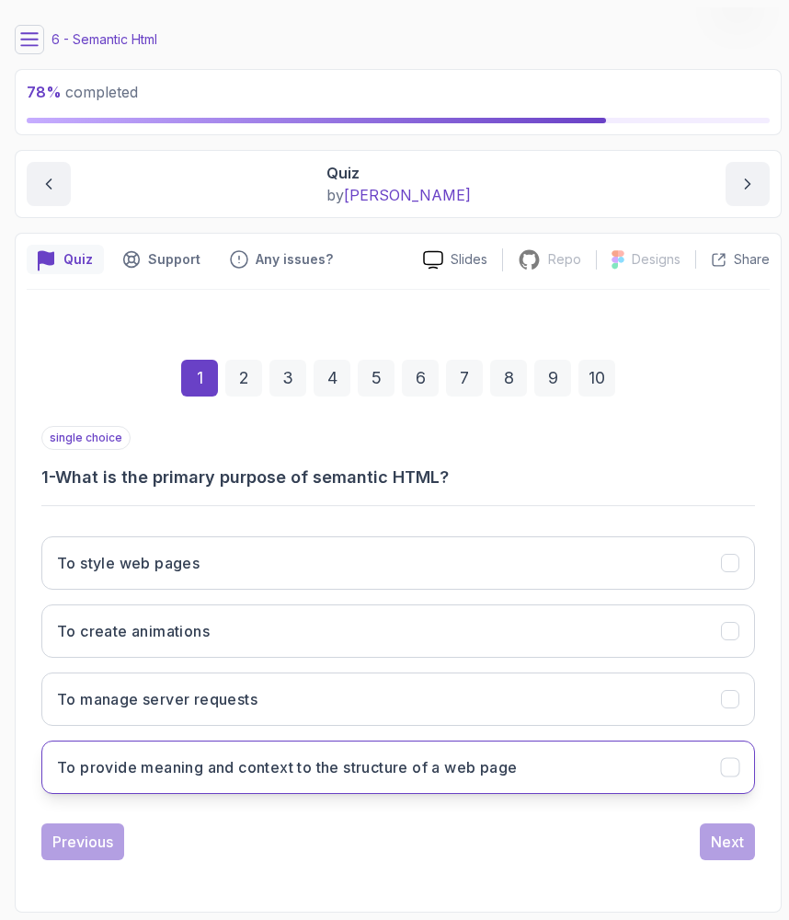
click at [123, 753] on button "To provide meaning and context to the structure of a web page" at bounding box center [398, 767] width 714 height 53
click at [743, 829] on button "Next" at bounding box center [727, 841] width 55 height 37
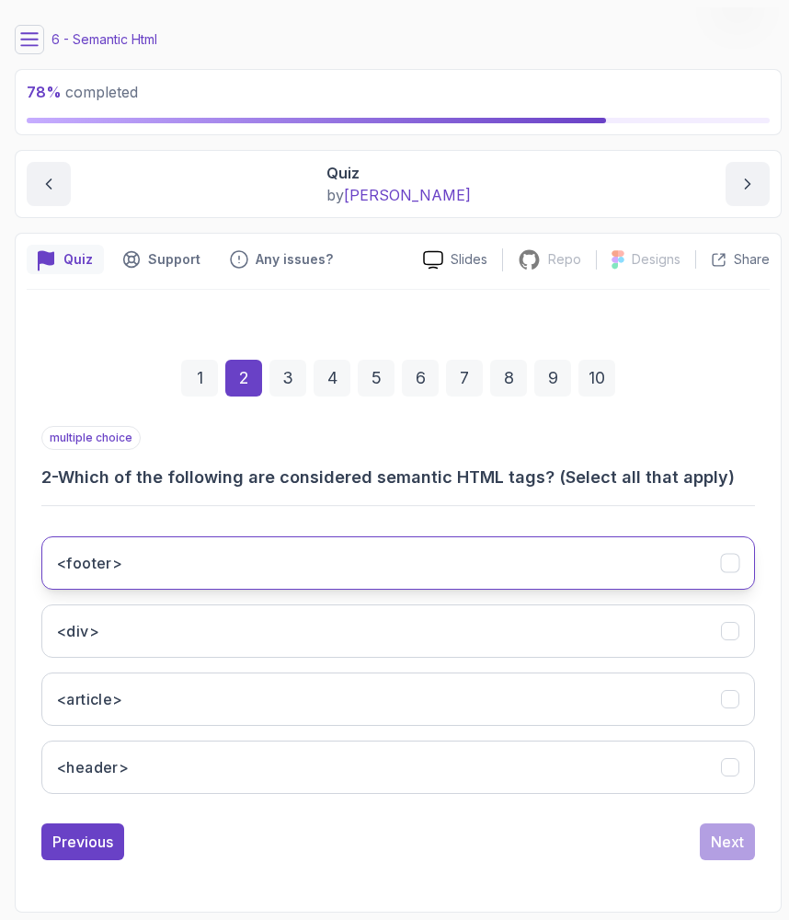
click at [97, 572] on h3 "<footer>" at bounding box center [89, 563] width 65 height 22
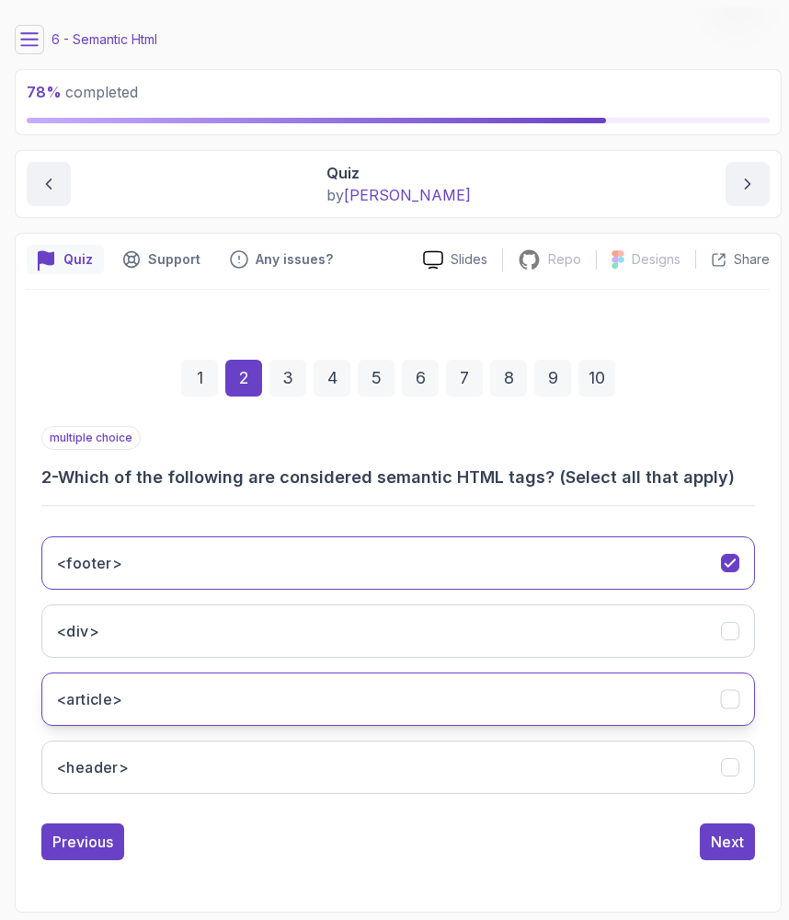
click at [106, 691] on h3 "<article>" at bounding box center [90, 699] width 66 height 22
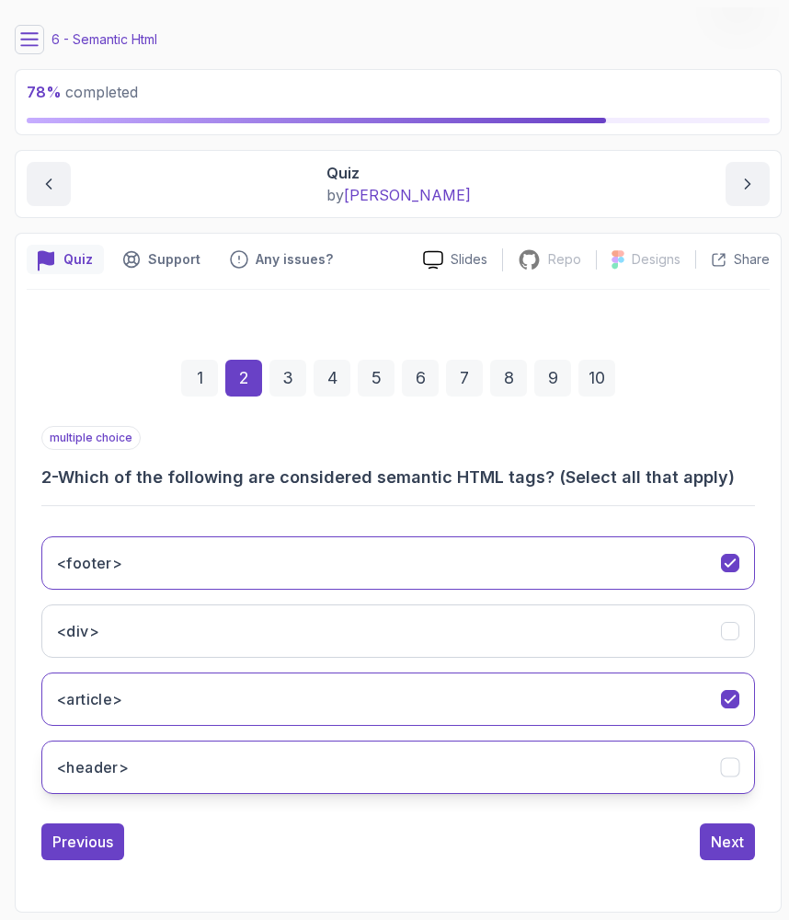
click at [118, 743] on button "<header>" at bounding box center [398, 767] width 714 height 53
click at [724, 855] on button "Next" at bounding box center [727, 841] width 55 height 37
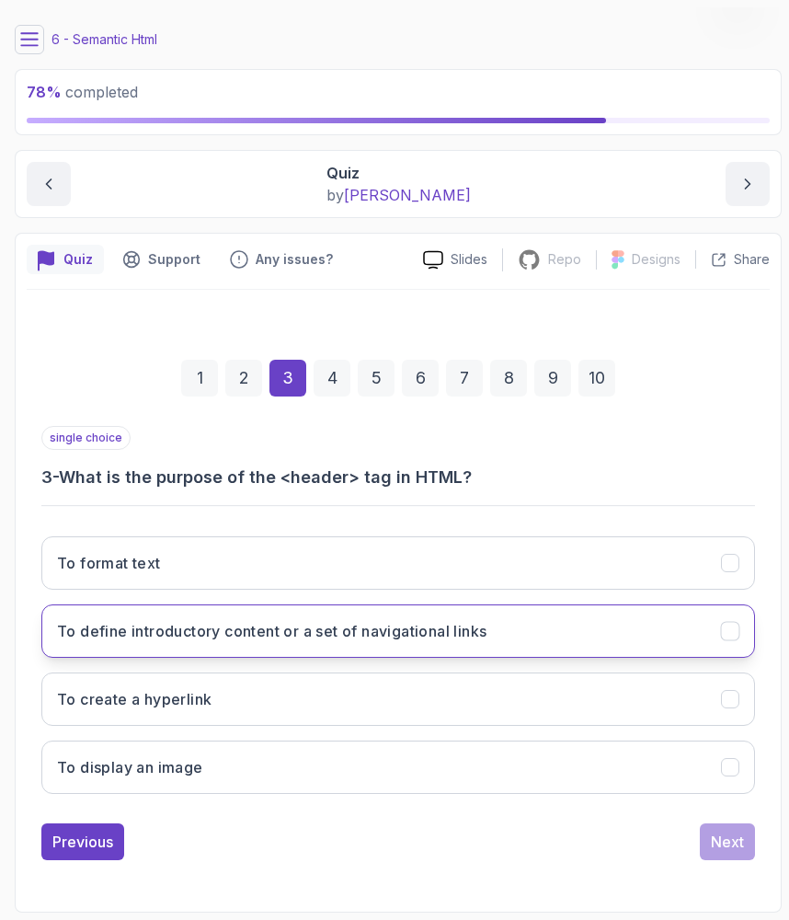
click at [476, 637] on h3 "To define introductory content or a set of navigational links" at bounding box center [272, 631] width 430 height 22
click at [752, 860] on div "1 2 3 4 5 6 7 8 9 10 single choice 3 - What is the purpose of the <header> tag …" at bounding box center [398, 595] width 743 height 559
click at [739, 844] on div "Next" at bounding box center [727, 842] width 33 height 22
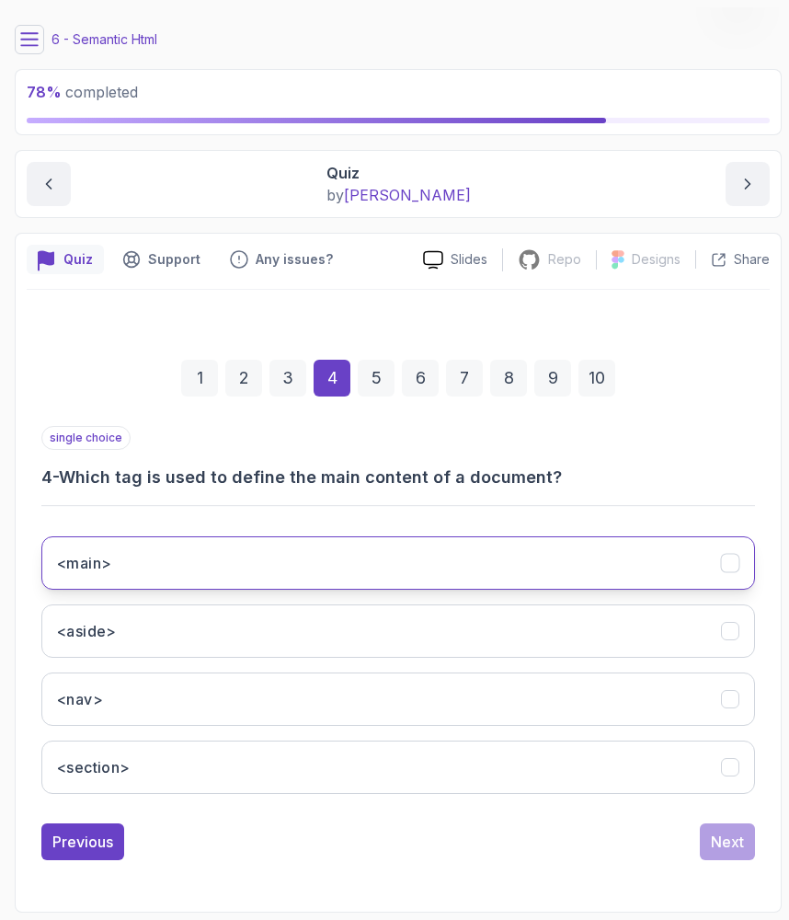
click at [234, 570] on button "<main>" at bounding box center [398, 562] width 714 height 53
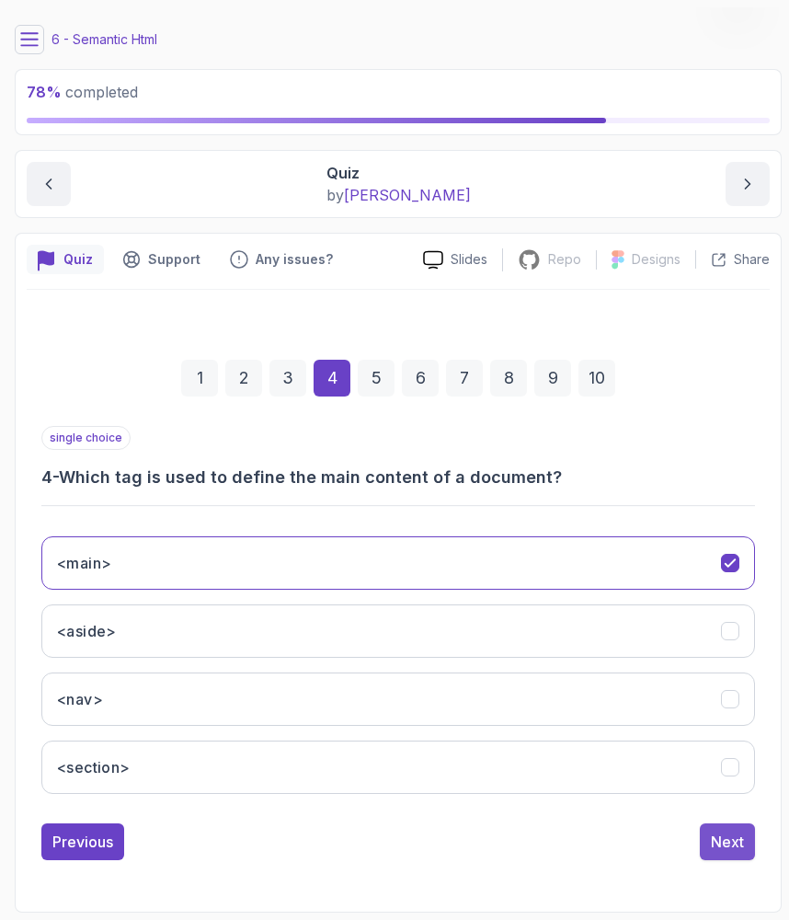
click at [708, 839] on button "Next" at bounding box center [727, 841] width 55 height 37
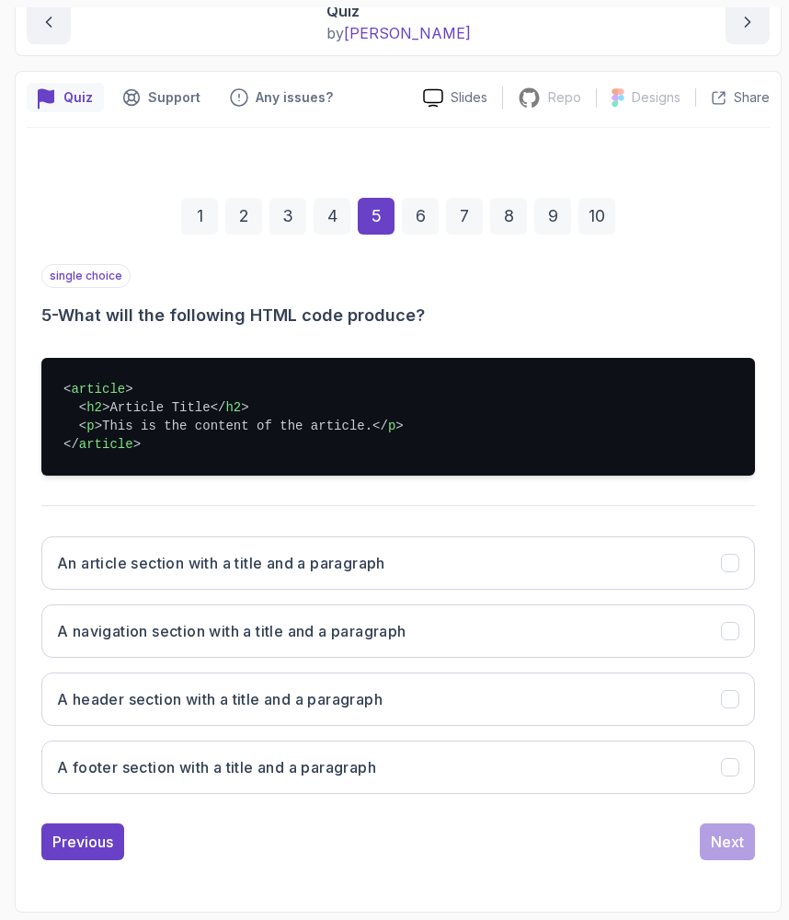
scroll to position [211, 0]
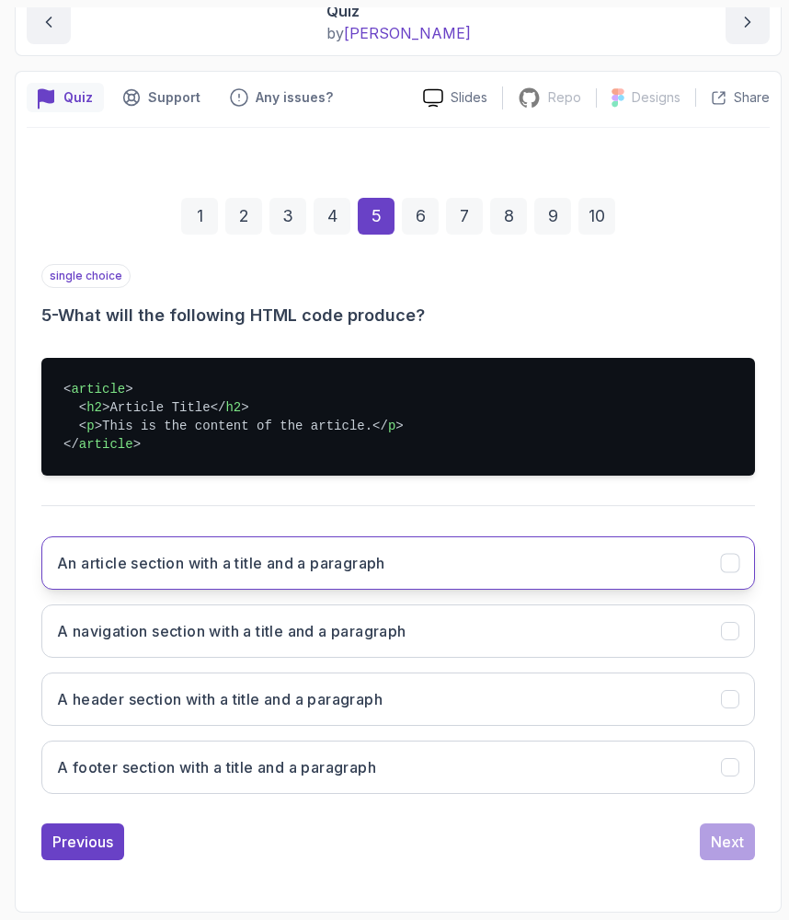
click at [416, 552] on button "An article section with a title and a paragraph" at bounding box center [398, 562] width 714 height 53
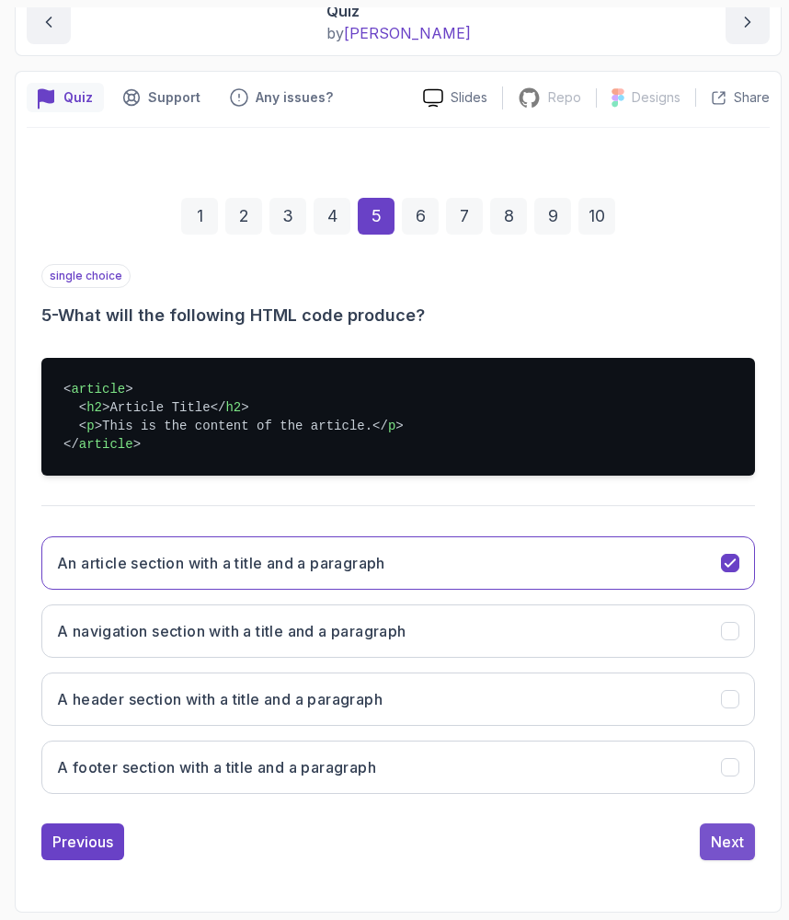
click at [706, 832] on button "Next" at bounding box center [727, 841] width 55 height 37
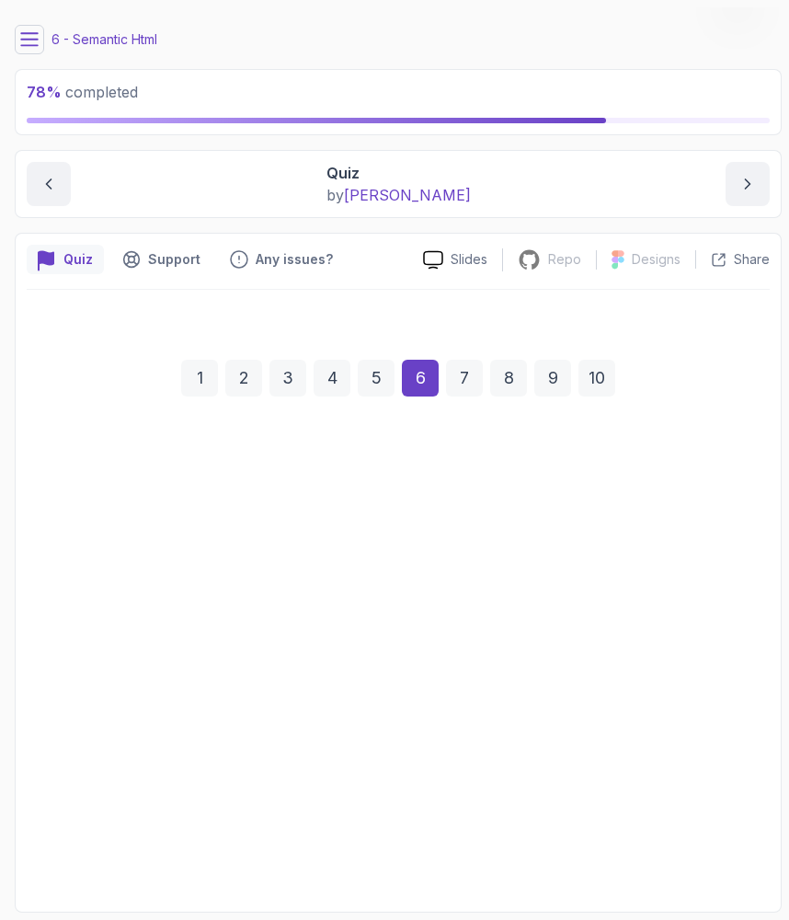
scroll to position [49, 0]
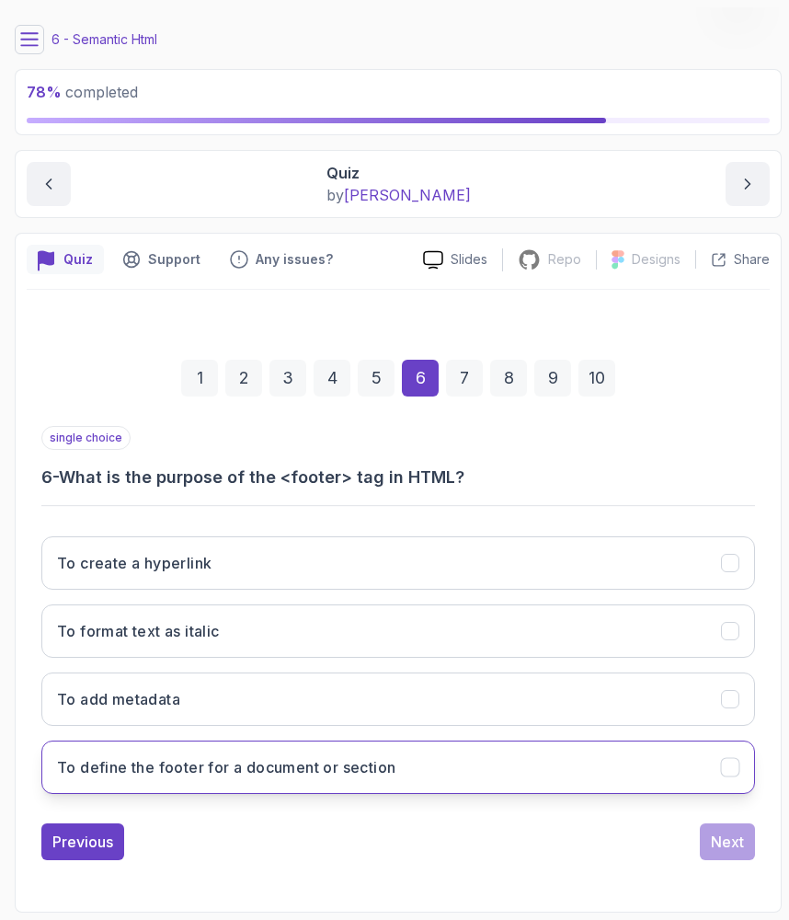
click at [287, 750] on button "To define the footer for a document or section" at bounding box center [398, 767] width 714 height 53
click at [747, 861] on div "1 2 3 4 5 6 7 8 9 10 single choice 6 - What is the purpose of the <footer> tag …" at bounding box center [398, 595] width 743 height 559
click at [733, 849] on div "Next" at bounding box center [727, 842] width 33 height 22
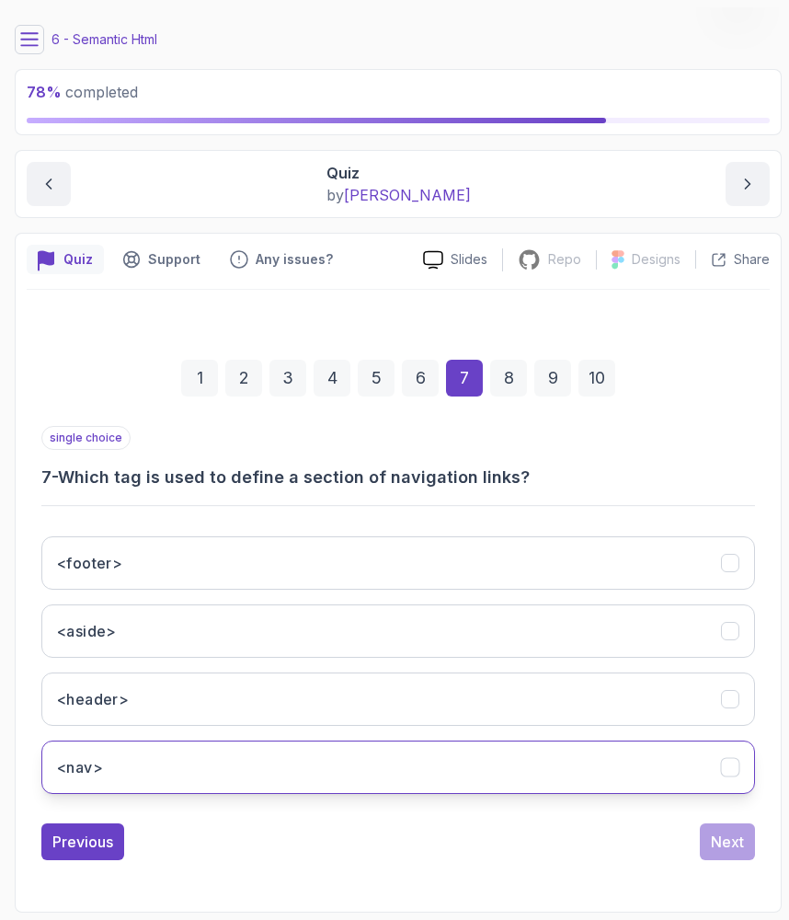
click at [629, 776] on button "<nav>" at bounding box center [398, 767] width 714 height 53
click at [736, 838] on div "Next" at bounding box center [727, 842] width 33 height 22
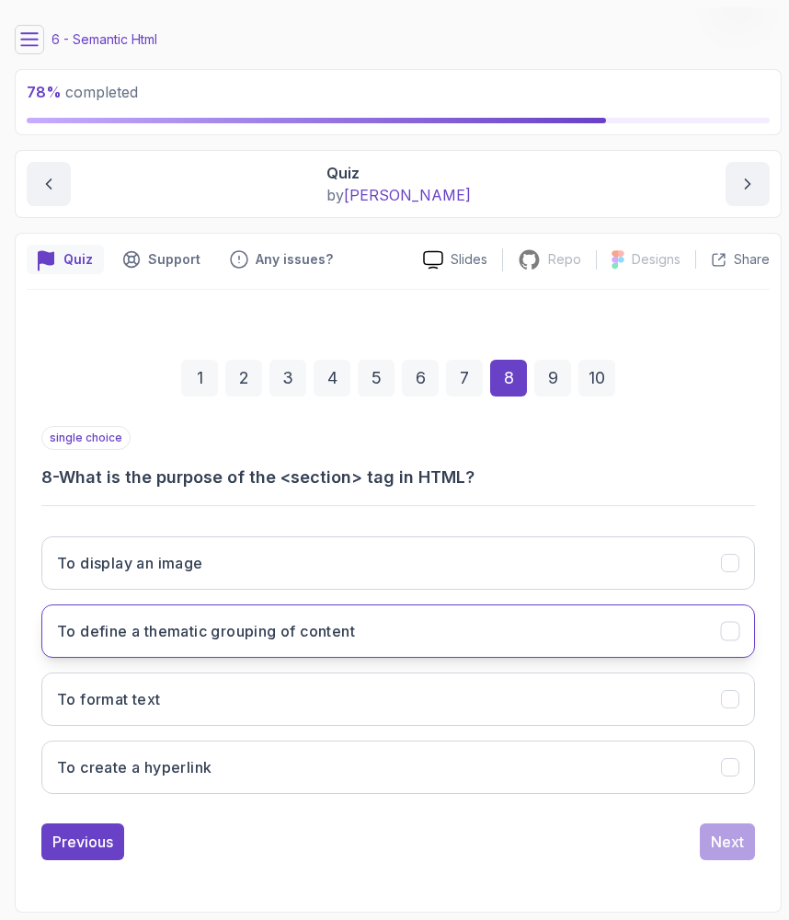
click at [442, 611] on button "To define a thematic grouping of content" at bounding box center [398, 630] width 714 height 53
click at [713, 834] on div "Next" at bounding box center [727, 842] width 33 height 22
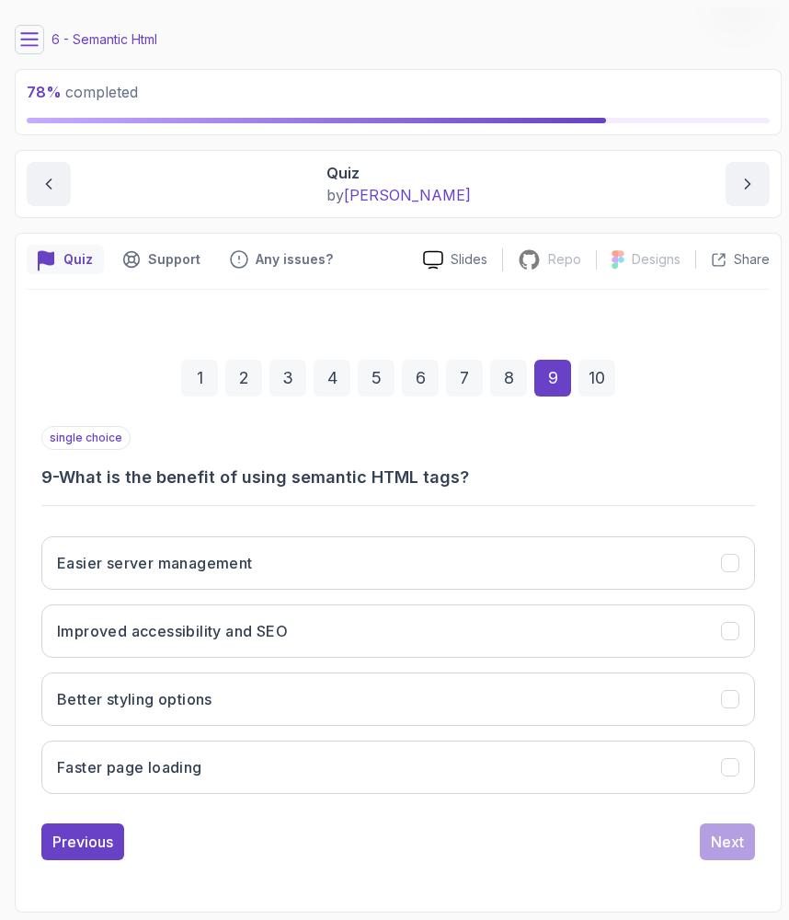
drag, startPoint x: 235, startPoint y: 577, endPoint x: 386, endPoint y: 840, distance: 303.3
click at [386, 837] on div "single choice 9 - What is the benefit of using semantic HTML tags? Easier serve…" at bounding box center [398, 643] width 714 height 434
click at [386, 840] on div "Previous Next" at bounding box center [398, 841] width 714 height 37
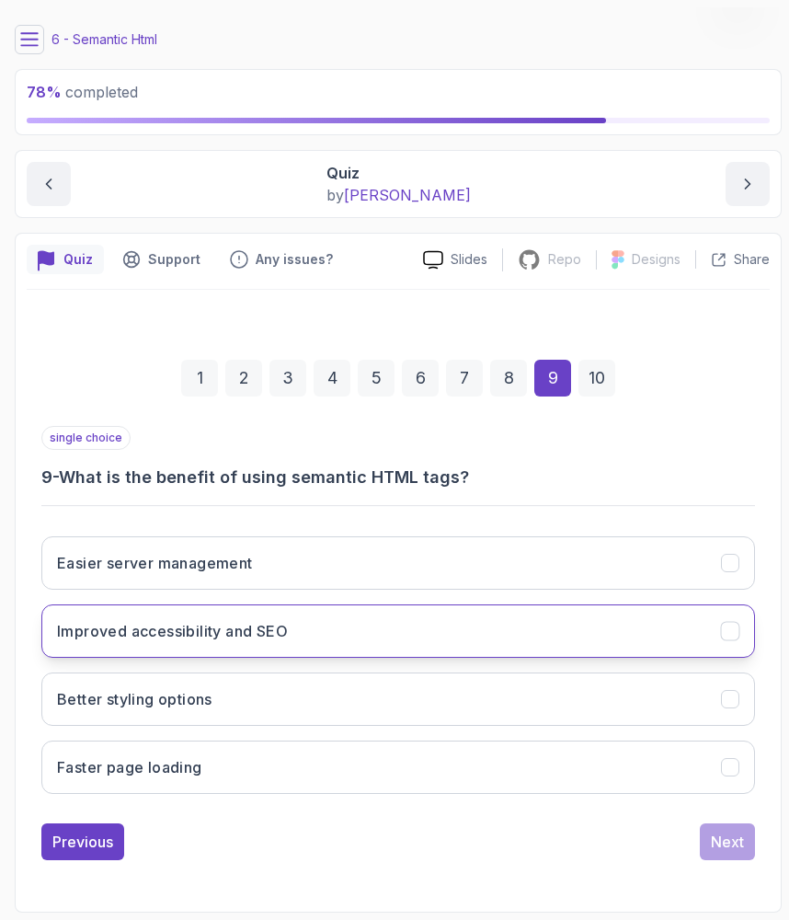
click at [274, 627] on h3 "Improved accessibility and SEO" at bounding box center [172, 631] width 231 height 22
click at [738, 844] on div "Next" at bounding box center [727, 842] width 33 height 22
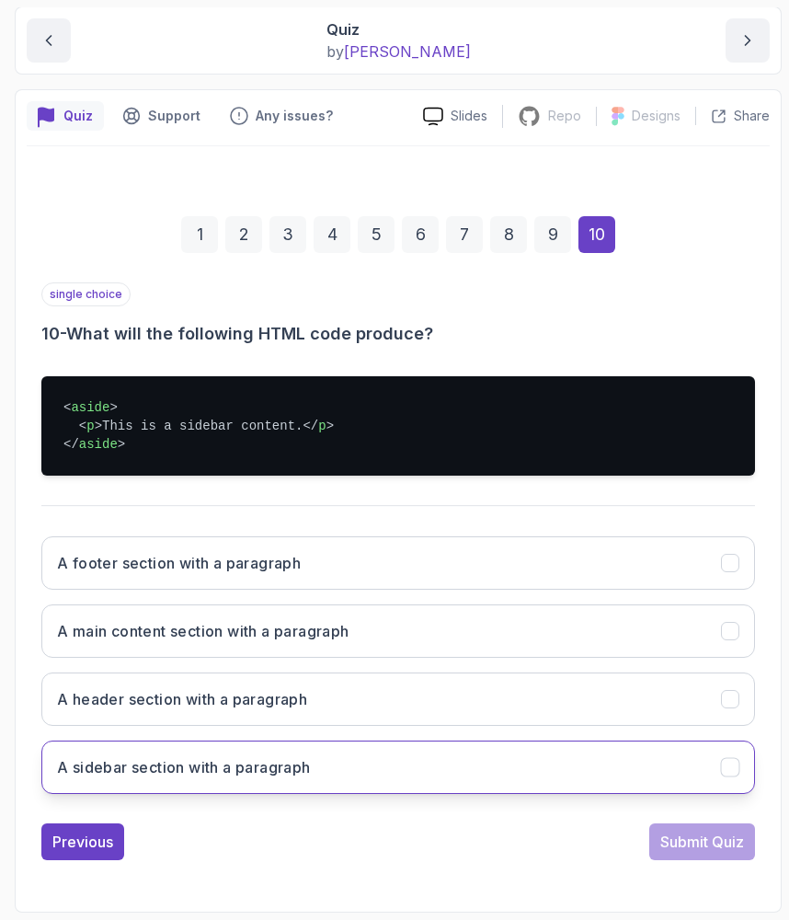
click at [272, 751] on button "A sidebar section with a paragraph" at bounding box center [398, 767] width 714 height 53
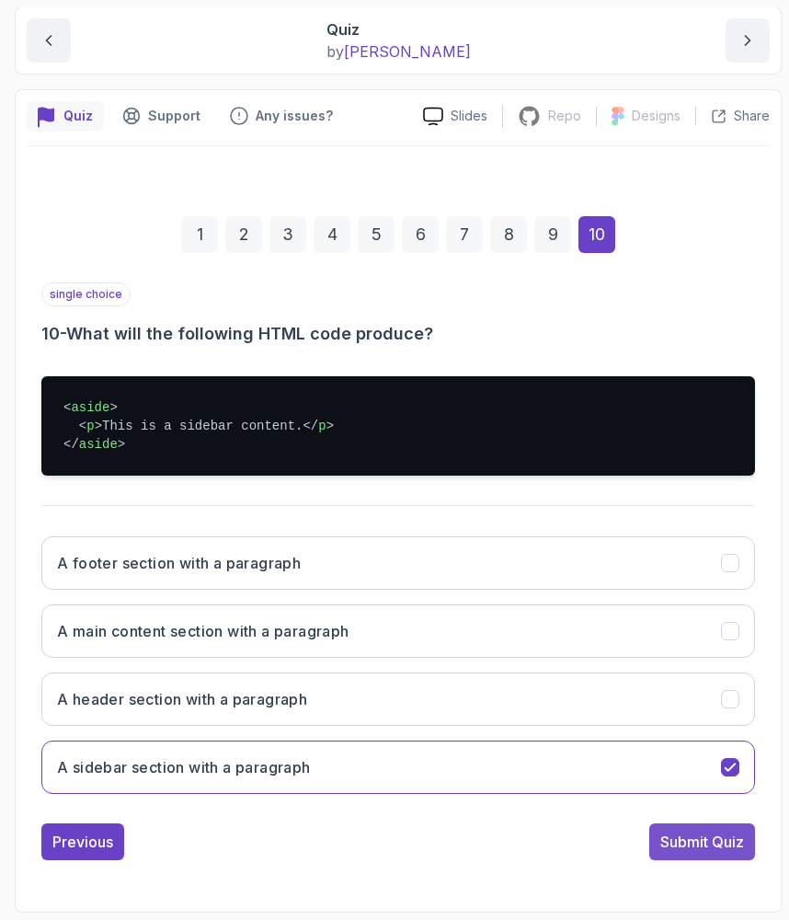
click at [712, 841] on div "Submit Quiz" at bounding box center [702, 842] width 84 height 22
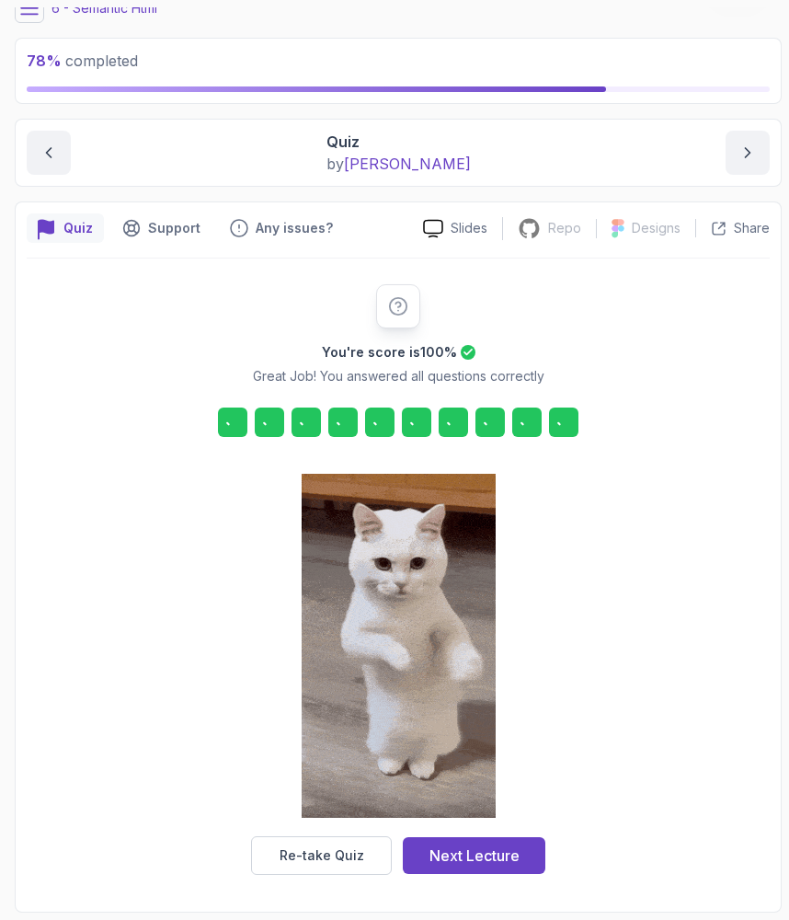
scroll to position [80, 0]
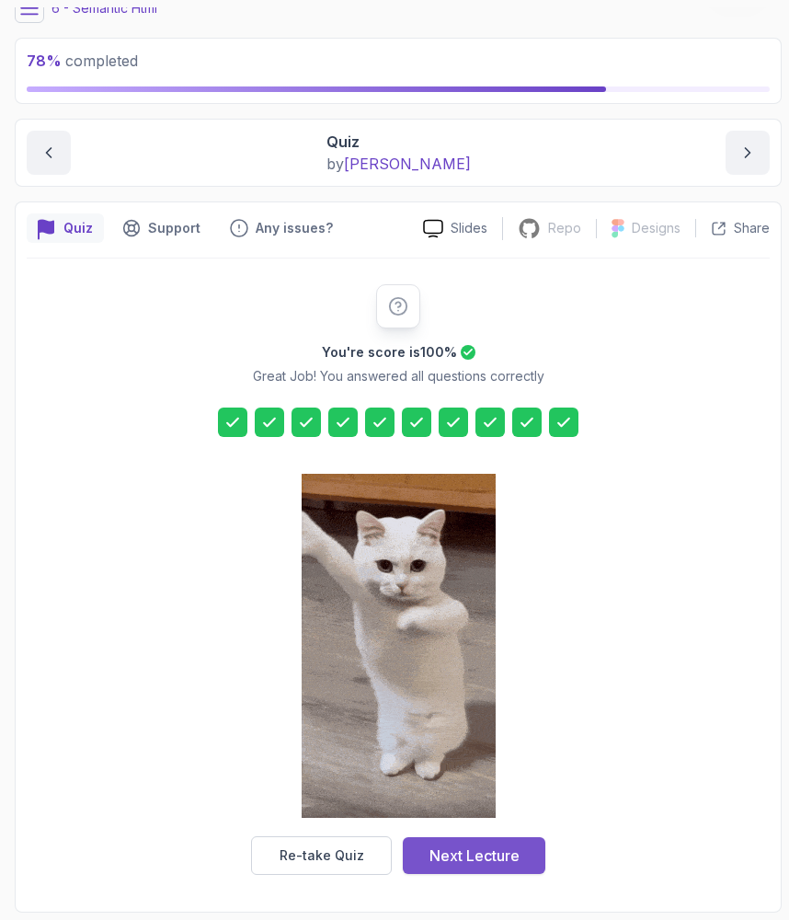
click at [530, 860] on button "Next Lecture" at bounding box center [474, 855] width 143 height 37
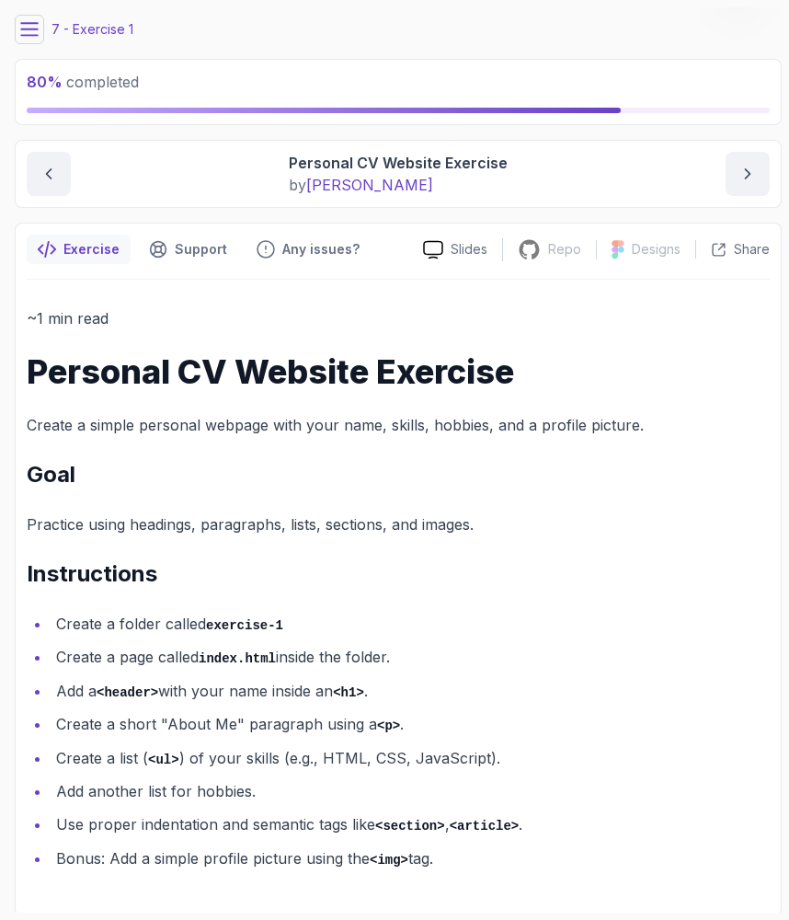
click at [24, 39] on button at bounding box center [29, 29] width 29 height 29
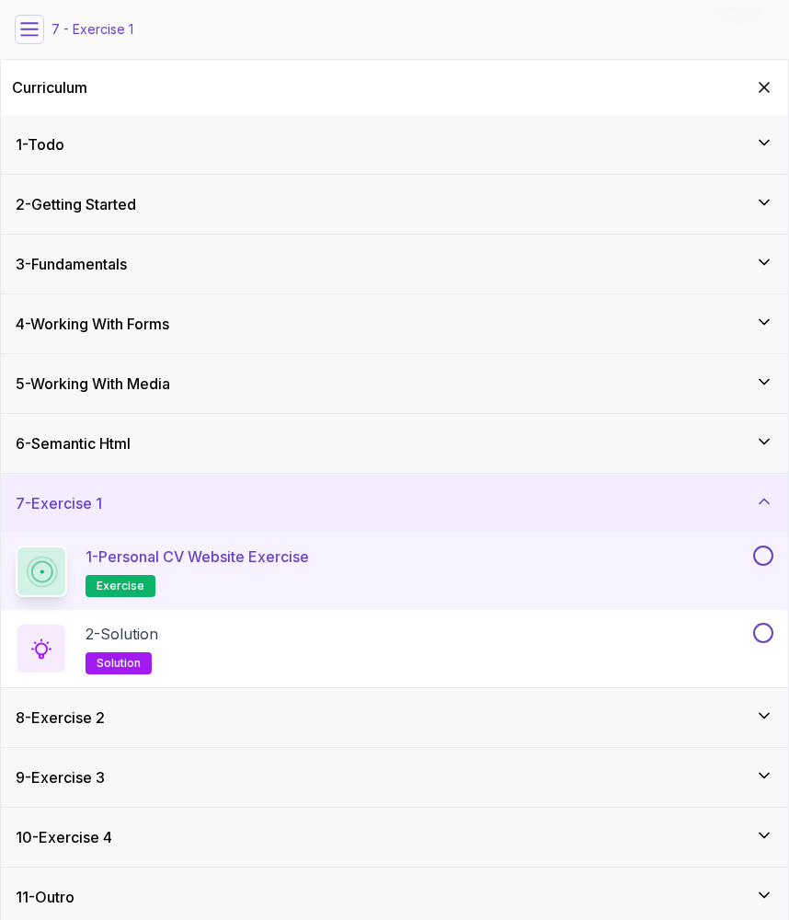
click at [758, 550] on button at bounding box center [763, 555] width 20 height 20
click at [545, 643] on div "2 - Solution solution" at bounding box center [383, 649] width 734 height 52
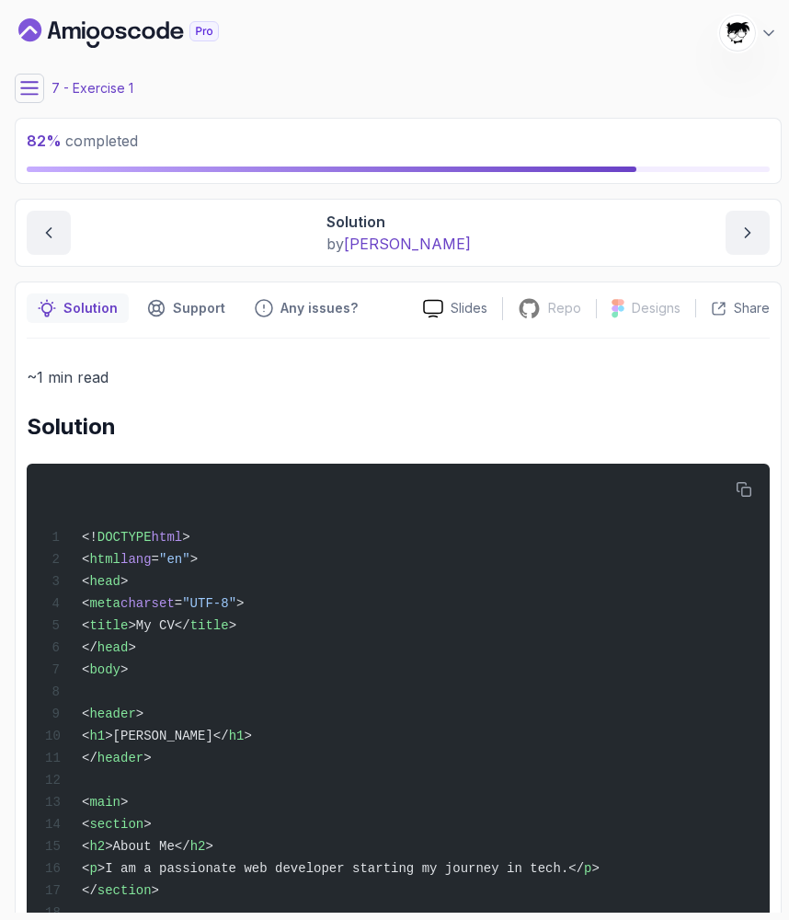
click at [27, 83] on icon at bounding box center [29, 88] width 17 height 12
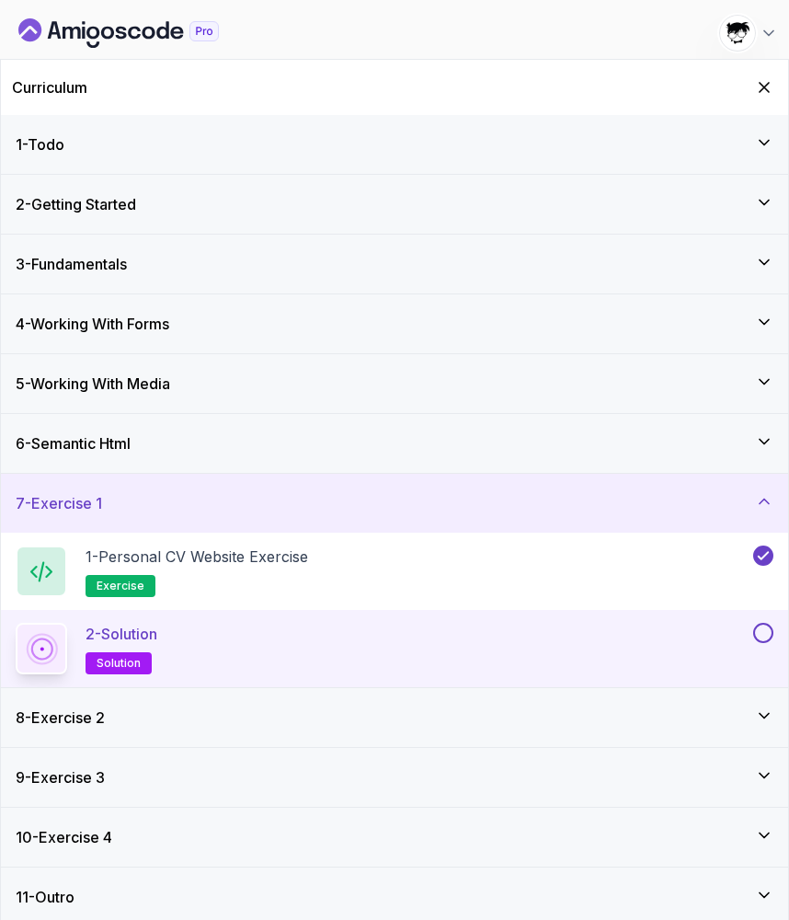
click at [767, 630] on button at bounding box center [763, 633] width 20 height 20
click at [601, 709] on div "8 - Exercise 2" at bounding box center [395, 717] width 758 height 22
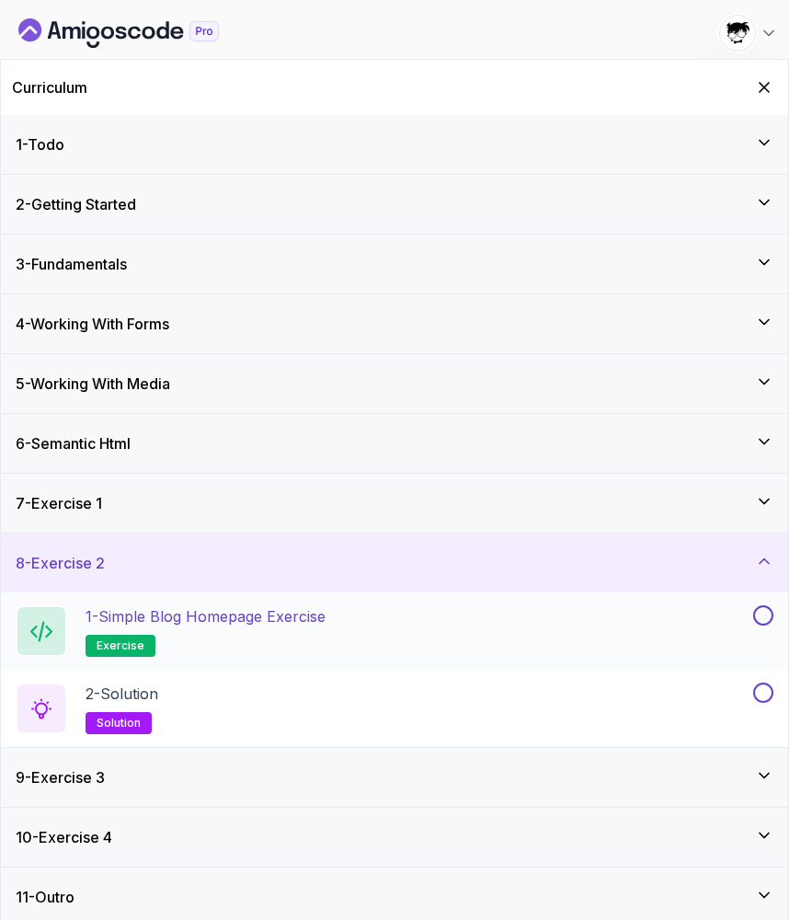
click at [229, 613] on p "1 - Simple Blog Homepage Exercise" at bounding box center [206, 616] width 240 height 22
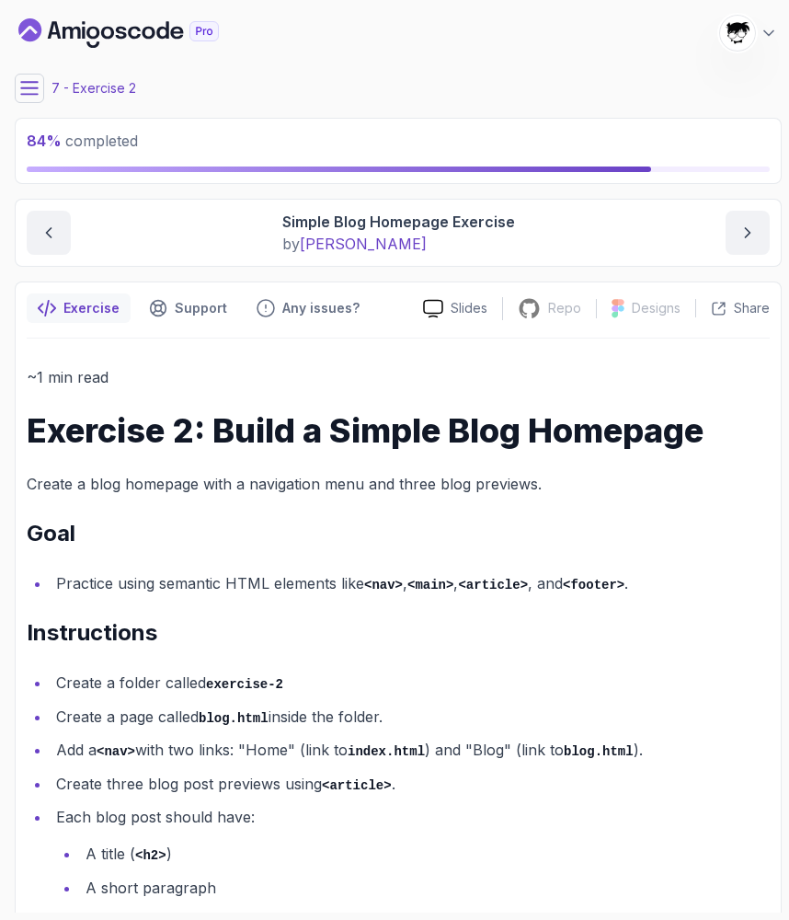
click at [31, 87] on icon at bounding box center [29, 88] width 18 height 18
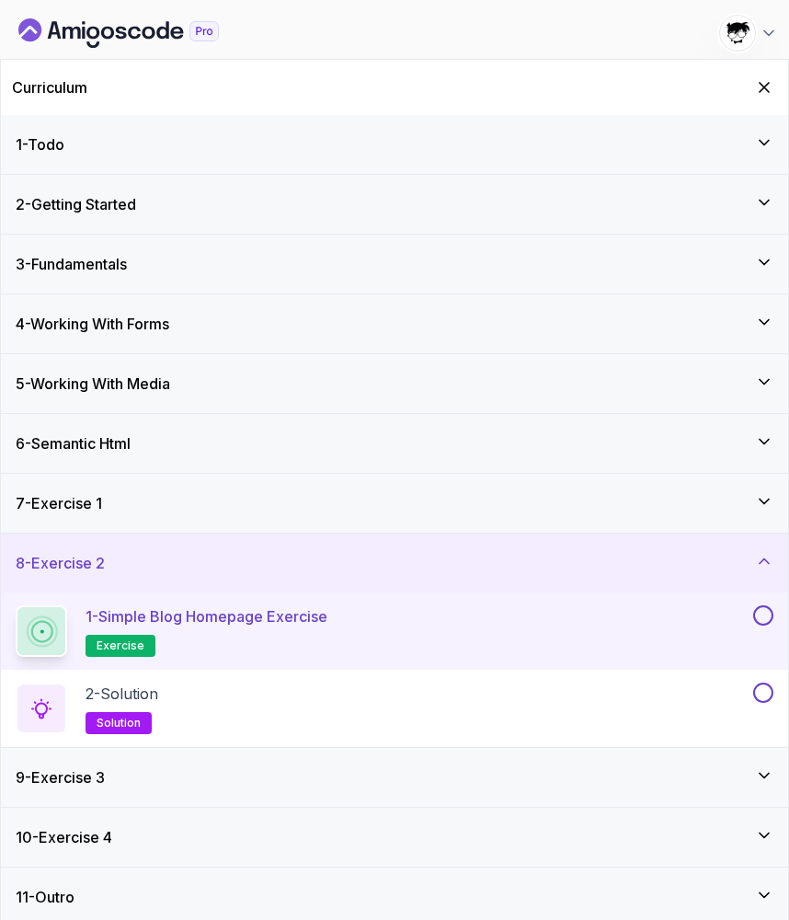
click at [768, 619] on button at bounding box center [763, 615] width 20 height 20
click at [685, 691] on div "2 - Solution solution" at bounding box center [383, 709] width 734 height 52
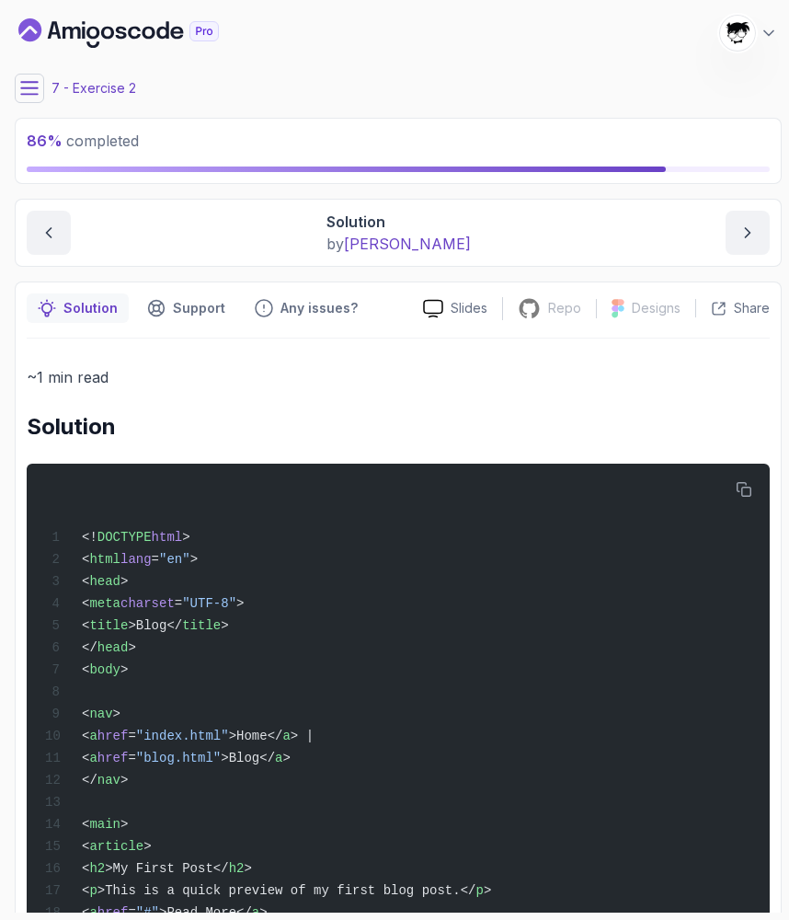
click at [33, 93] on icon at bounding box center [29, 88] width 18 height 18
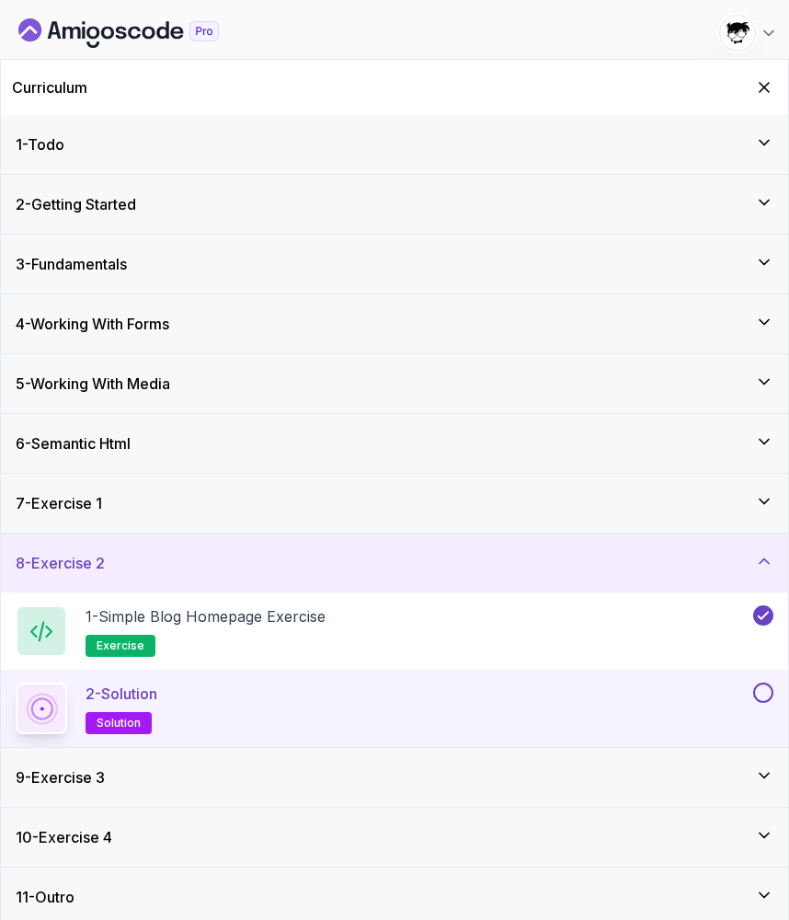
click at [760, 695] on button at bounding box center [763, 693] width 20 height 20
click at [699, 766] on div "9 - Exercise 3" at bounding box center [395, 777] width 758 height 22
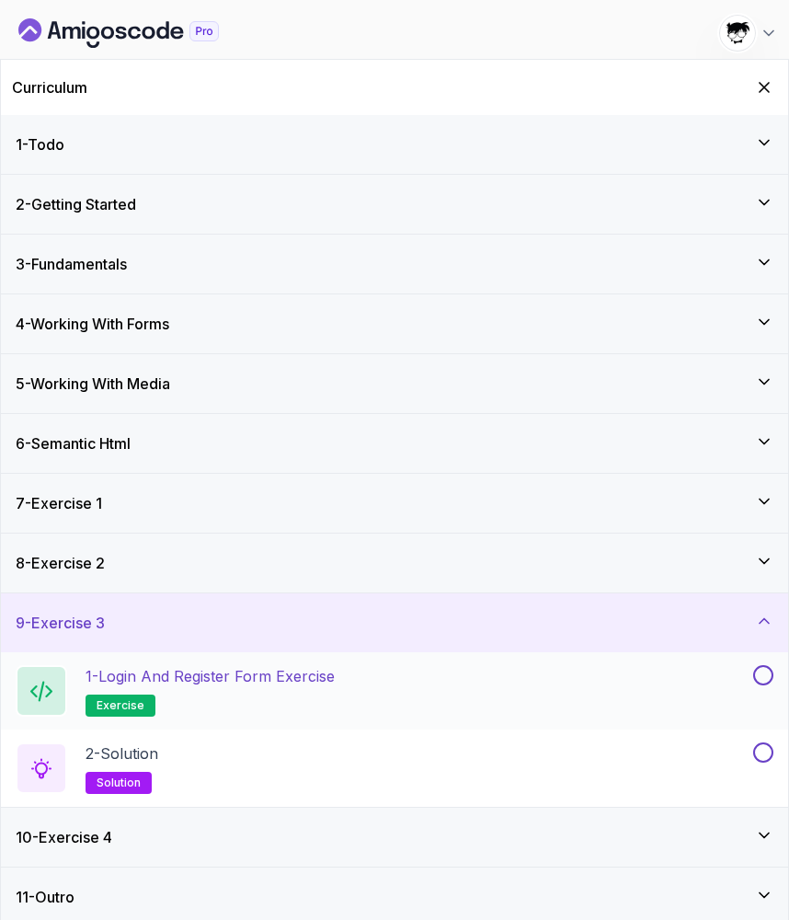
click at [404, 673] on div "1 - Login and Register Form Exercise exercise" at bounding box center [383, 691] width 734 height 52
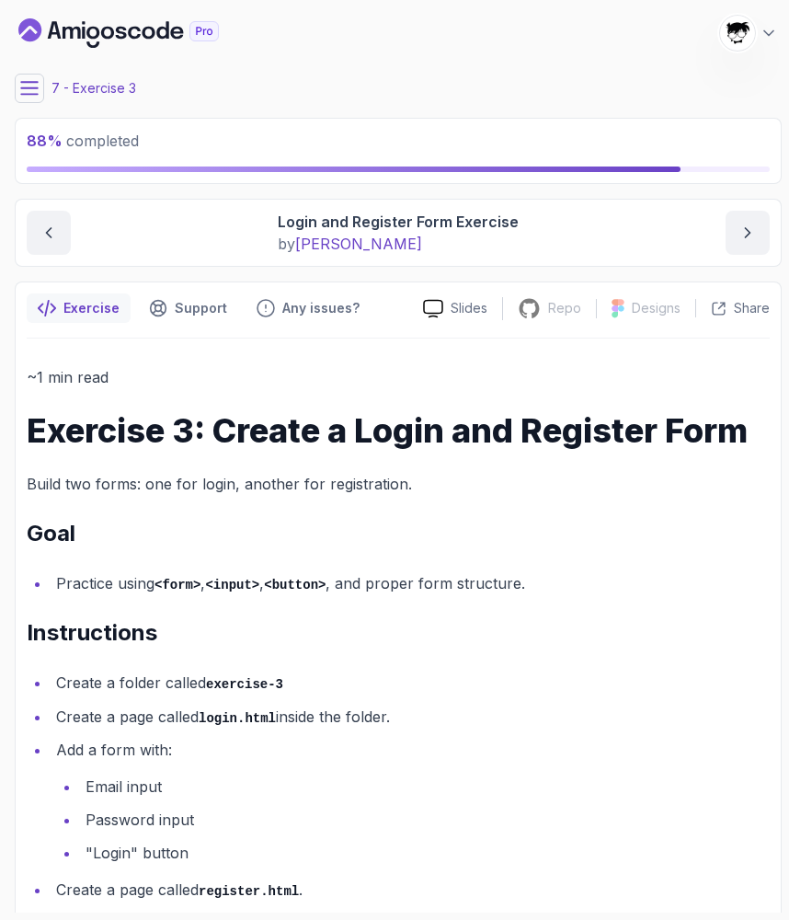
click at [21, 93] on icon at bounding box center [29, 88] width 18 height 18
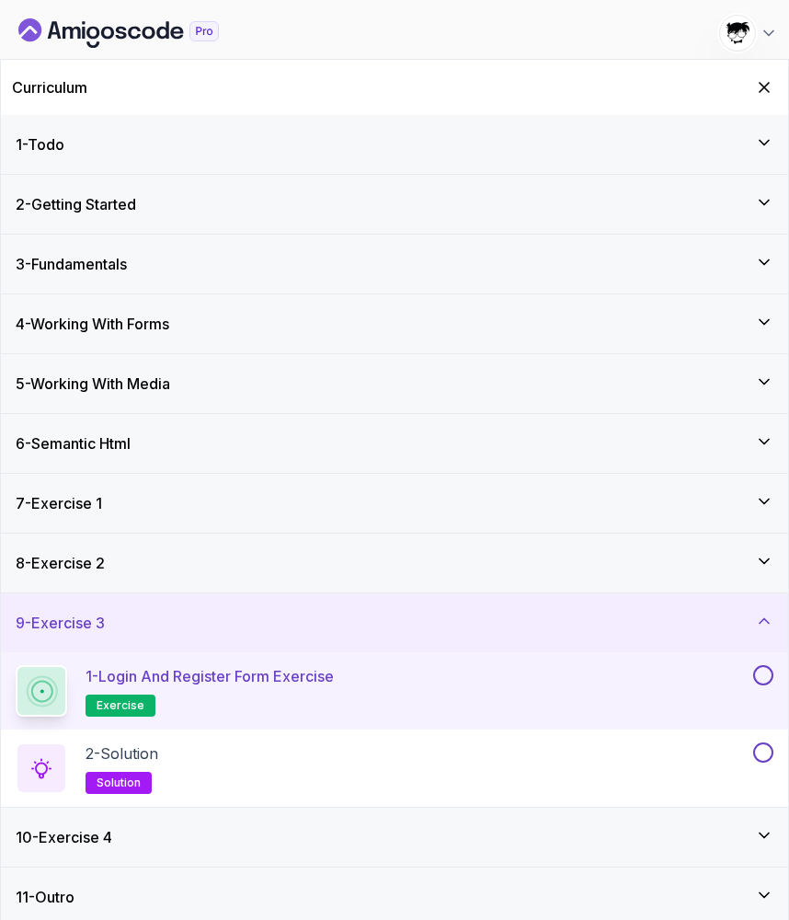
click at [773, 676] on div "1 - Login and Register Form Exercise exercise" at bounding box center [394, 690] width 787 height 77
click at [761, 751] on button at bounding box center [763, 752] width 20 height 20
click at [763, 677] on button at bounding box center [763, 675] width 20 height 20
click at [683, 830] on div "10 - Exercise 4" at bounding box center [395, 837] width 758 height 22
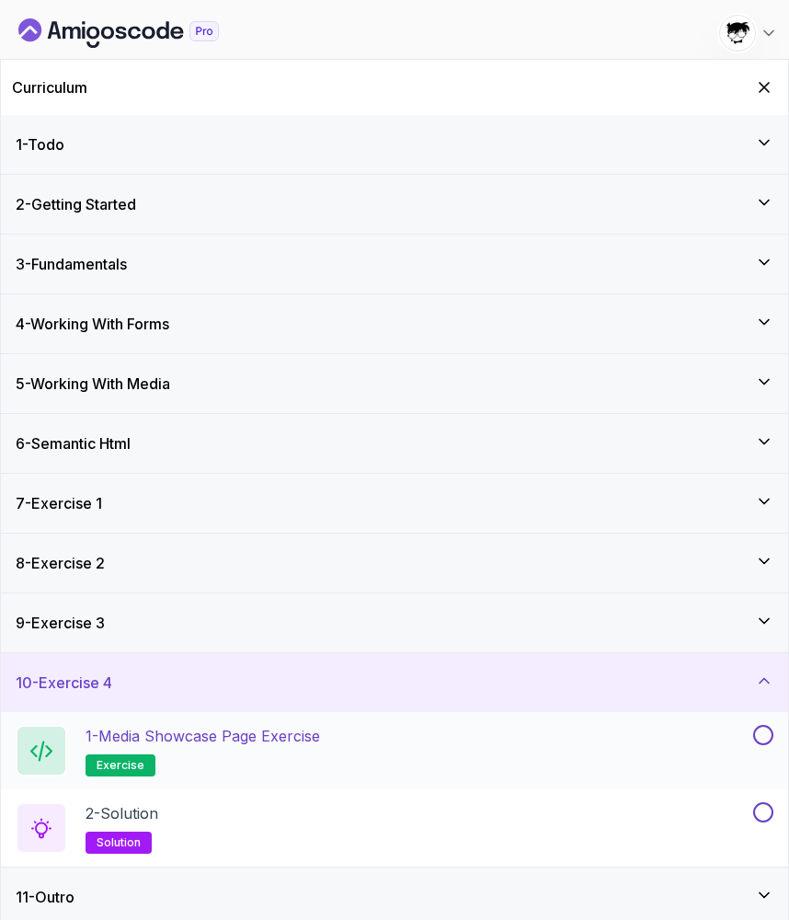
click at [333, 743] on div "1 - Media Showcase Page Exercise exercise" at bounding box center [383, 751] width 734 height 52
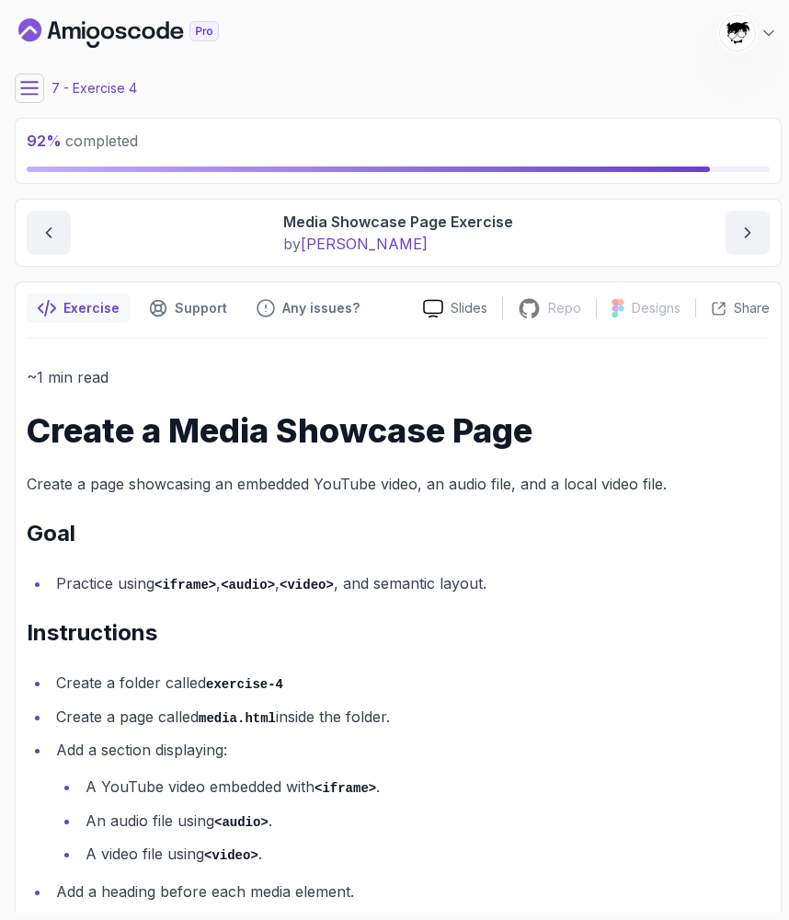
scroll to position [-1, 0]
click at [23, 79] on icon at bounding box center [29, 88] width 18 height 18
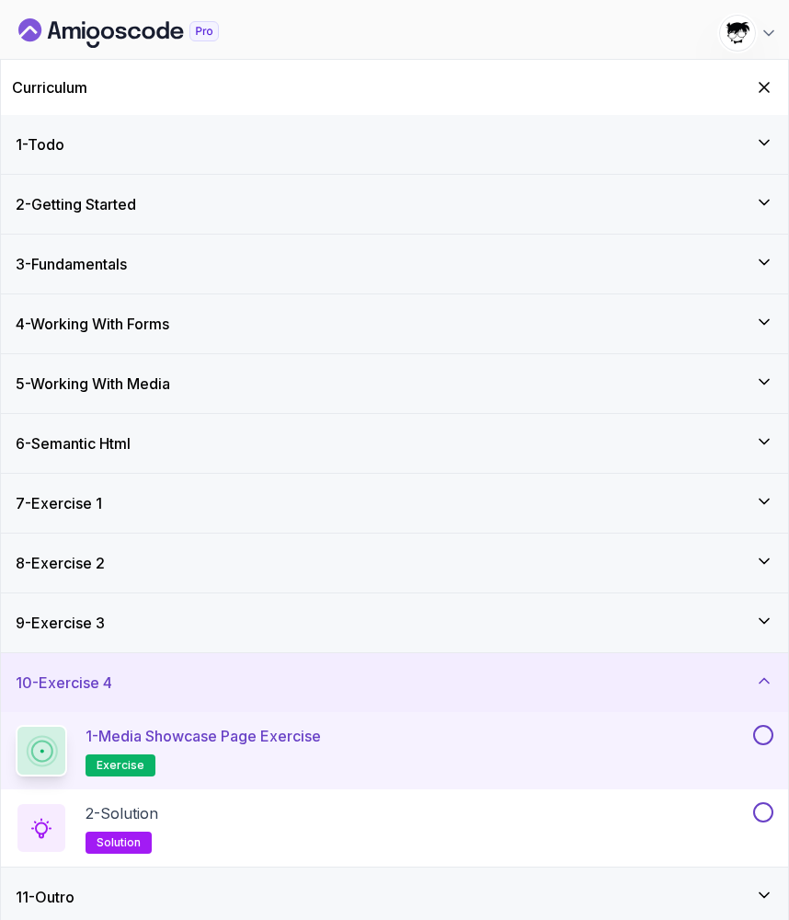
click at [756, 743] on div at bounding box center [762, 735] width 24 height 20
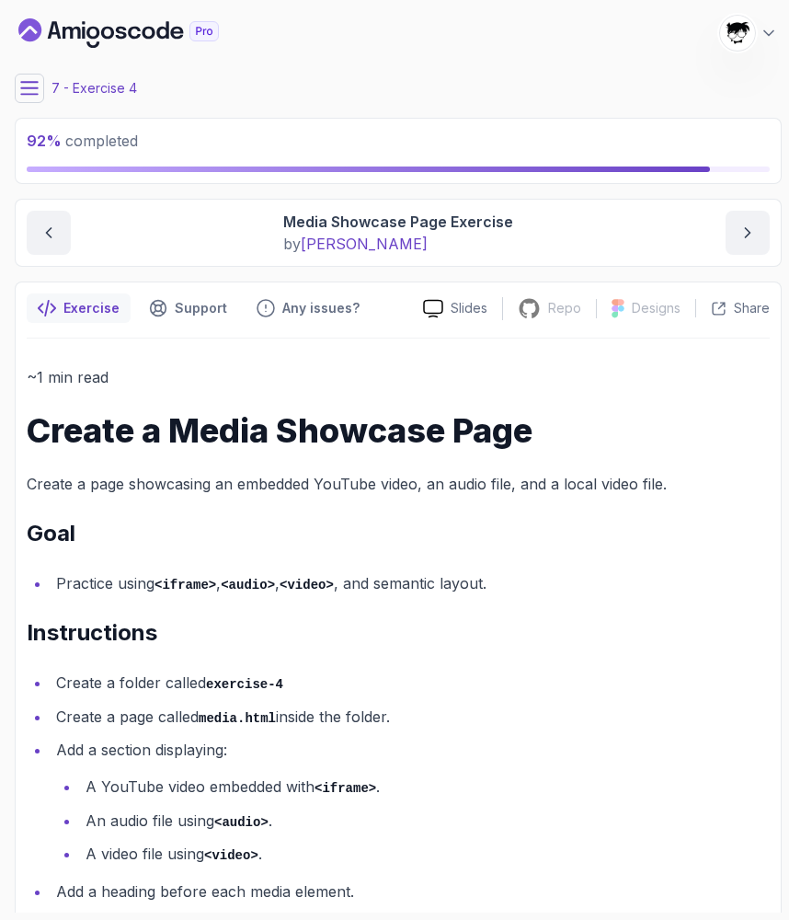
click at [17, 84] on button at bounding box center [29, 88] width 29 height 29
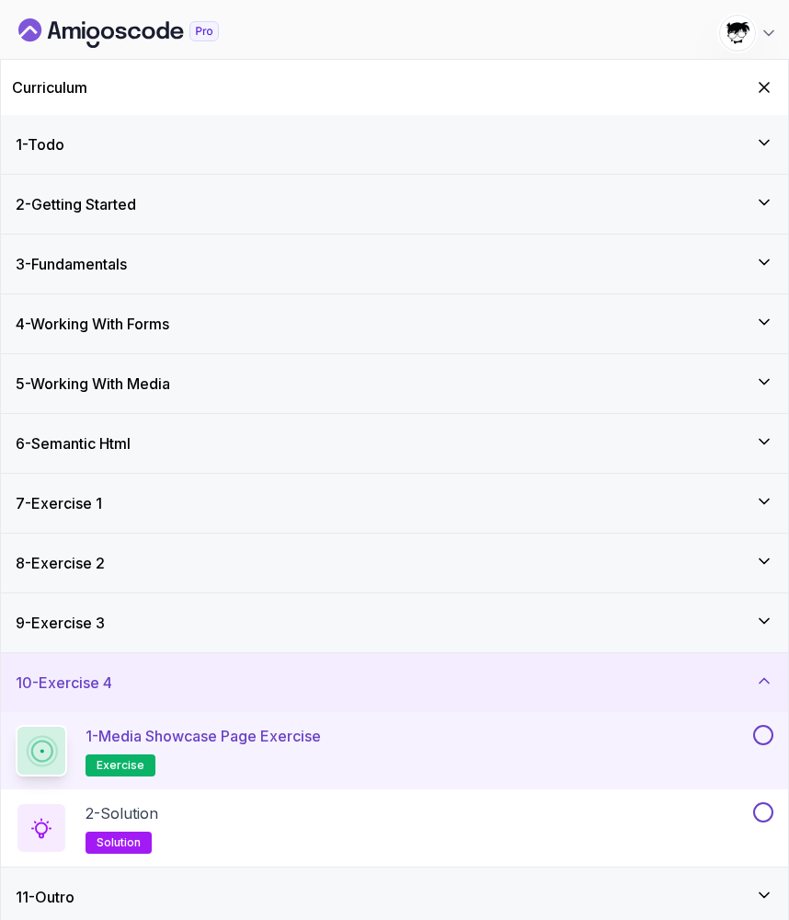
click at [761, 736] on button at bounding box center [763, 735] width 20 height 20
click at [660, 809] on div "2 - Solution solution" at bounding box center [383, 828] width 734 height 52
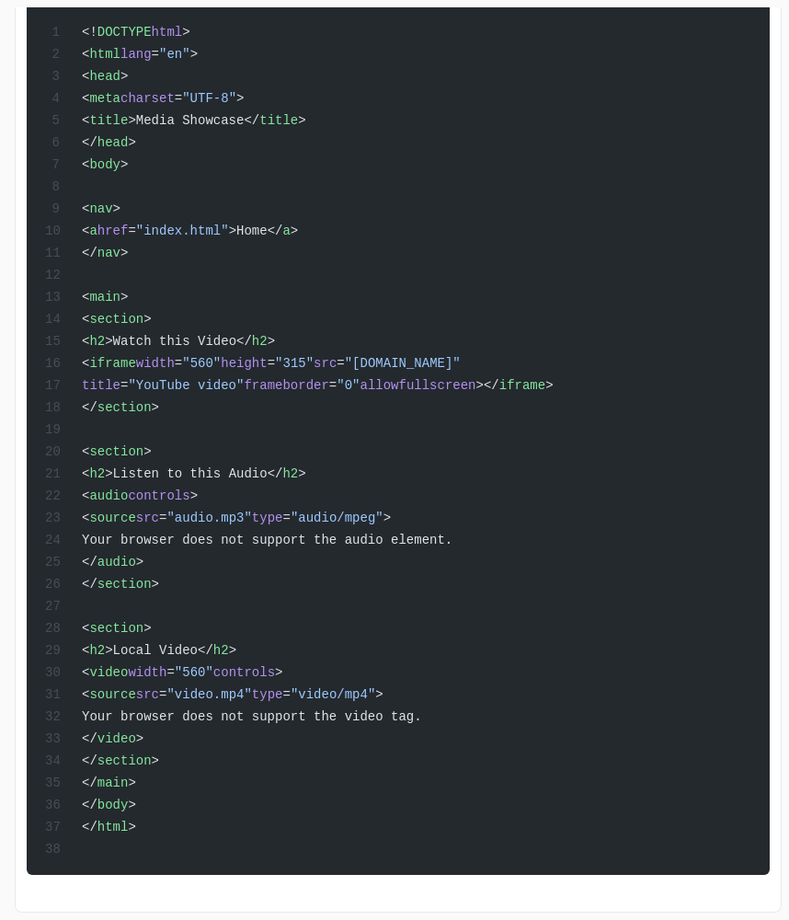
scroll to position [540, 0]
click at [235, 698] on div "<! DOCTYPE html > < html lang = "en" > < head > < meta charset = "UTF-8" > < ti…" at bounding box center [398, 417] width 714 height 894
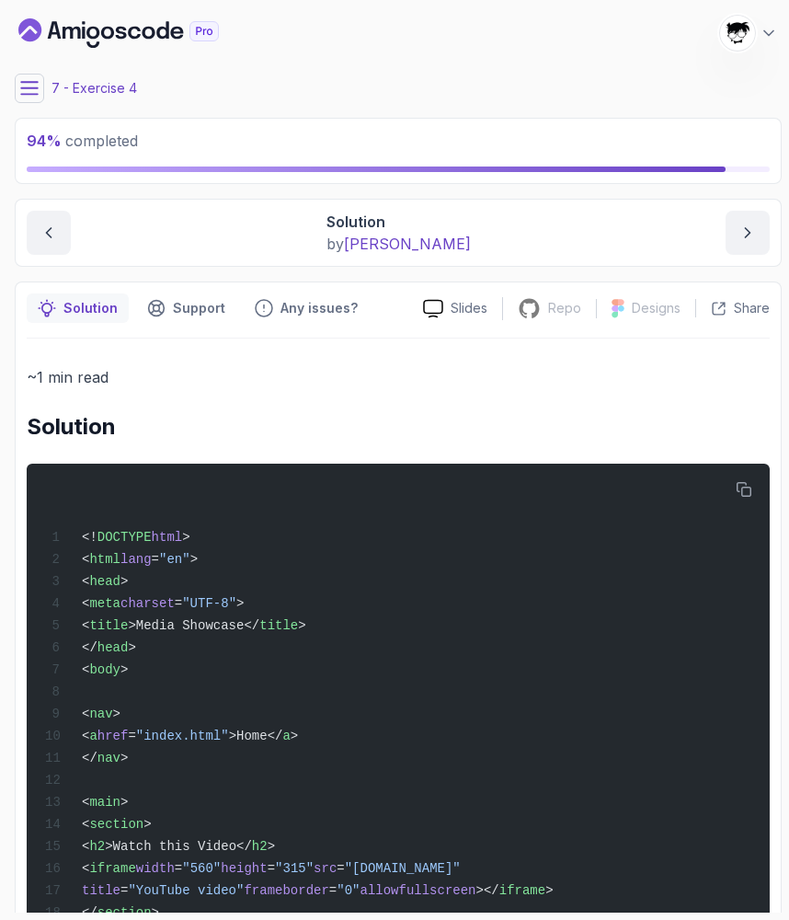
scroll to position [0, 0]
click at [20, 89] on icon at bounding box center [29, 88] width 18 height 18
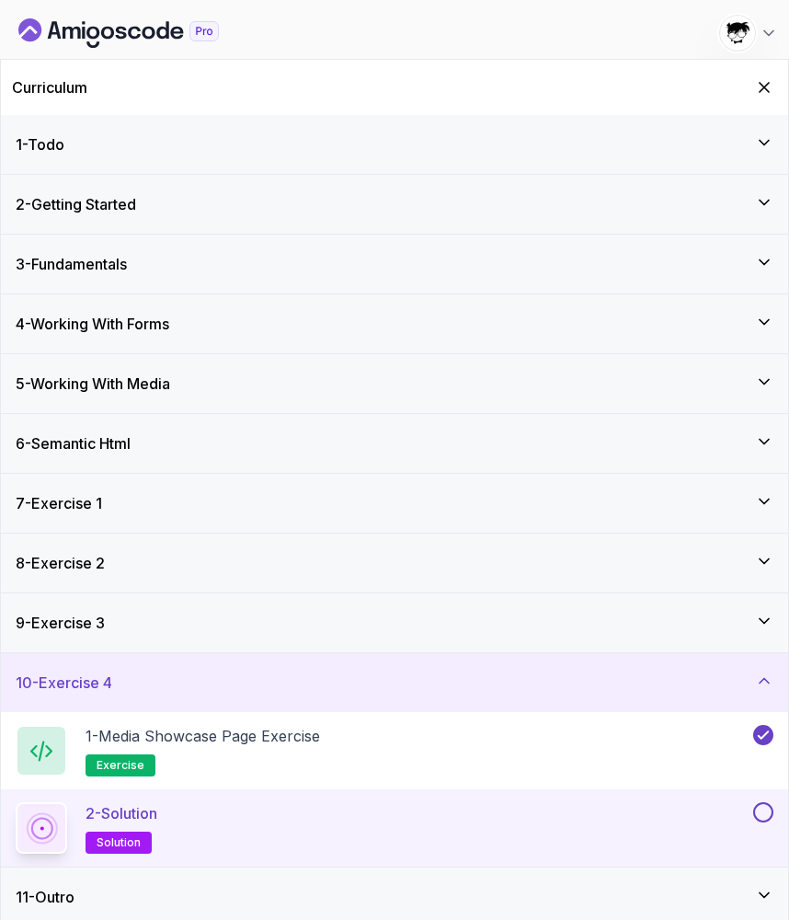
click at [761, 804] on button at bounding box center [763, 812] width 20 height 20
click at [535, 644] on div "9 - Exercise 3" at bounding box center [394, 622] width 787 height 59
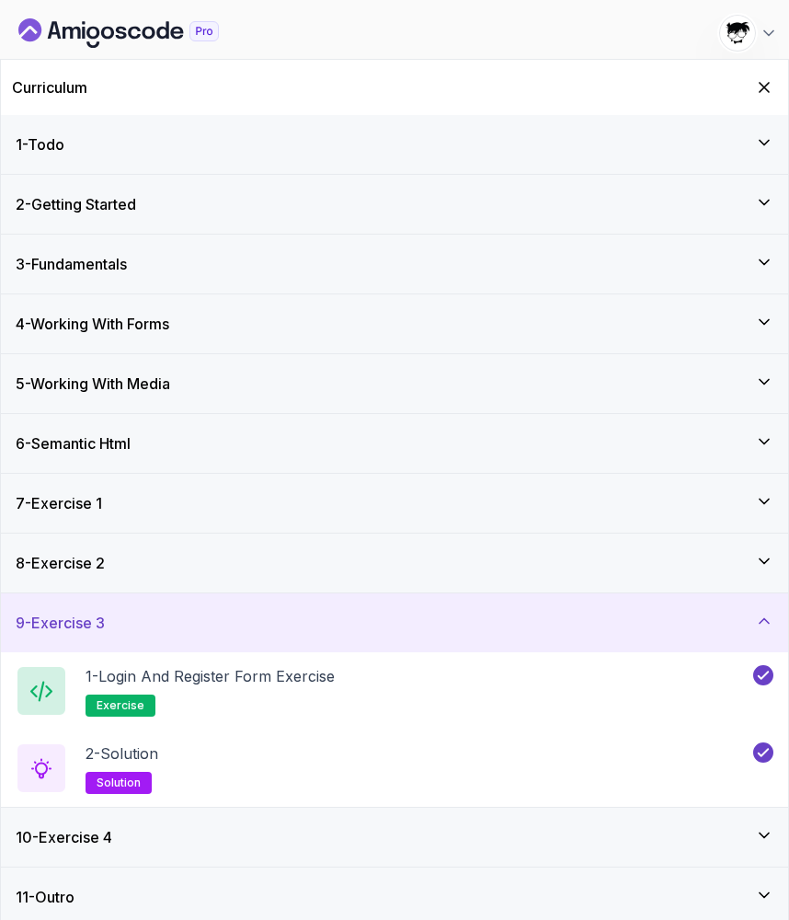
click at [485, 651] on div "9 - Exercise 3" at bounding box center [394, 622] width 787 height 59
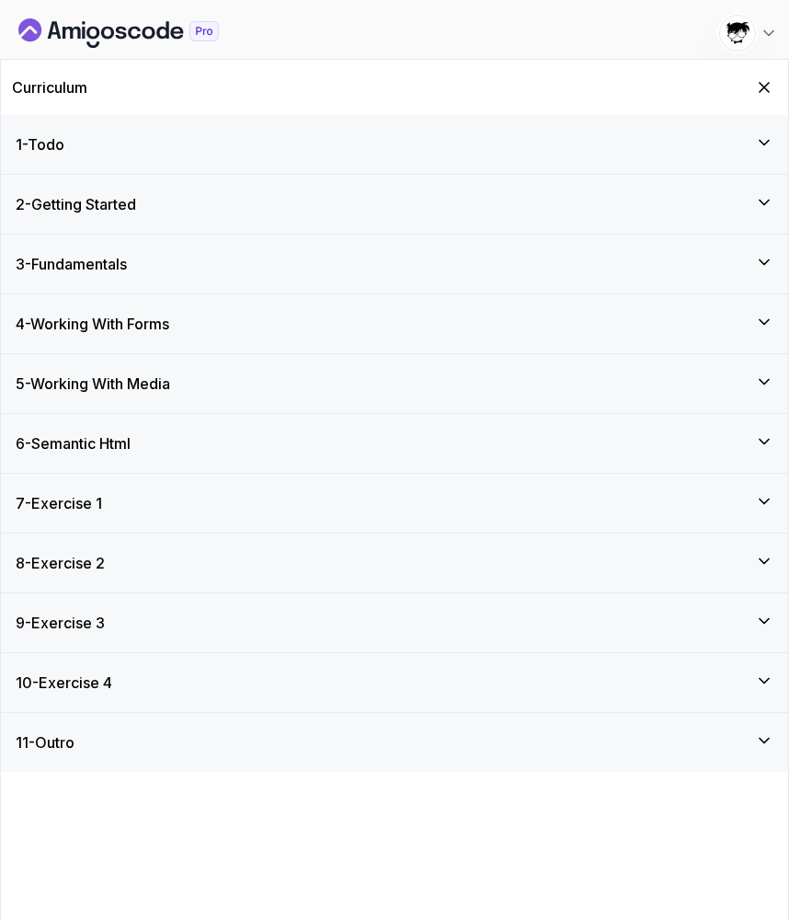
click at [342, 742] on div "11 - Outro" at bounding box center [395, 742] width 758 height 22
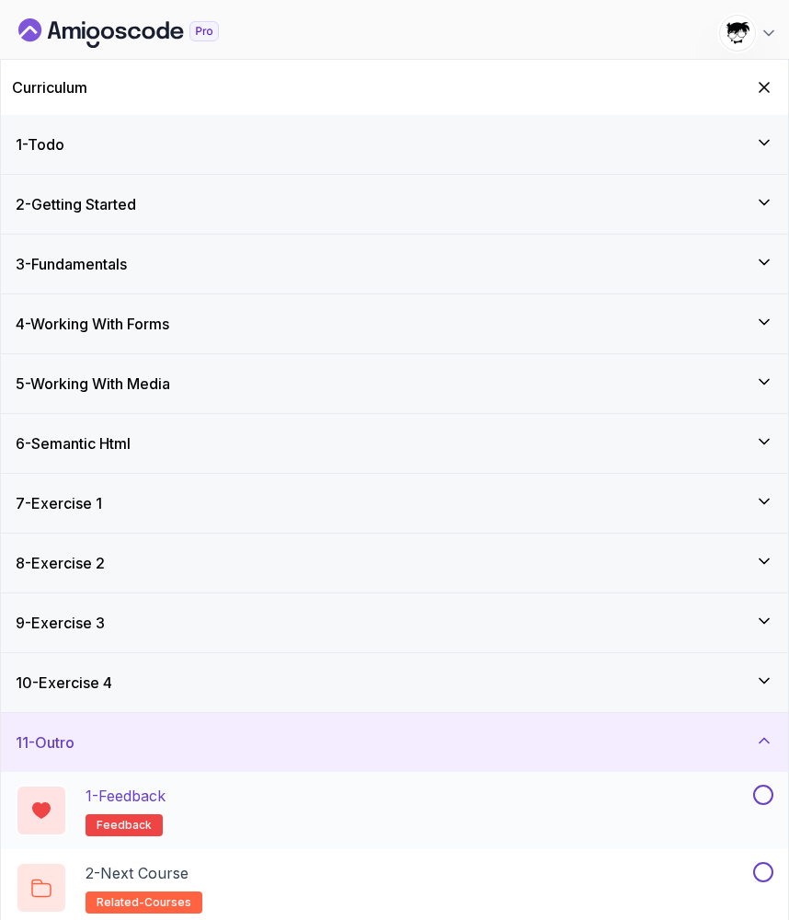
click at [321, 792] on div "1 - Feedback feedback" at bounding box center [383, 811] width 734 height 52
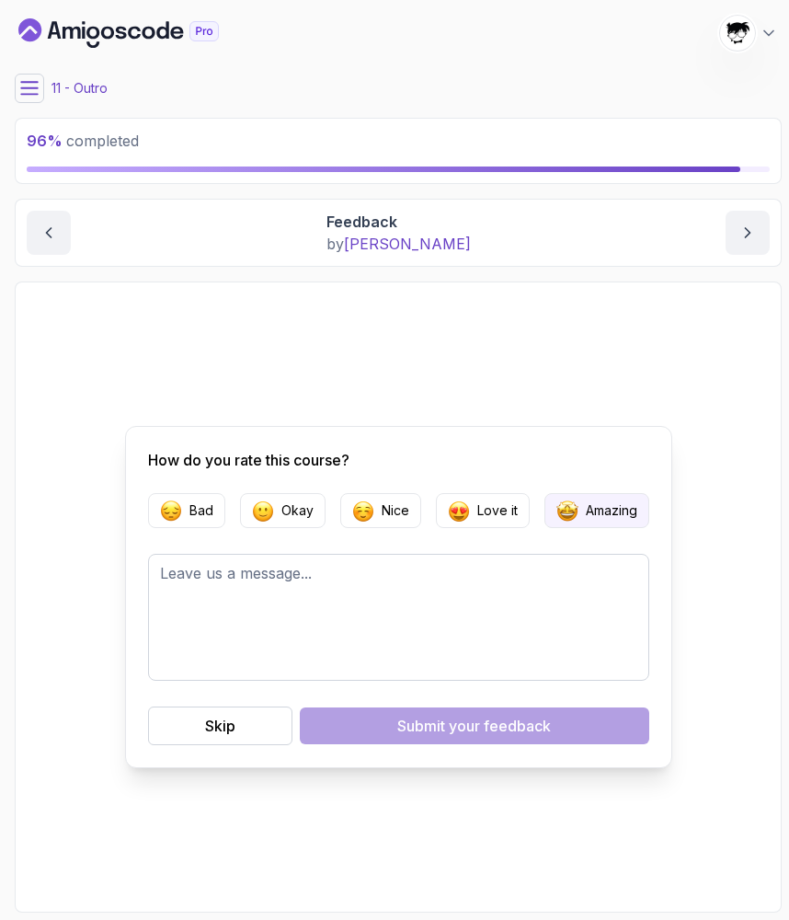
click at [623, 506] on p "Amazing" at bounding box center [612, 510] width 52 height 18
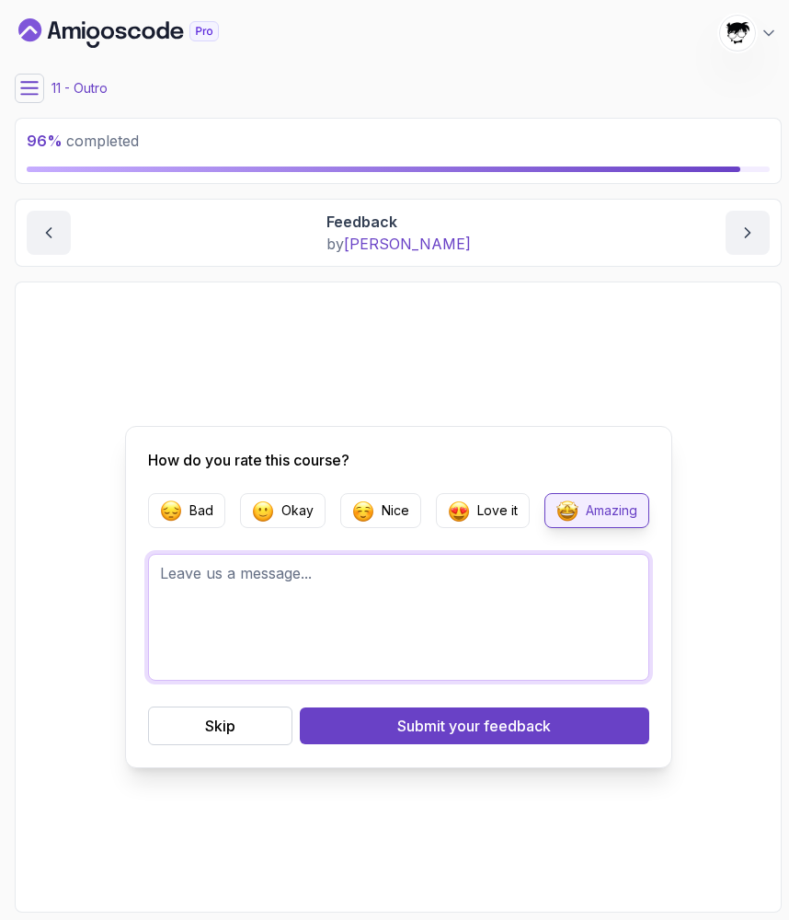
click at [464, 566] on textarea at bounding box center [398, 617] width 501 height 127
type textarea "Good course."
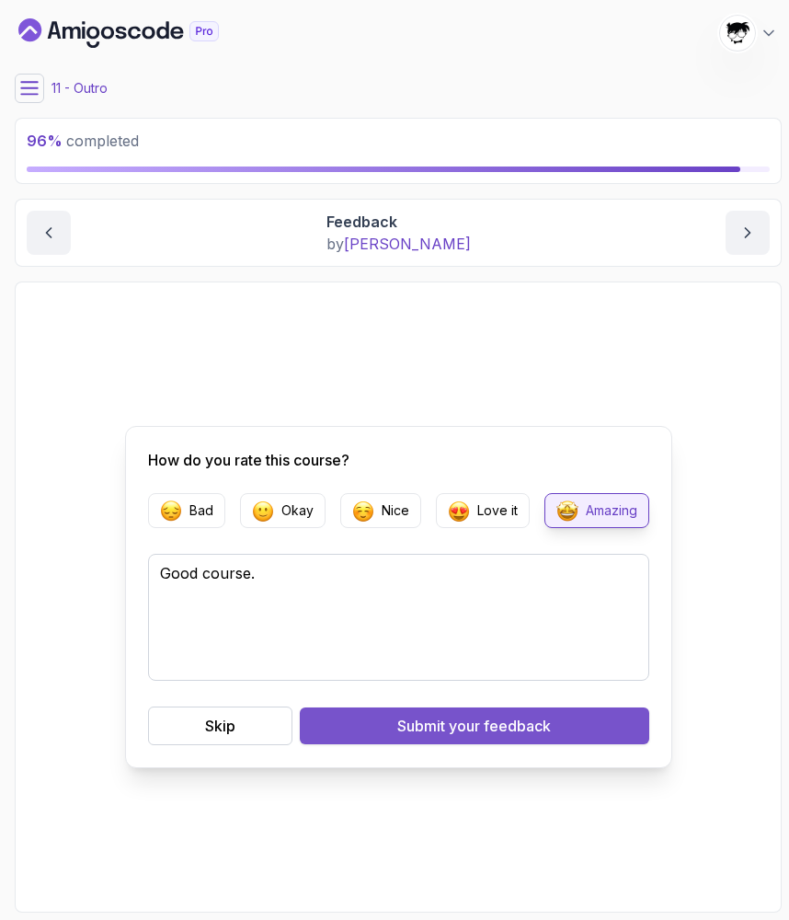
click at [534, 714] on button "Submit your feedback" at bounding box center [475, 725] width 350 height 37
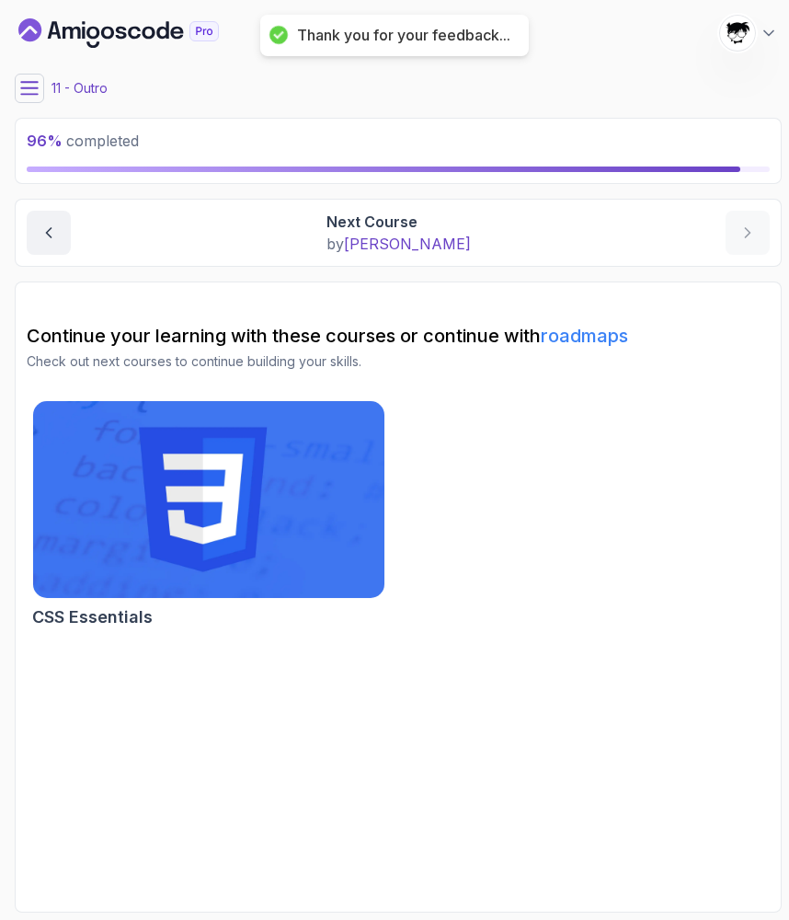
click at [13, 82] on div "96 % completed 1 - Todo 2 - Getting Started 3 - Fundamentals 4 - Working With F…" at bounding box center [394, 459] width 775 height 905
click at [20, 82] on icon at bounding box center [29, 88] width 18 height 18
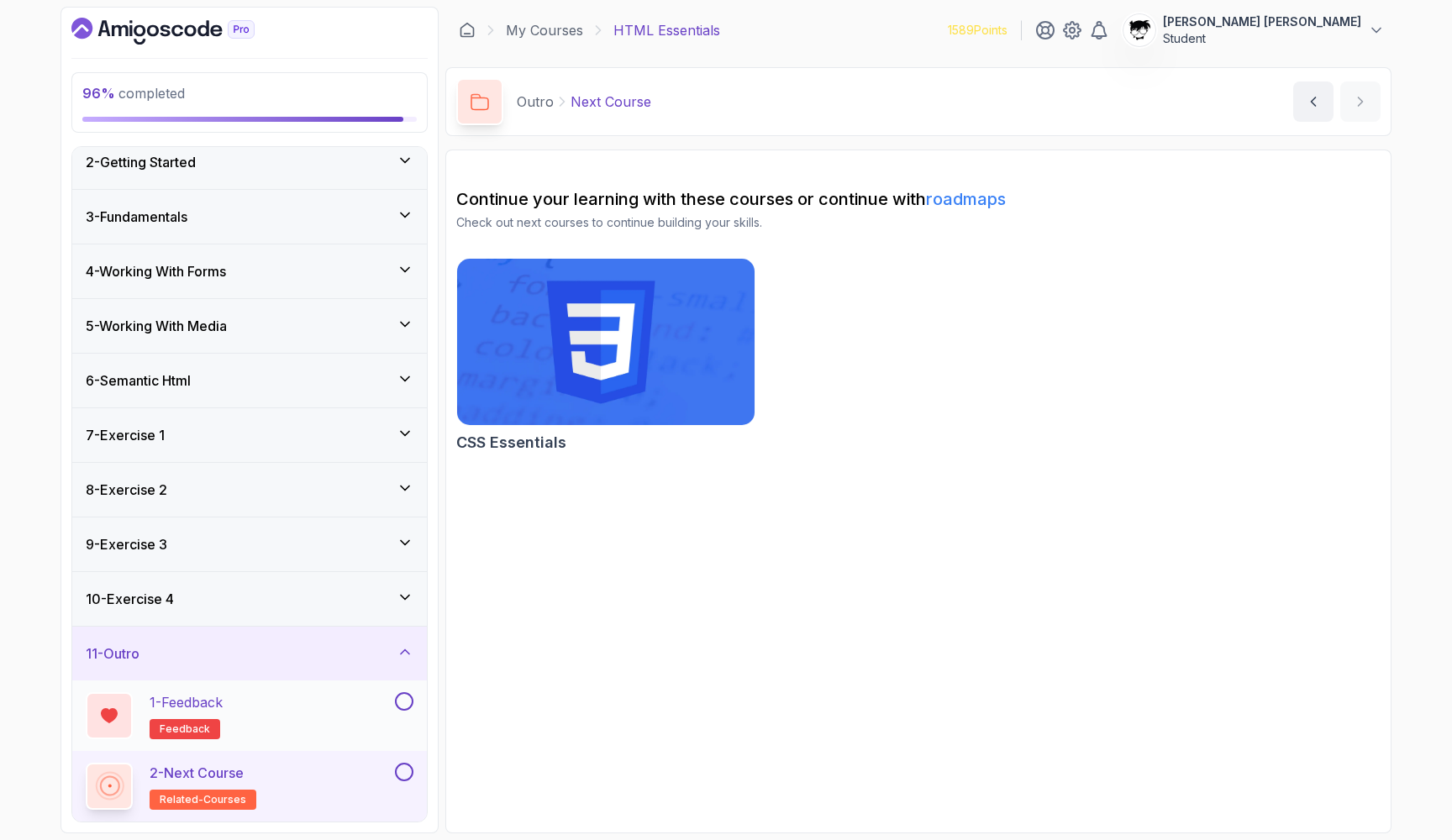
scroll to position [67, 0]
click at [406, 704] on button at bounding box center [404, 701] width 18 height 18
click at [400, 774] on button at bounding box center [404, 772] width 18 height 18
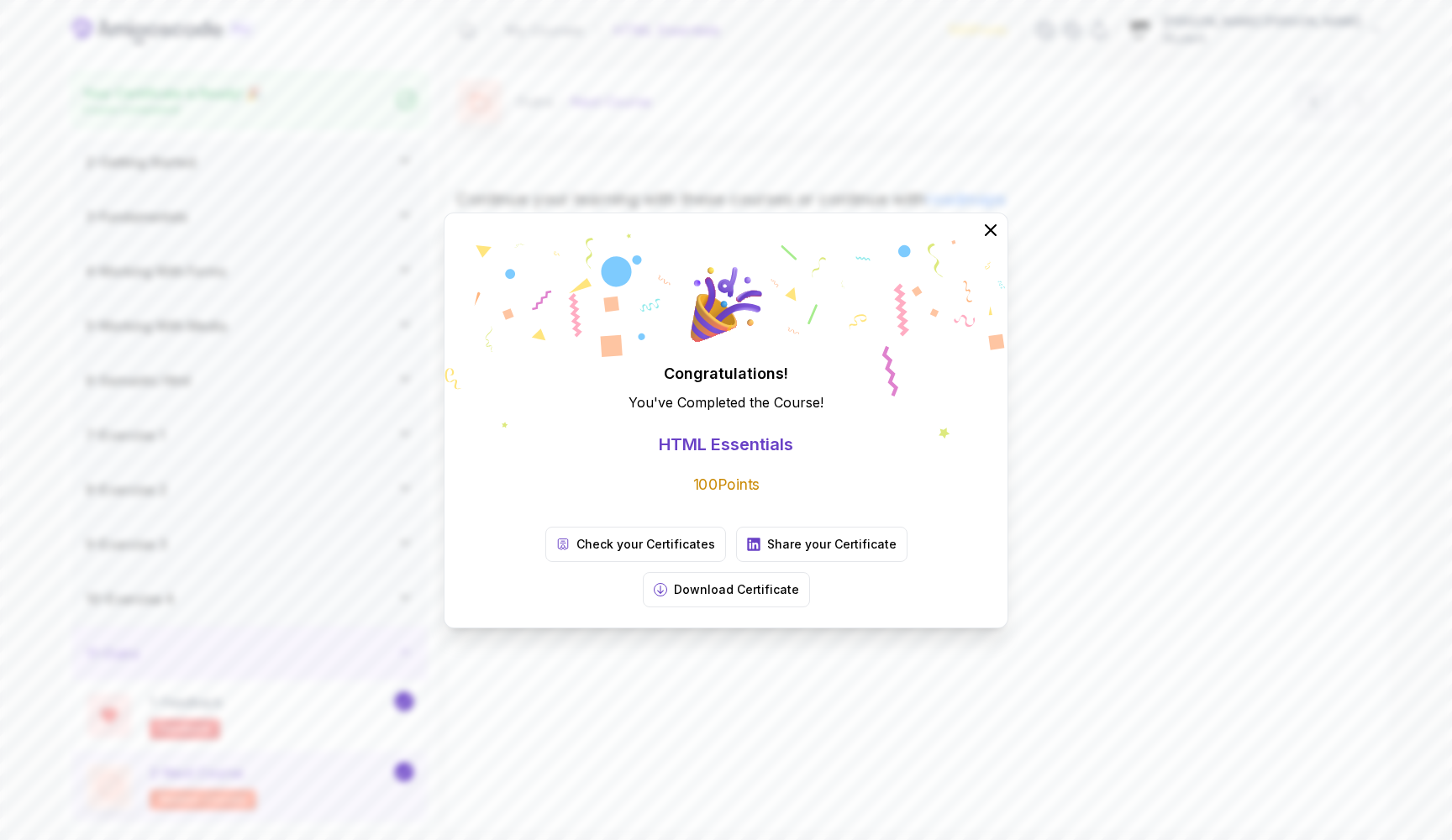
scroll to position [61, 0]
click at [576, 552] on p "Check your Certificates" at bounding box center [646, 544] width 139 height 16
click at [720, 552] on p "Share your Certificate" at bounding box center [832, 544] width 130 height 16
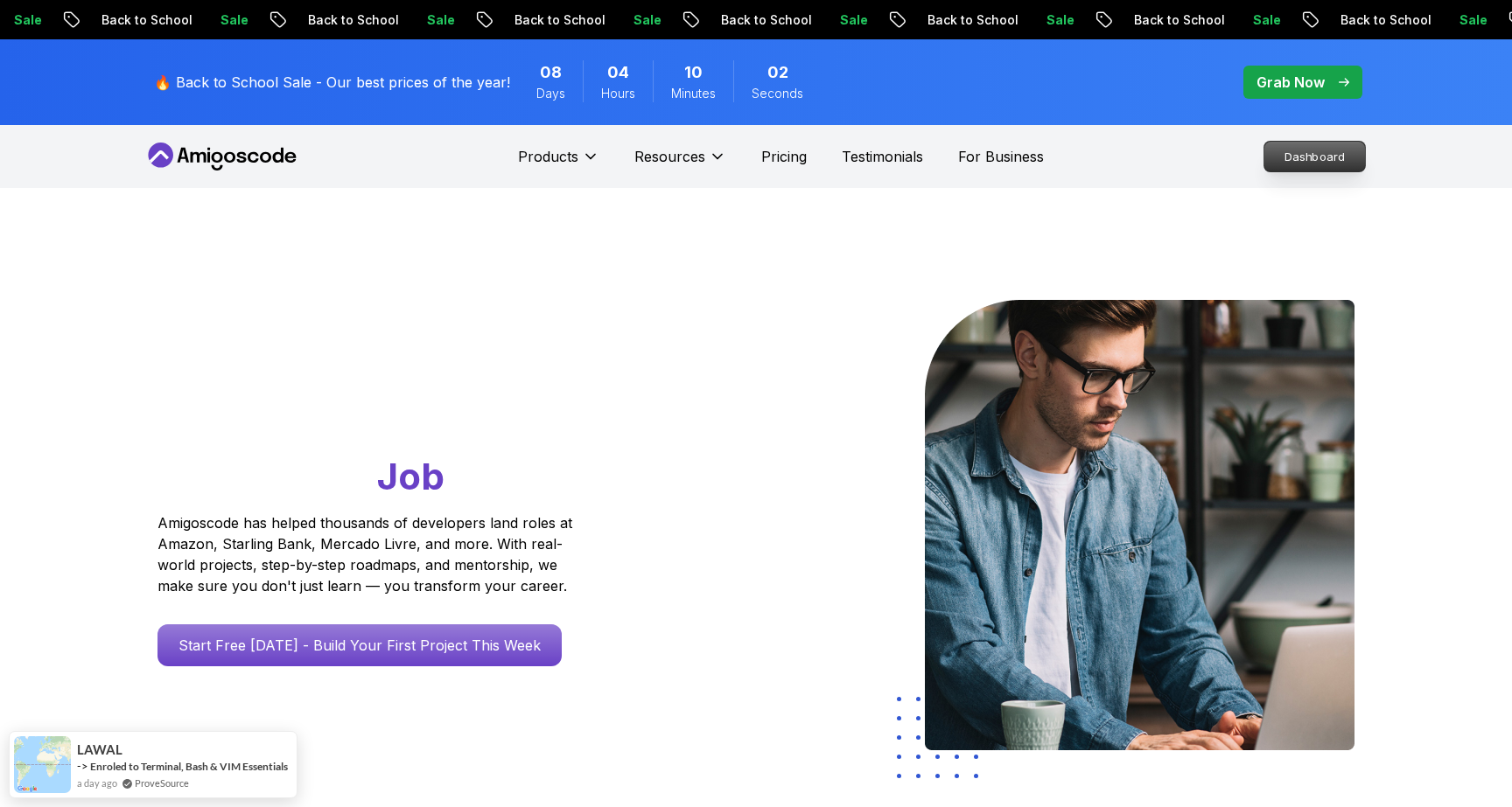
click at [1338, 170] on p "Dashboard" at bounding box center [1314, 156] width 101 height 29
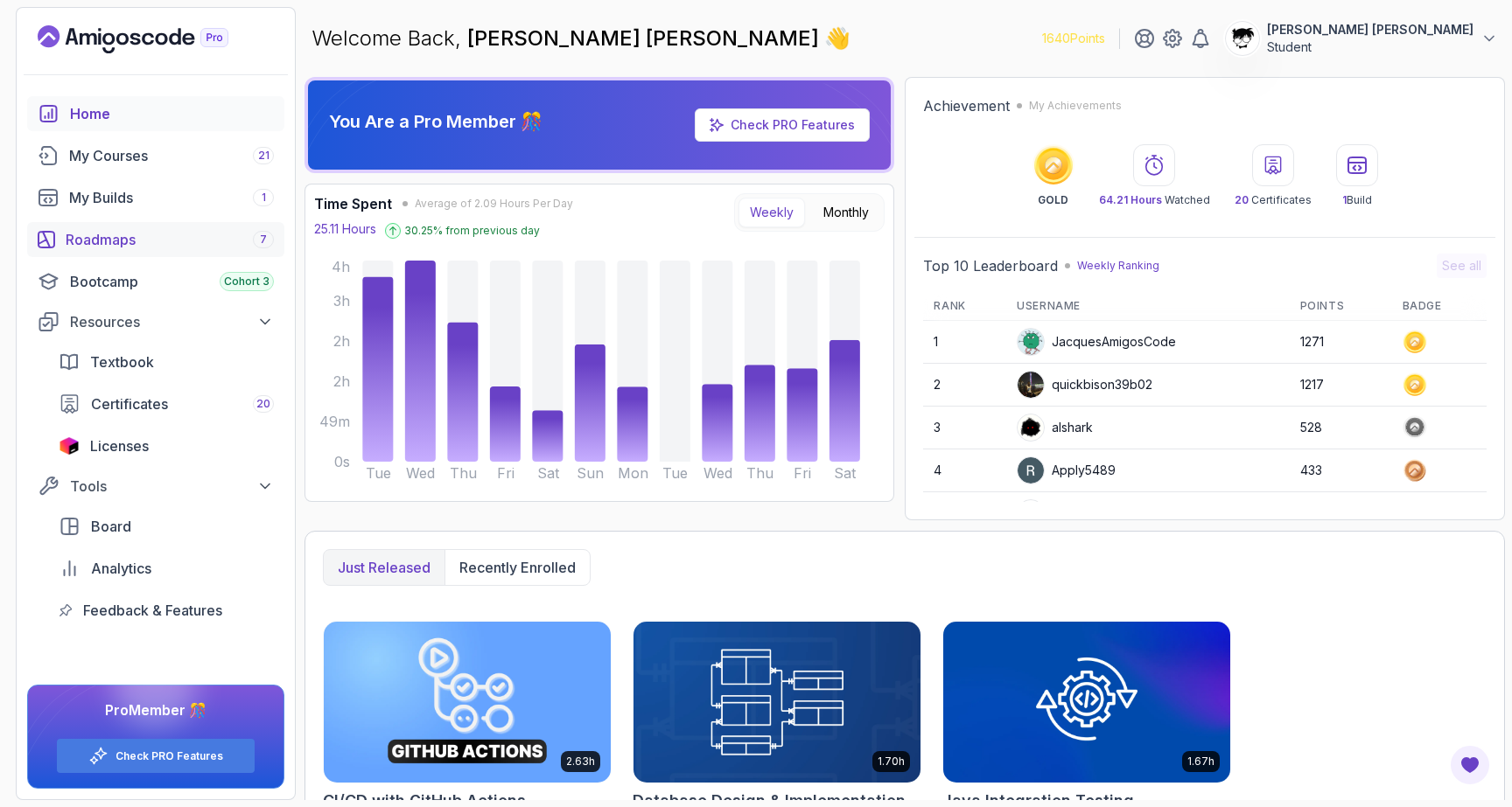
click at [106, 235] on div "Roadmaps 7" at bounding box center [169, 240] width 208 height 21
